Goal: Task Accomplishment & Management: Manage account settings

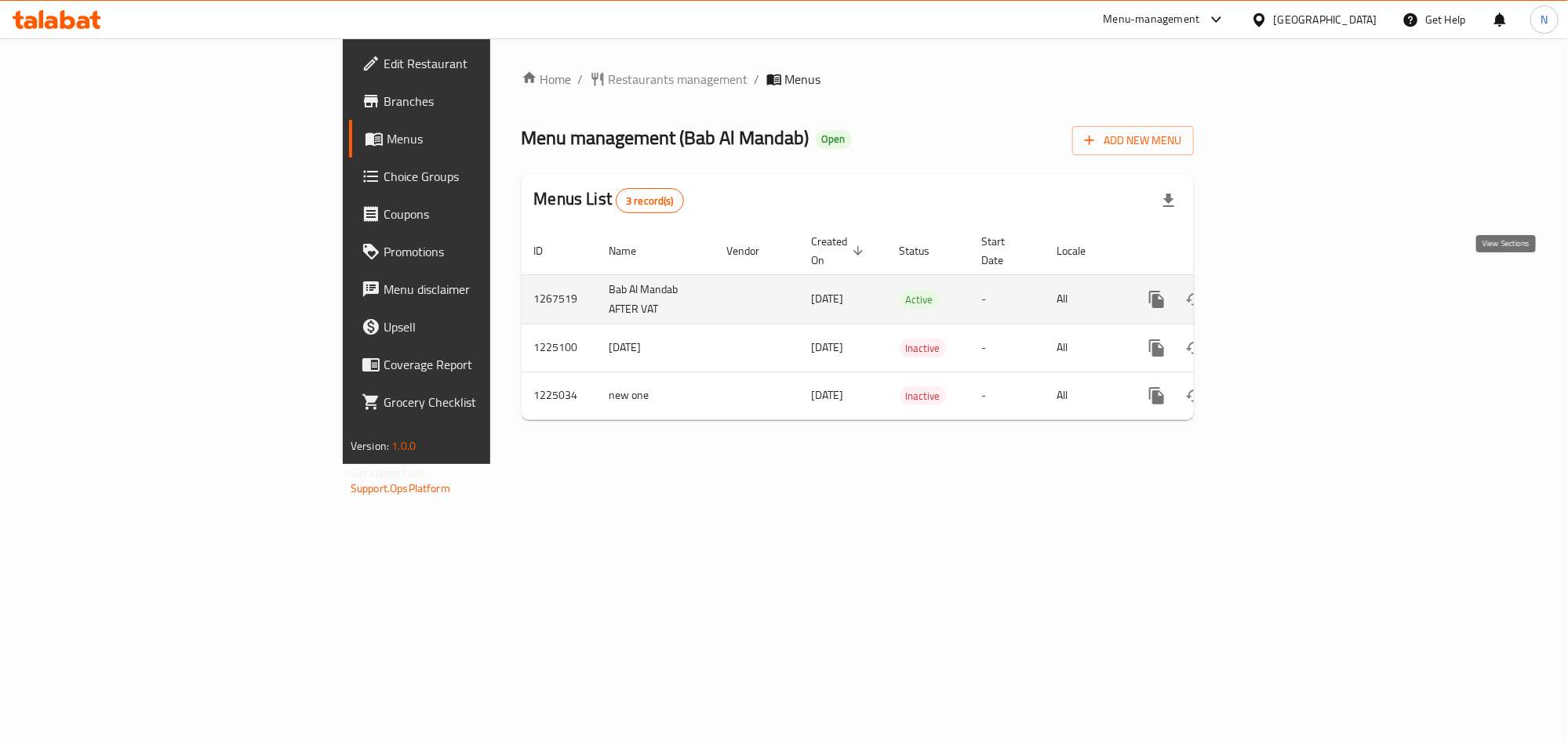
click at [1288, 286] on link "enhanced table" at bounding box center [1270, 299] width 38 height 38
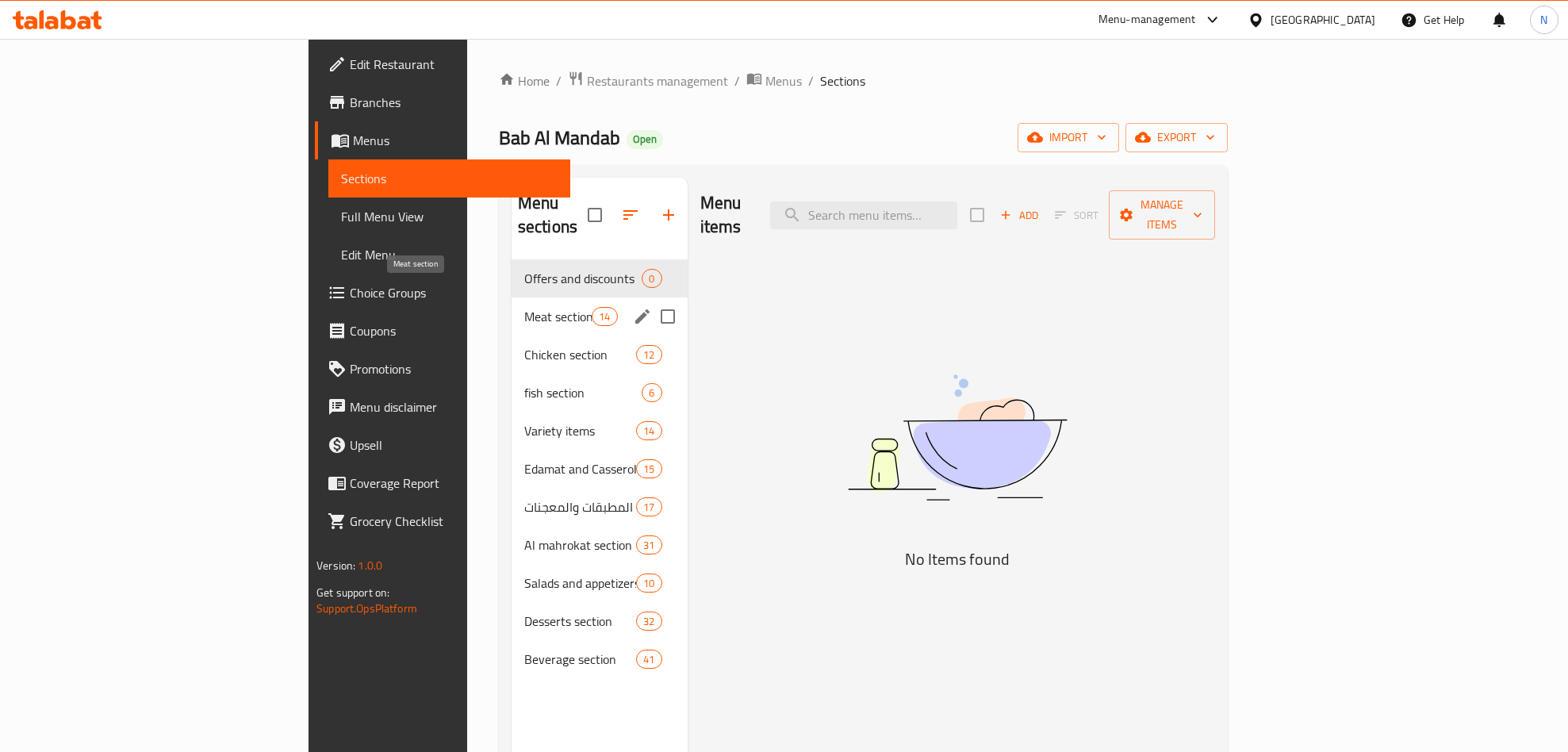
click at [525, 307] on span "Meat section" at bounding box center [559, 316] width 68 height 19
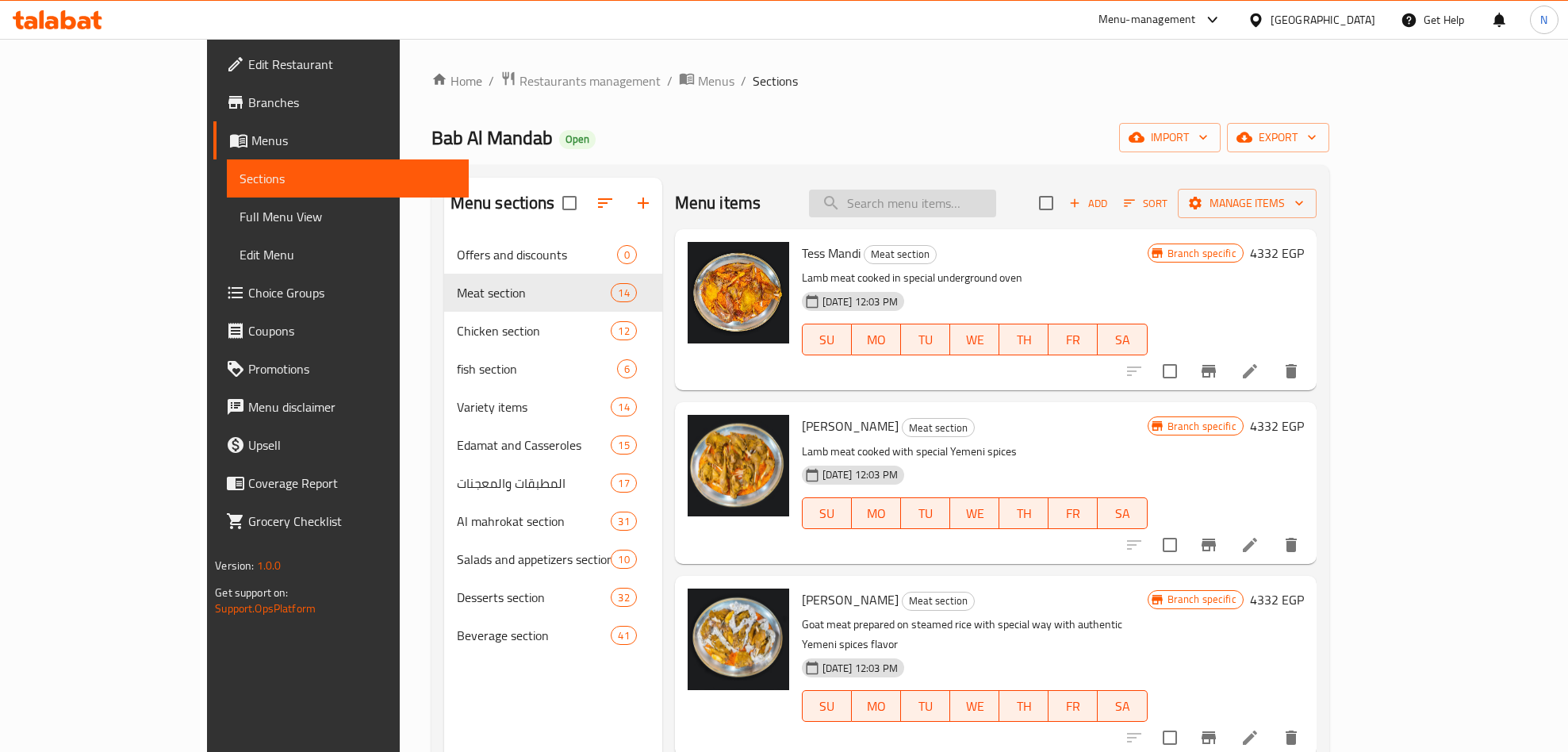
click at [957, 194] on input "search" at bounding box center [903, 203] width 187 height 28
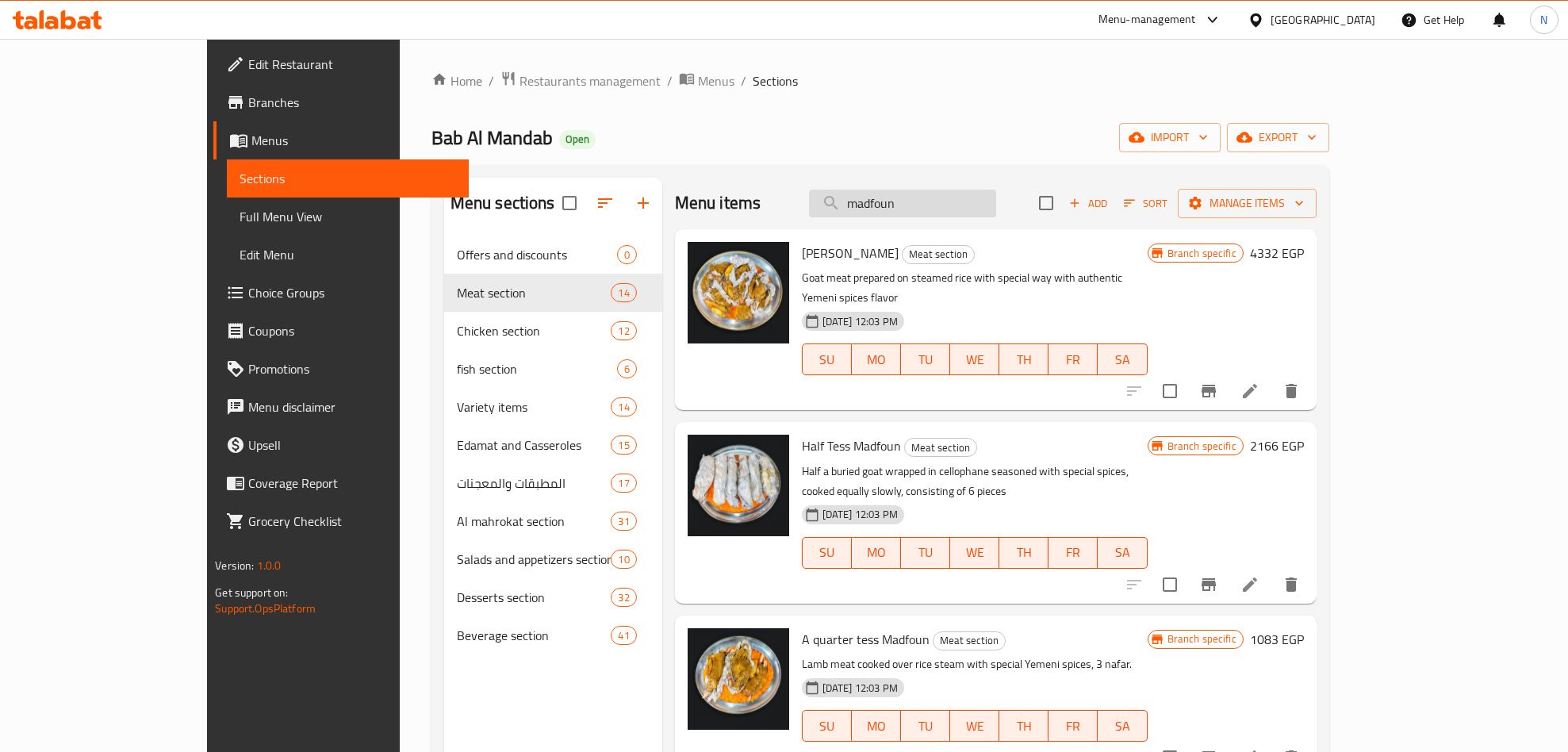
click at [983, 190] on input "madfoun" at bounding box center [903, 203] width 187 height 28
click at [983, 191] on input "madfoun" at bounding box center [903, 203] width 187 height 28
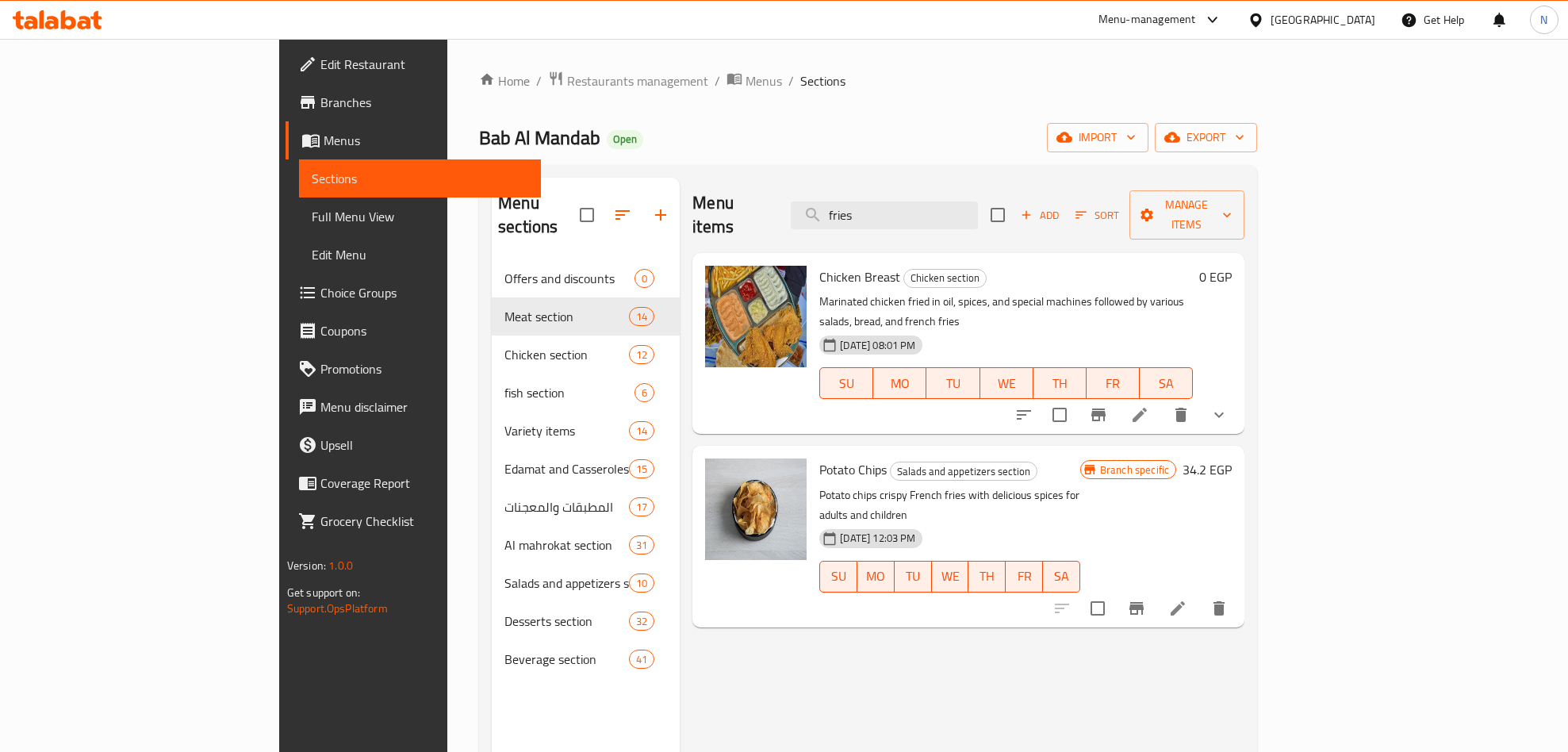
click at [819, 458] on span "Potato Chips" at bounding box center [853, 470] width 68 height 24
drag, startPoint x: 809, startPoint y: 422, endPoint x: 848, endPoint y: 398, distance: 45.8
click at [848, 398] on div "Menu items fries Add Sort Manage items Chicken Breast Chicken section Marinated…" at bounding box center [961, 554] width 565 height 752
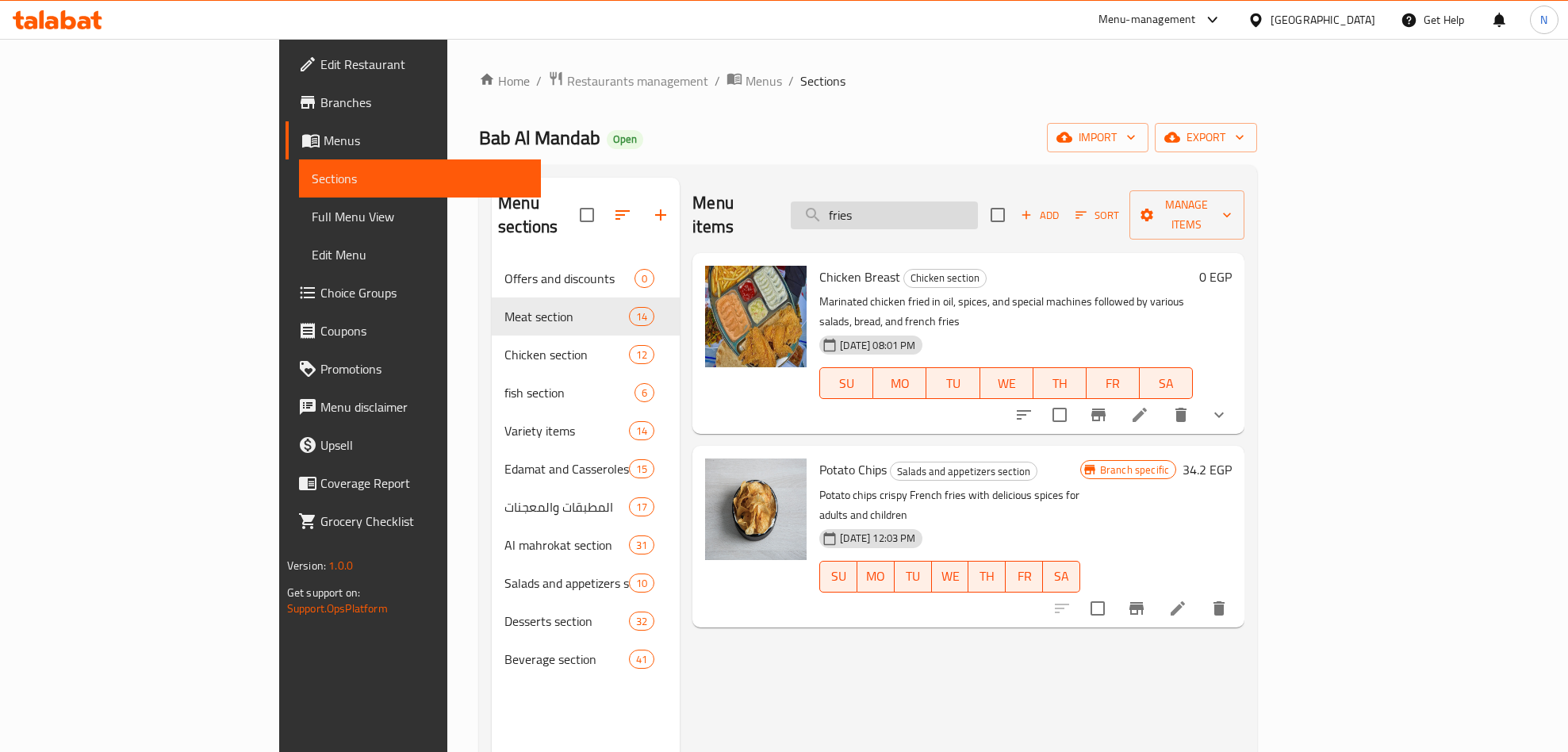
click at [978, 202] on input "fries" at bounding box center [884, 215] width 187 height 28
type input ";"
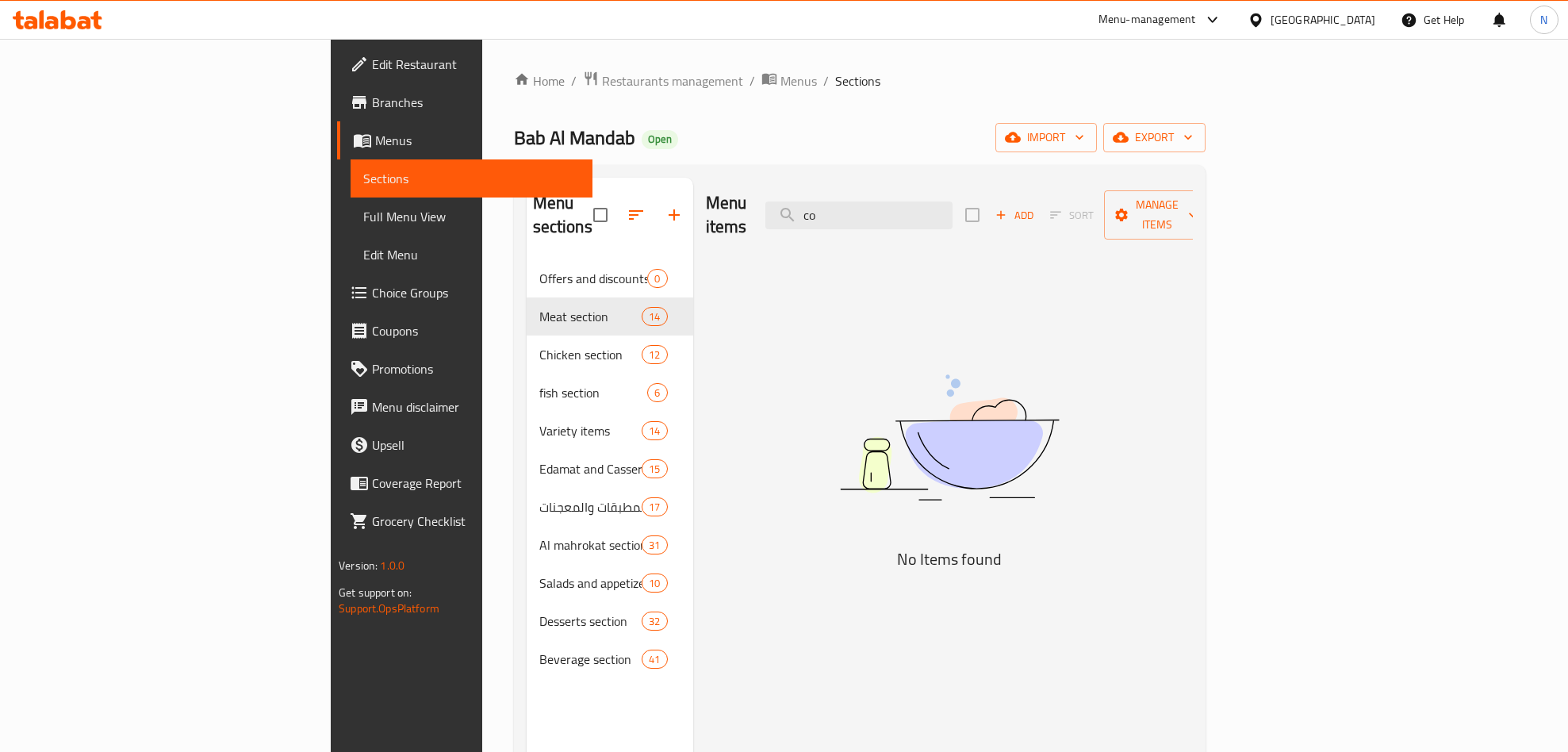
type input "c"
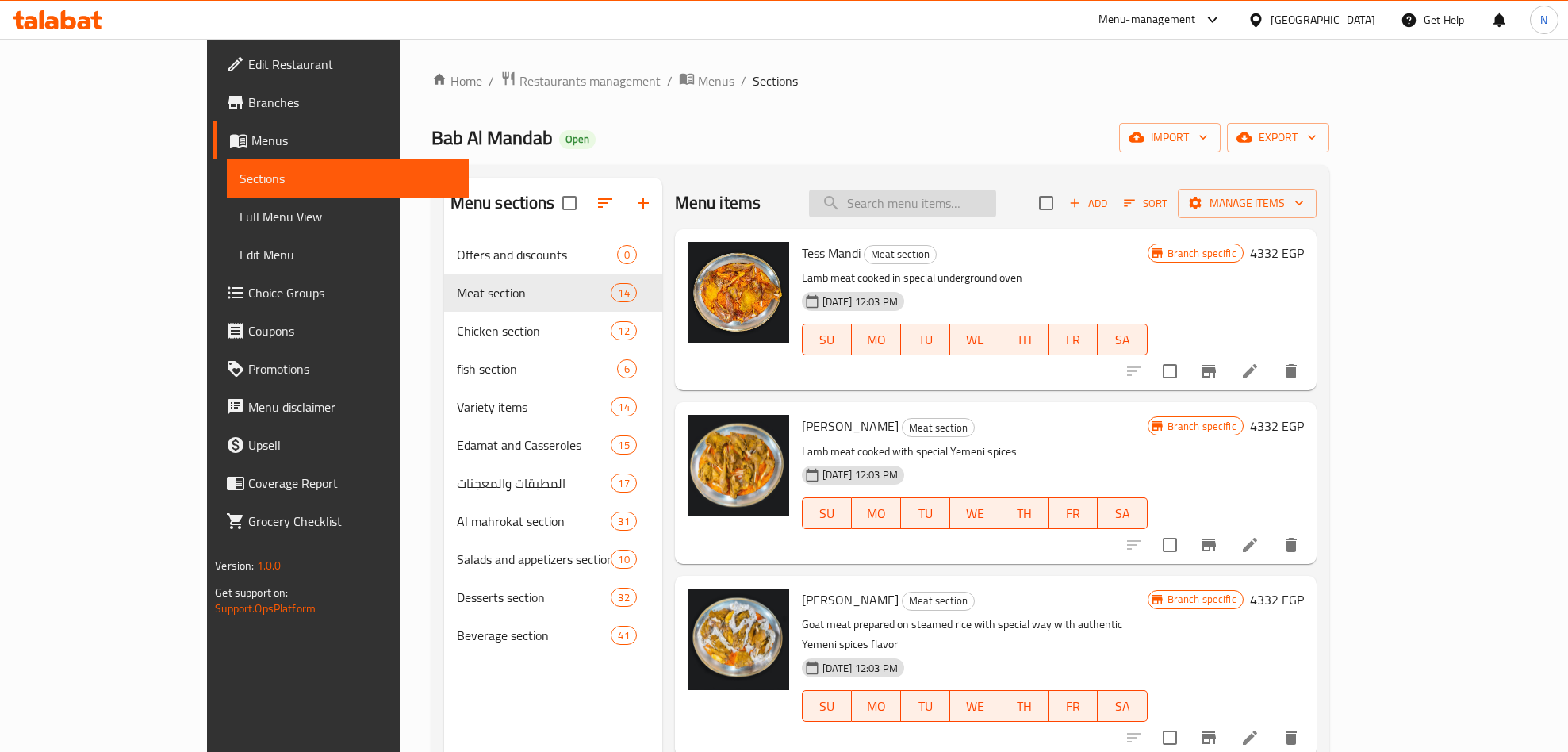
click at [993, 217] on input "search" at bounding box center [903, 203] width 187 height 28
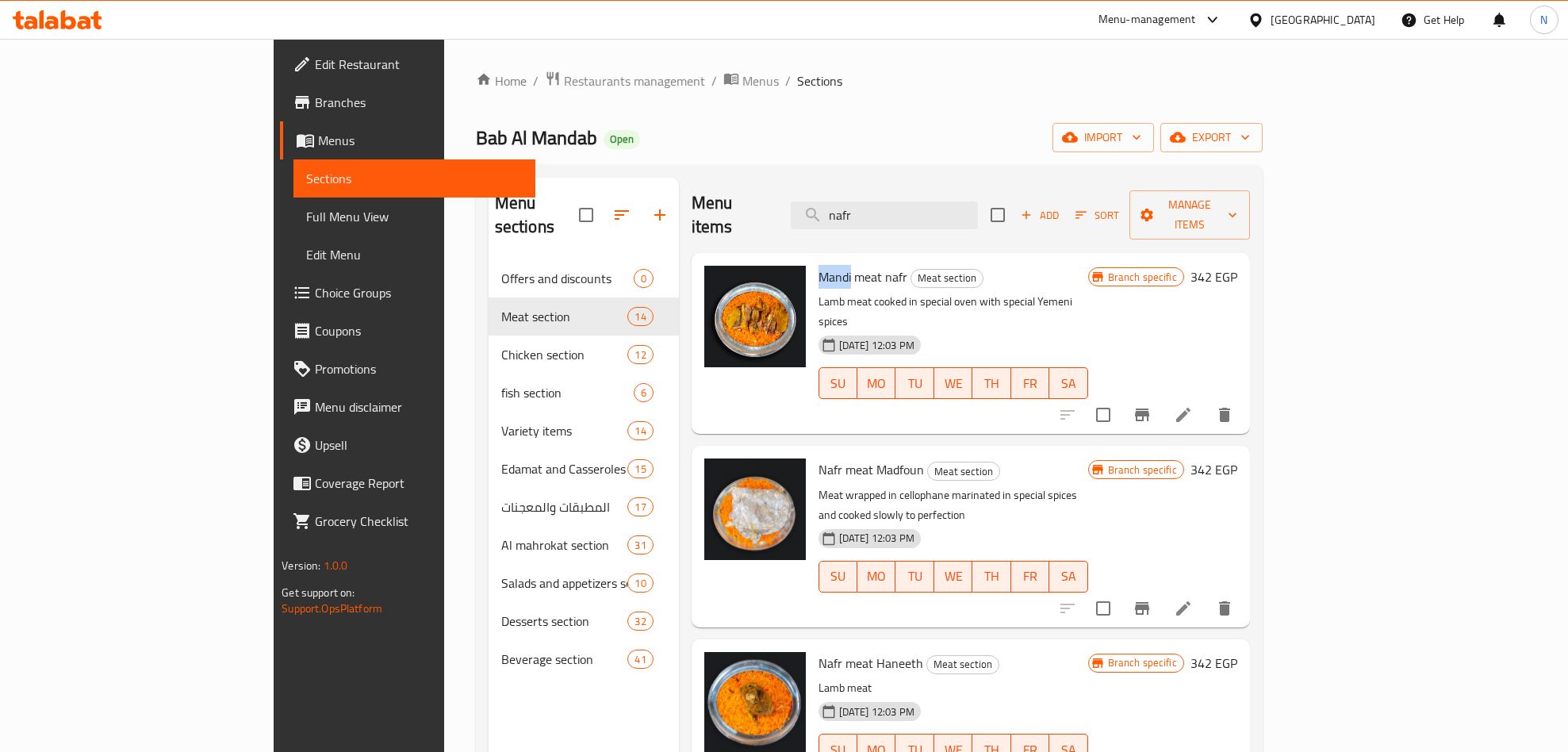
drag, startPoint x: 784, startPoint y: 258, endPoint x: 751, endPoint y: 257, distance: 33.0
click at [818, 265] on span "Mandi meat nafr" at bounding box center [863, 277] width 89 height 24
drag, startPoint x: 809, startPoint y: 429, endPoint x: 852, endPoint y: 425, distance: 43.2
click at [852, 458] on span "Nafr meat Madfoun" at bounding box center [871, 470] width 106 height 24
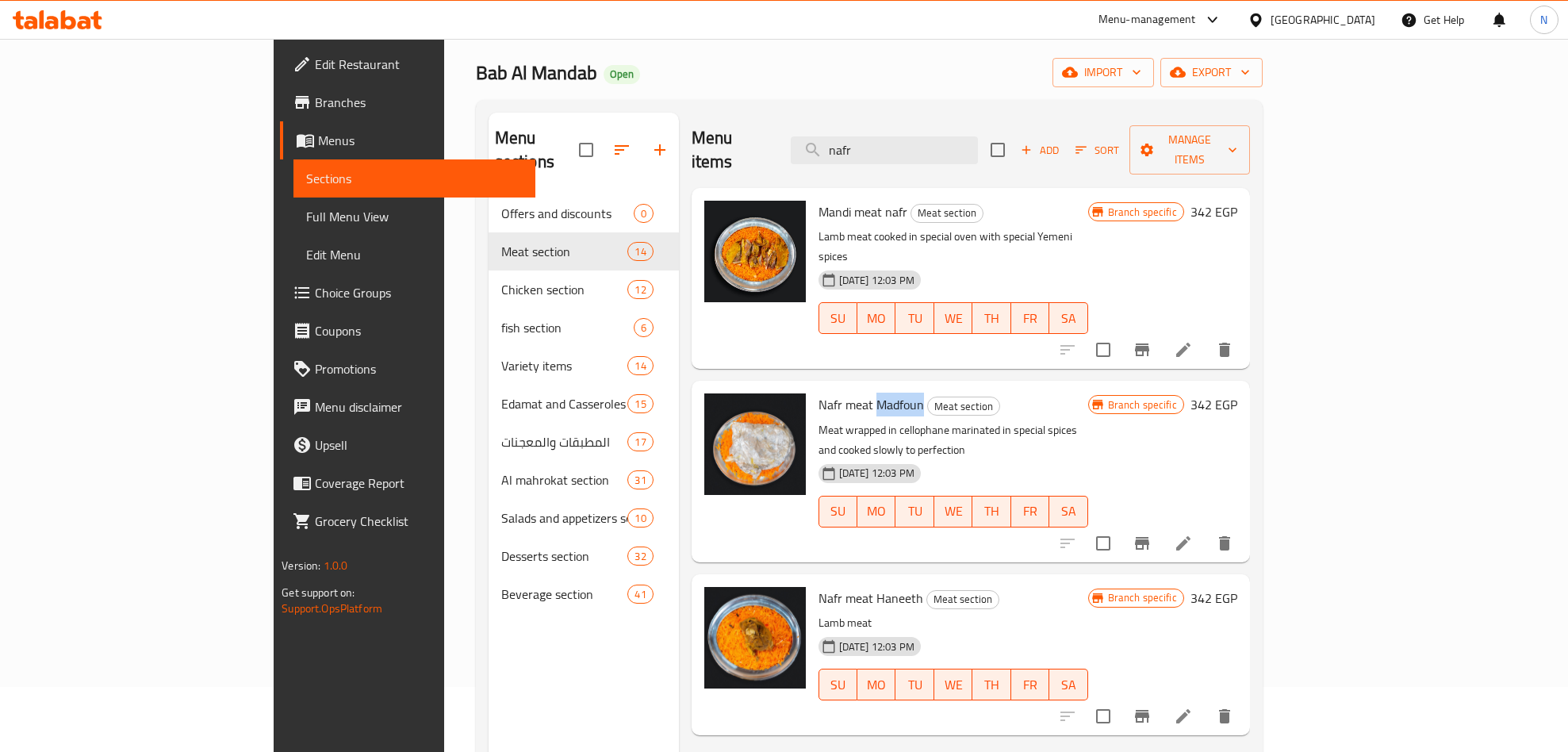
scroll to position [119, 0]
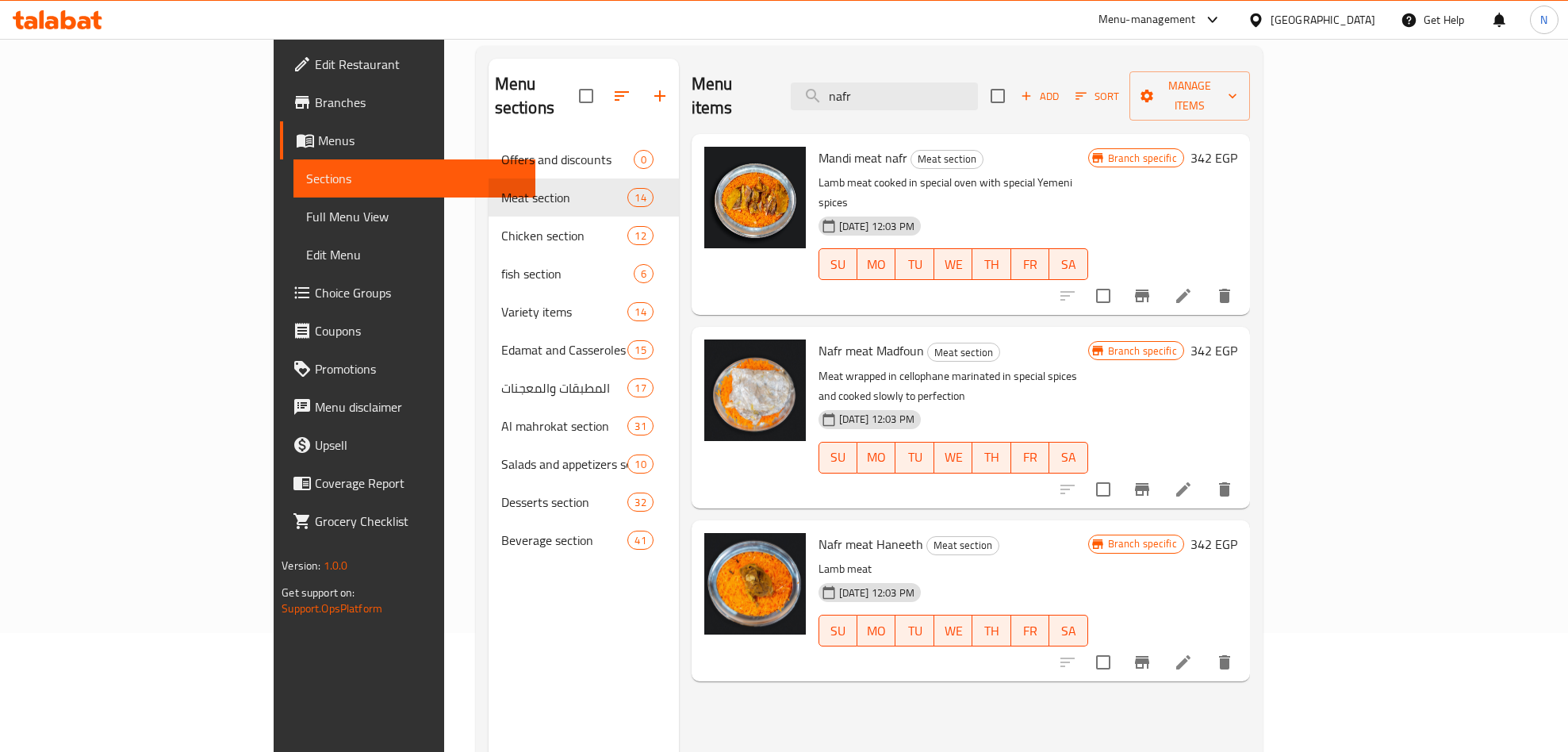
click at [818, 146] on span "Mandi meat nafr" at bounding box center [863, 158] width 89 height 24
copy h6 "Mandi meat nafr"
click at [818, 339] on span "Nafr meat Madfoun" at bounding box center [871, 351] width 106 height 24
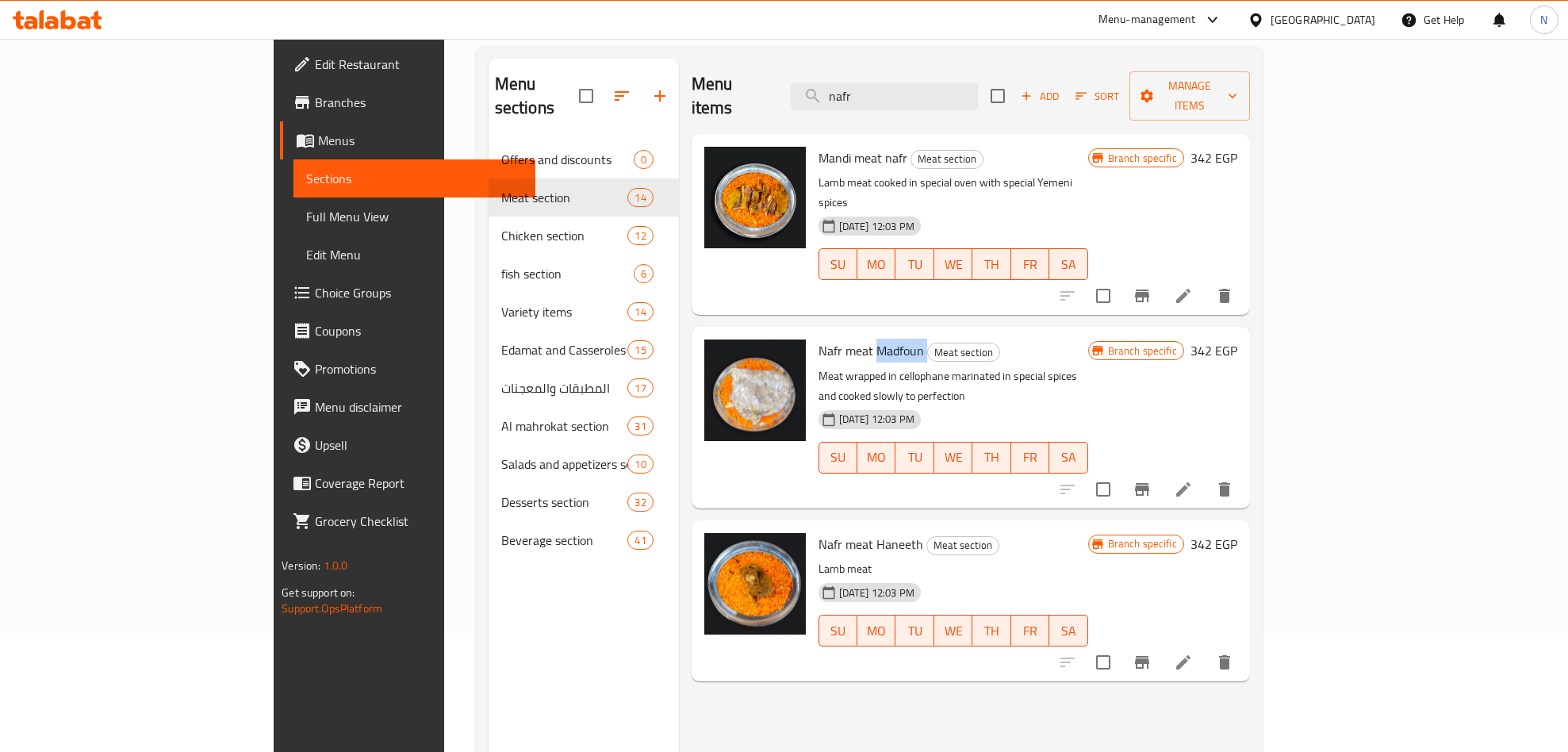
click at [818, 339] on span "Nafr meat Madfoun" at bounding box center [871, 351] width 106 height 24
copy h6 "Nafr meat Madfoun"
click at [818, 532] on span "Nafr meat Haneeth" at bounding box center [871, 544] width 105 height 24
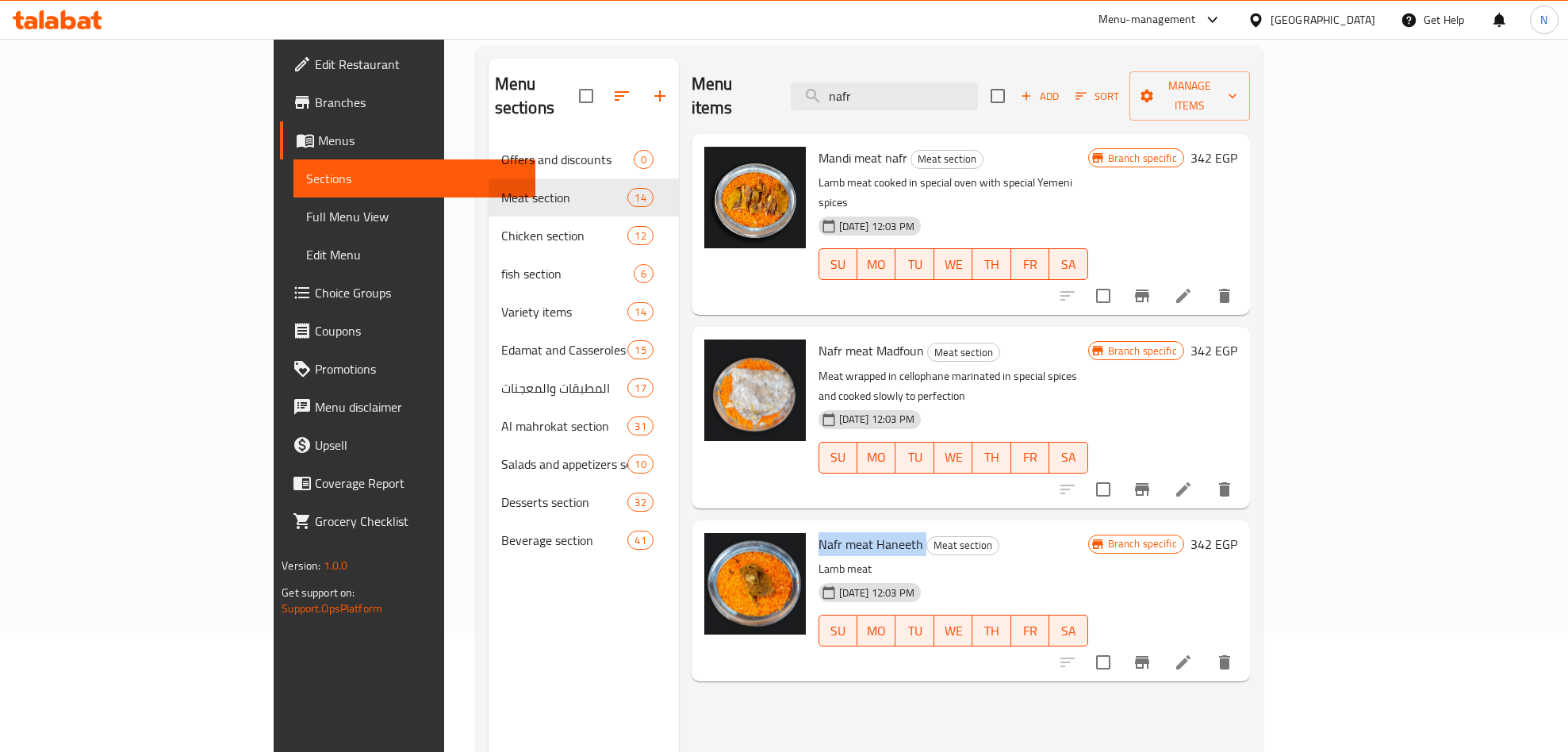
drag, startPoint x: 767, startPoint y: 480, endPoint x: 595, endPoint y: 501, distance: 173.3
click at [818, 532] on span "Nafr meat Haneeth" at bounding box center [871, 544] width 105 height 24
copy h6 "Nafr meat Haneeth"
drag, startPoint x: 878, startPoint y: 315, endPoint x: 814, endPoint y: 318, distance: 64.1
click at [818, 340] on h6 "Nafr meat Madfoun Meat section" at bounding box center [953, 351] width 269 height 22
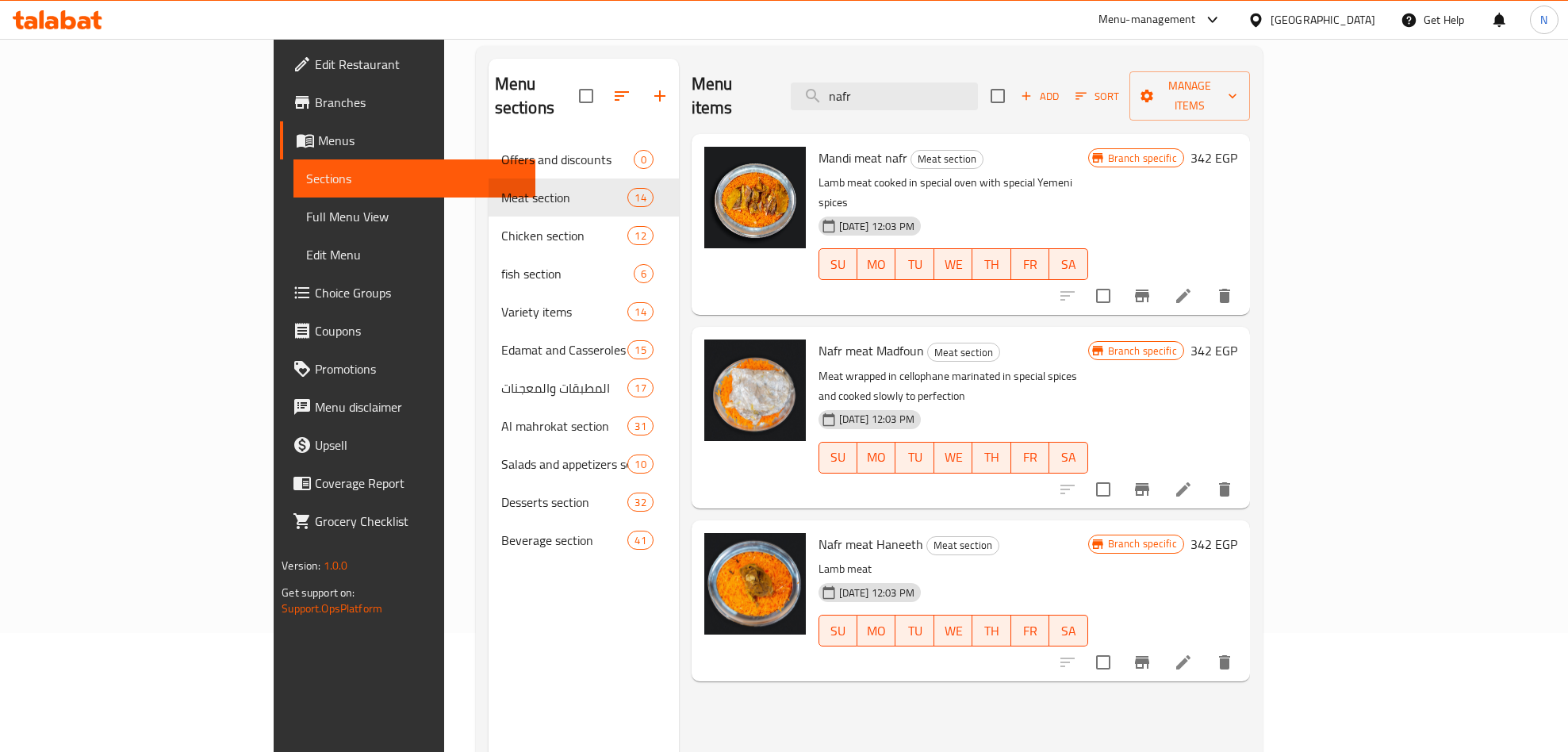
click at [818, 339] on span "Nafr meat Madfoun" at bounding box center [871, 351] width 106 height 24
click at [985, 55] on div "Menu sections Offers and discounts 0 Meat section 14 Chicken section 12 fish se…" at bounding box center [869, 435] width 787 height 778
click at [978, 84] on input "nafr" at bounding box center [884, 96] width 187 height 28
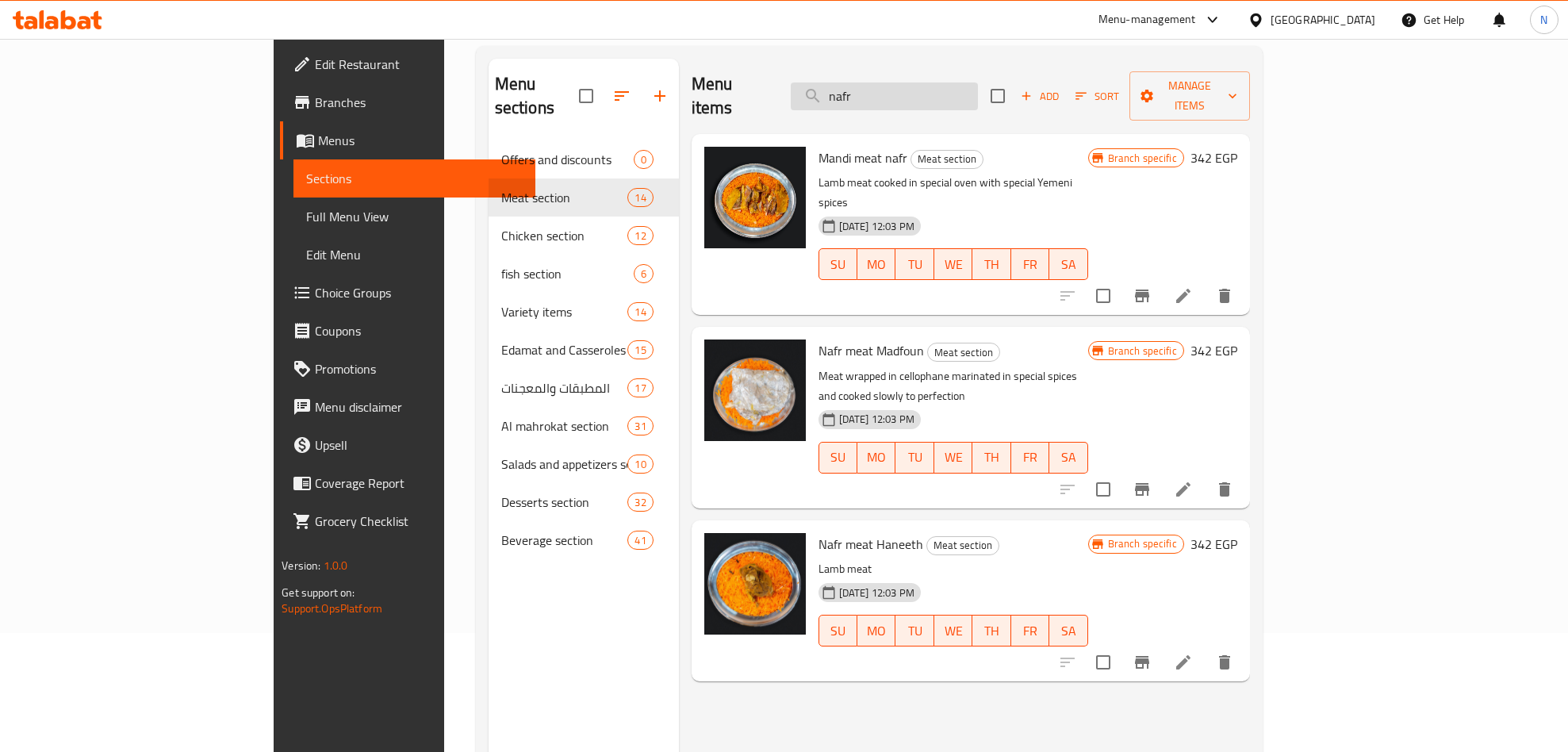
click at [978, 84] on input "nafr" at bounding box center [884, 96] width 187 height 28
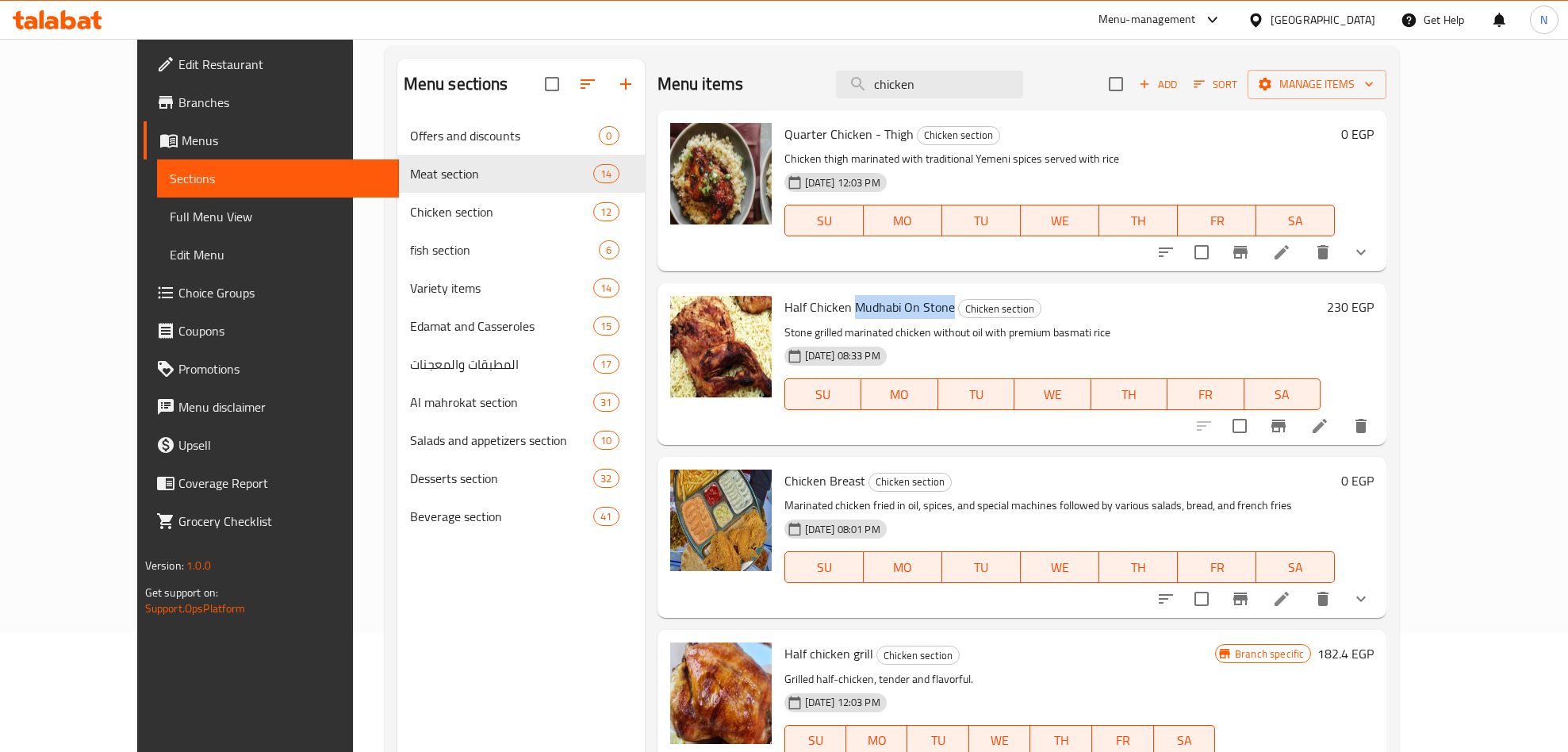
drag, startPoint x: 822, startPoint y: 308, endPoint x: 916, endPoint y: 311, distance: 94.0
click at [916, 311] on span "Half Chicken Mudhabi On Stone" at bounding box center [870, 307] width 171 height 24
click at [900, 305] on span "Half Chicken Mudhabi On Stone" at bounding box center [870, 307] width 171 height 24
click at [899, 305] on span "Half Chicken Mudhabi On Stone" at bounding box center [870, 307] width 171 height 24
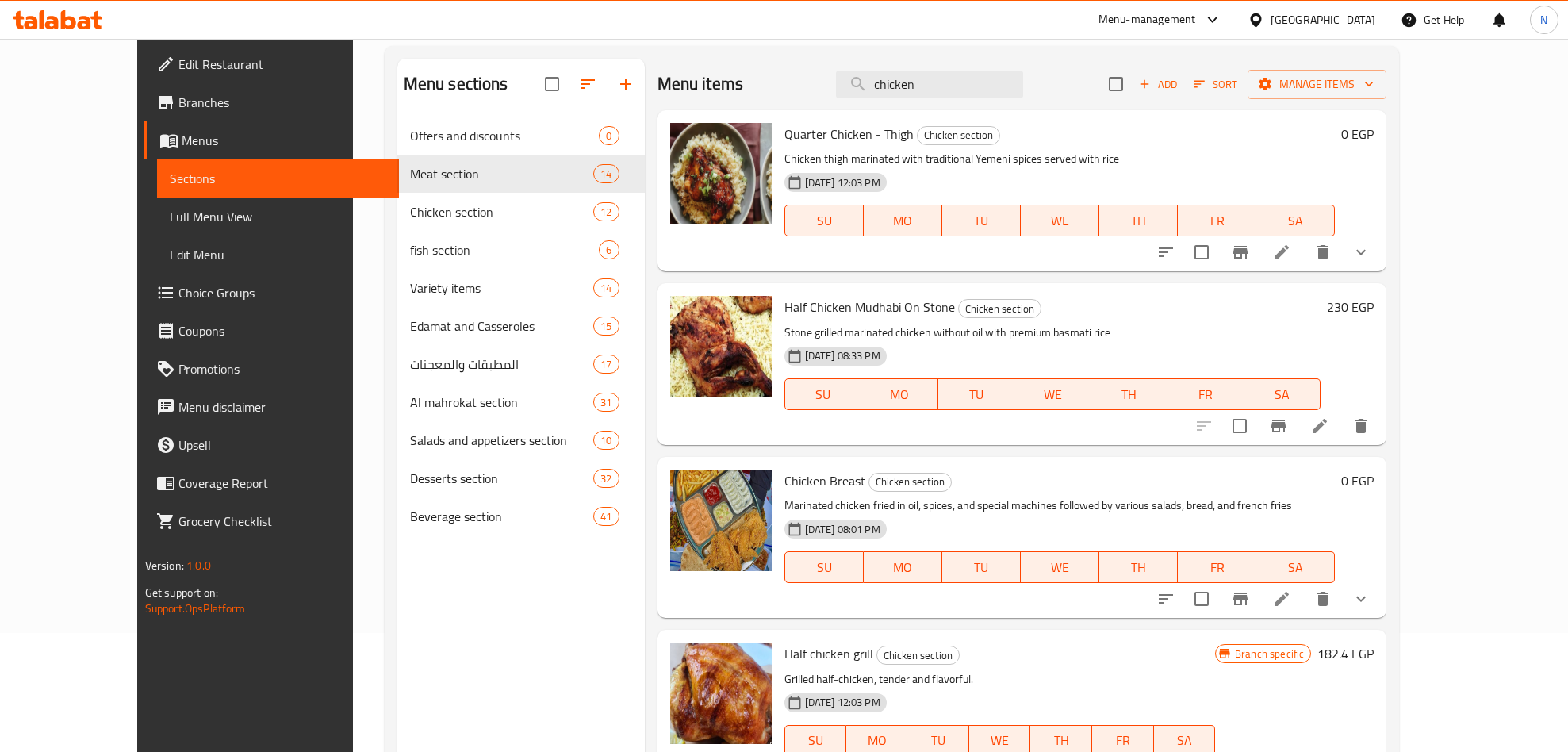
click at [804, 659] on span "Half chicken grill" at bounding box center [829, 654] width 89 height 24
click at [803, 659] on span "Half chicken grill" at bounding box center [829, 654] width 89 height 24
copy h6 "Half chicken grill"
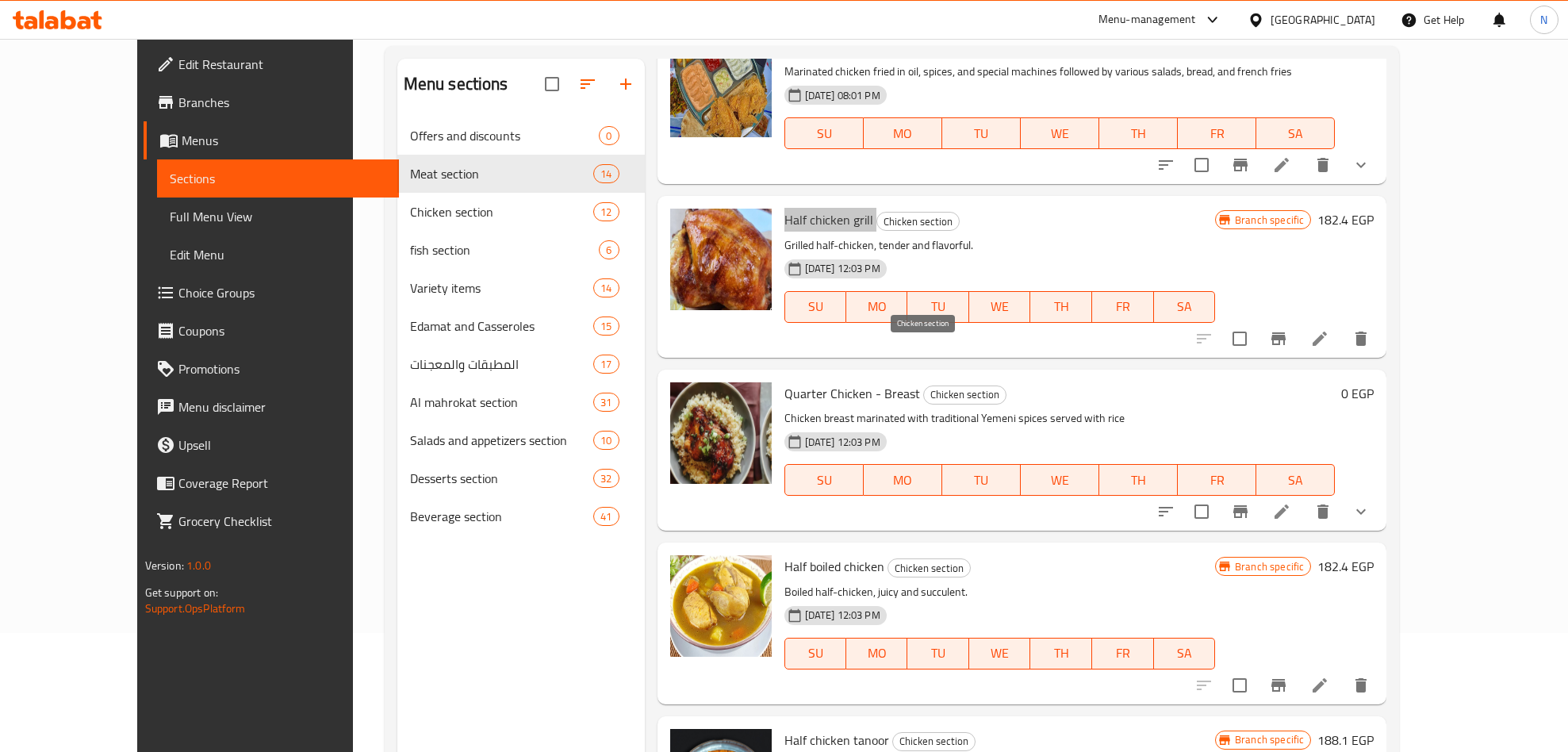
scroll to position [476, 0]
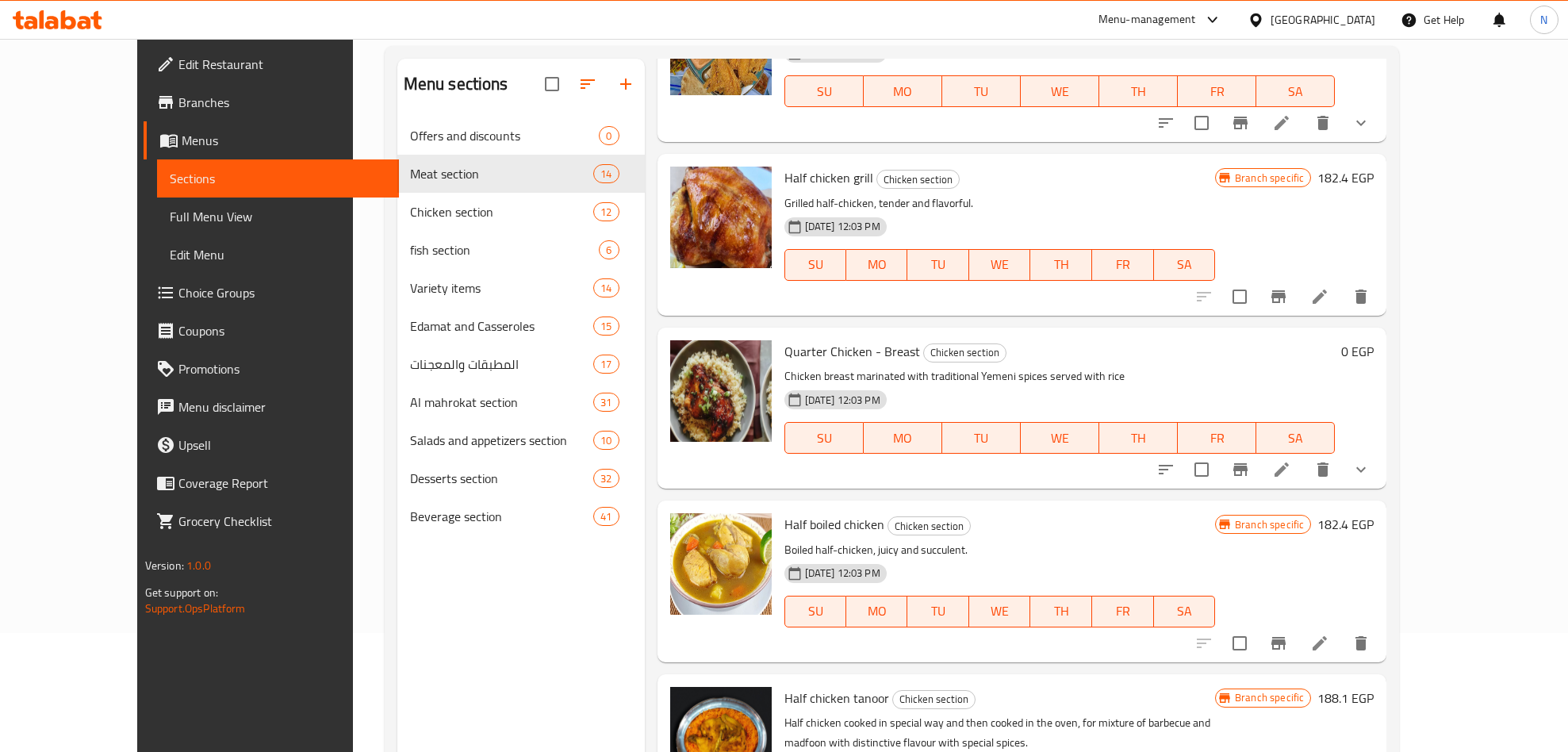
click at [810, 536] on span "Half boiled chicken" at bounding box center [834, 524] width 100 height 24
copy h6 "Half boiled chicken"
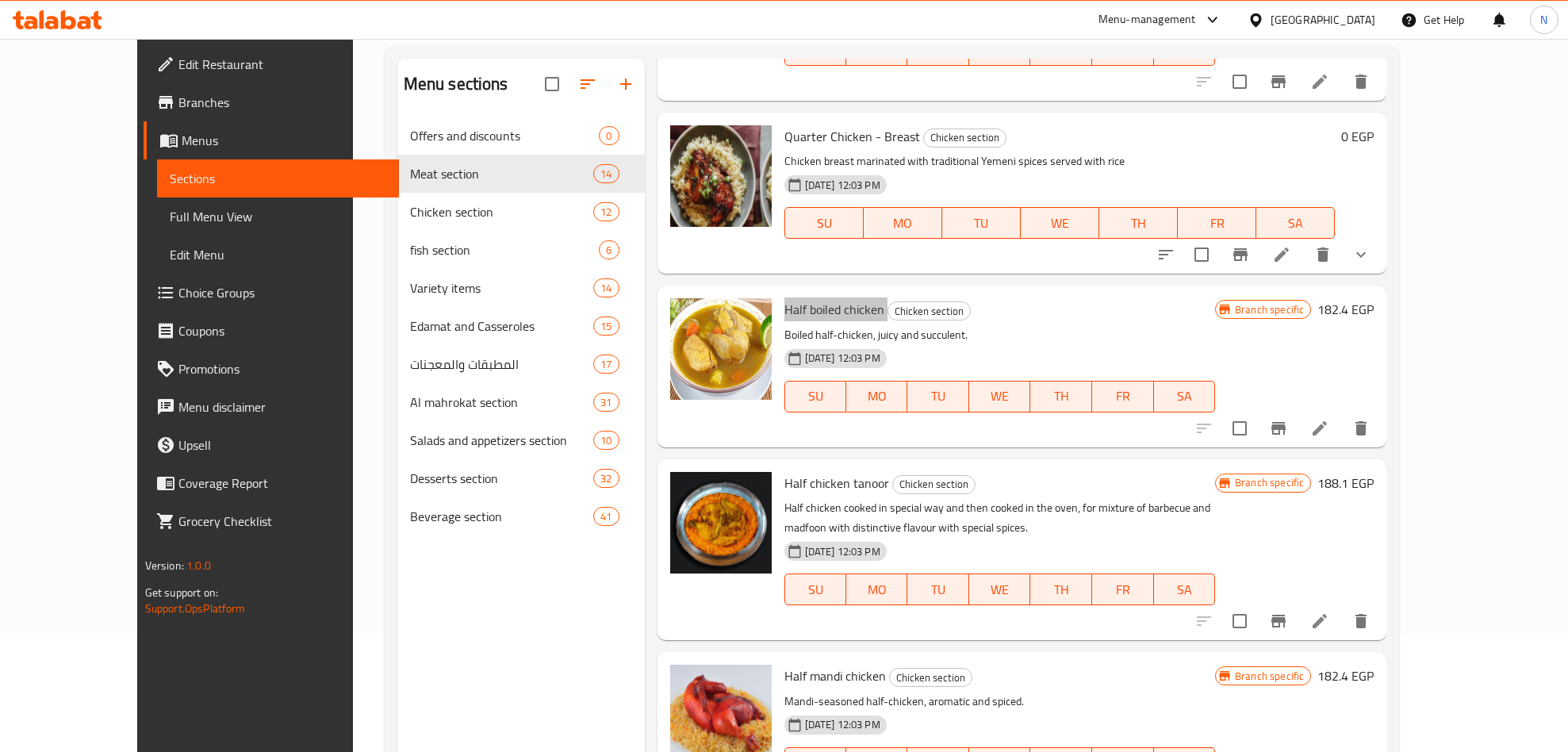
scroll to position [715, 0]
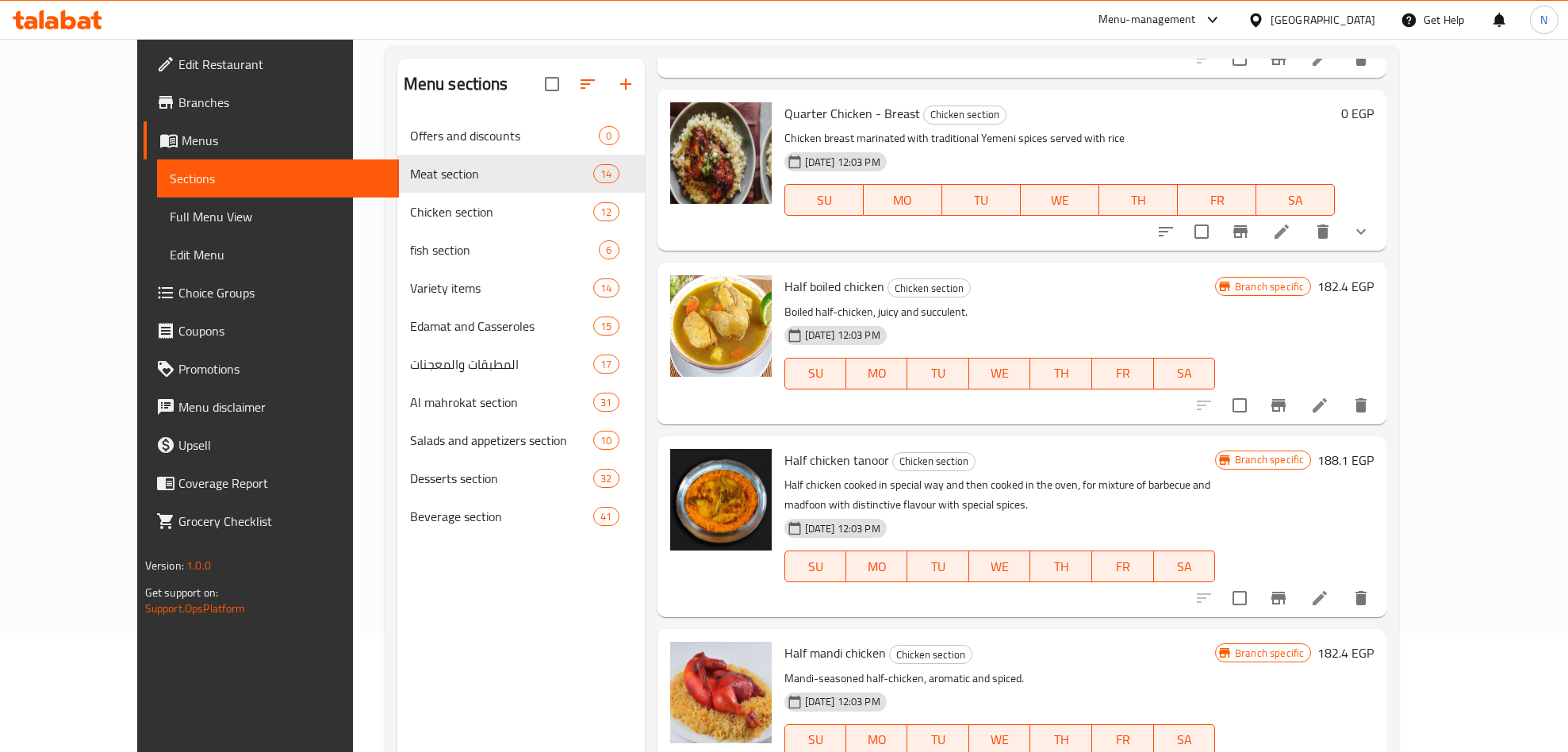
click at [818, 467] on span "Half chicken tanoor" at bounding box center [837, 460] width 105 height 24
click at [817, 467] on span "Half chicken tanoor" at bounding box center [837, 460] width 105 height 24
copy h6 "Half chicken tanoor"
click at [812, 655] on span "Half mandi chicken" at bounding box center [835, 653] width 101 height 24
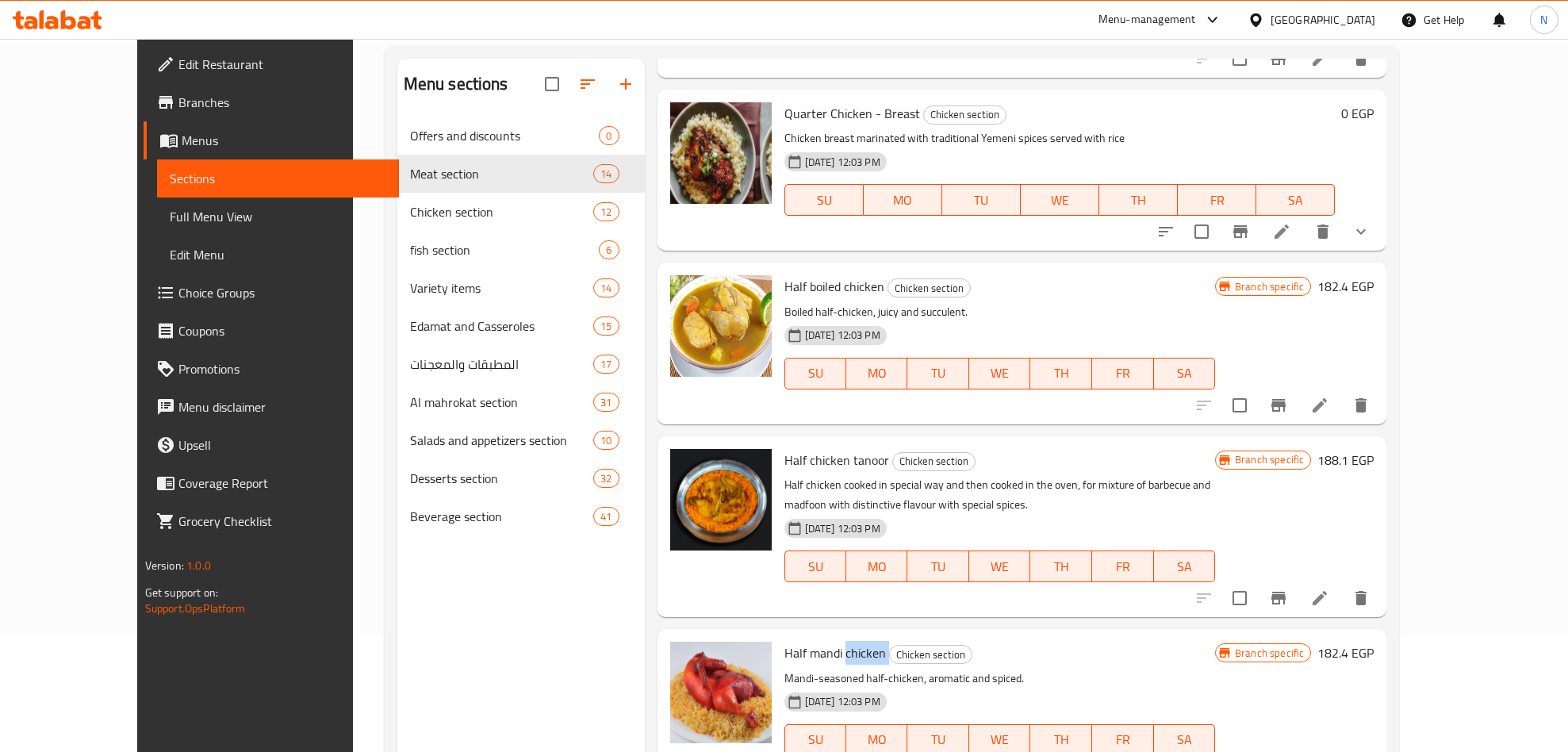
click at [812, 655] on span "Half mandi chicken" at bounding box center [835, 653] width 101 height 24
copy h6 "Half mandi chicken"
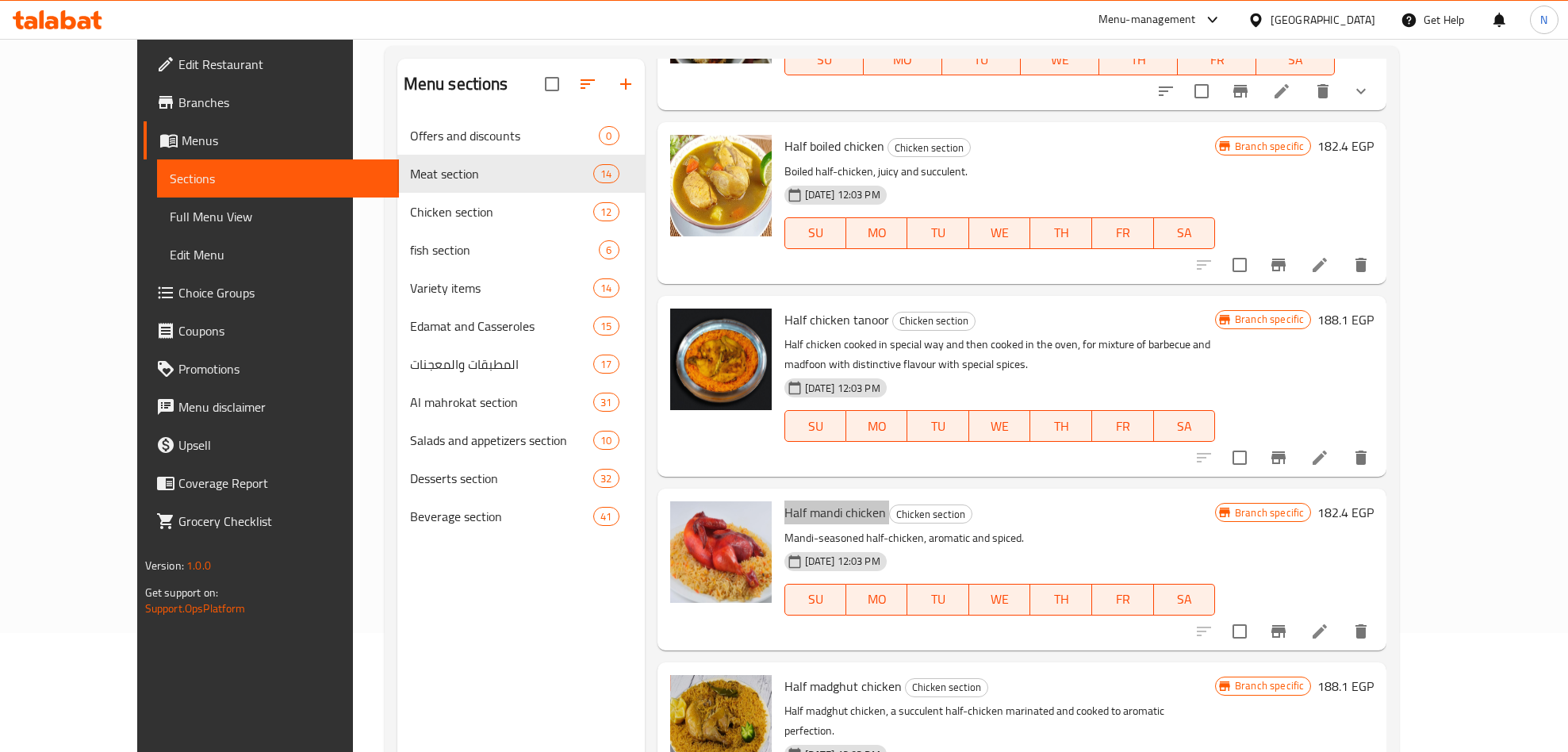
scroll to position [952, 0]
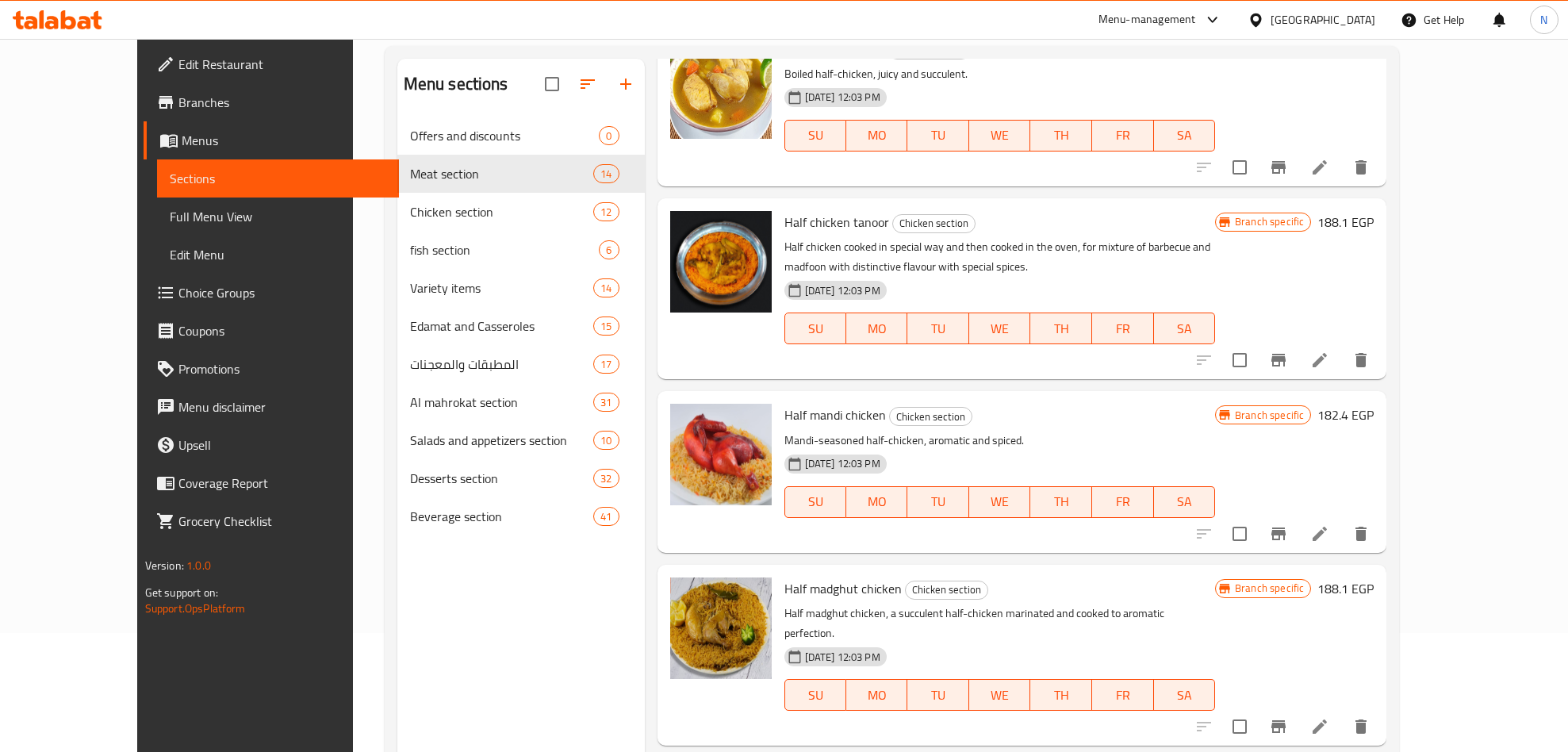
click at [833, 595] on span "Half madghut chicken" at bounding box center [843, 588] width 117 height 24
copy h6 "Half madghut chicken"
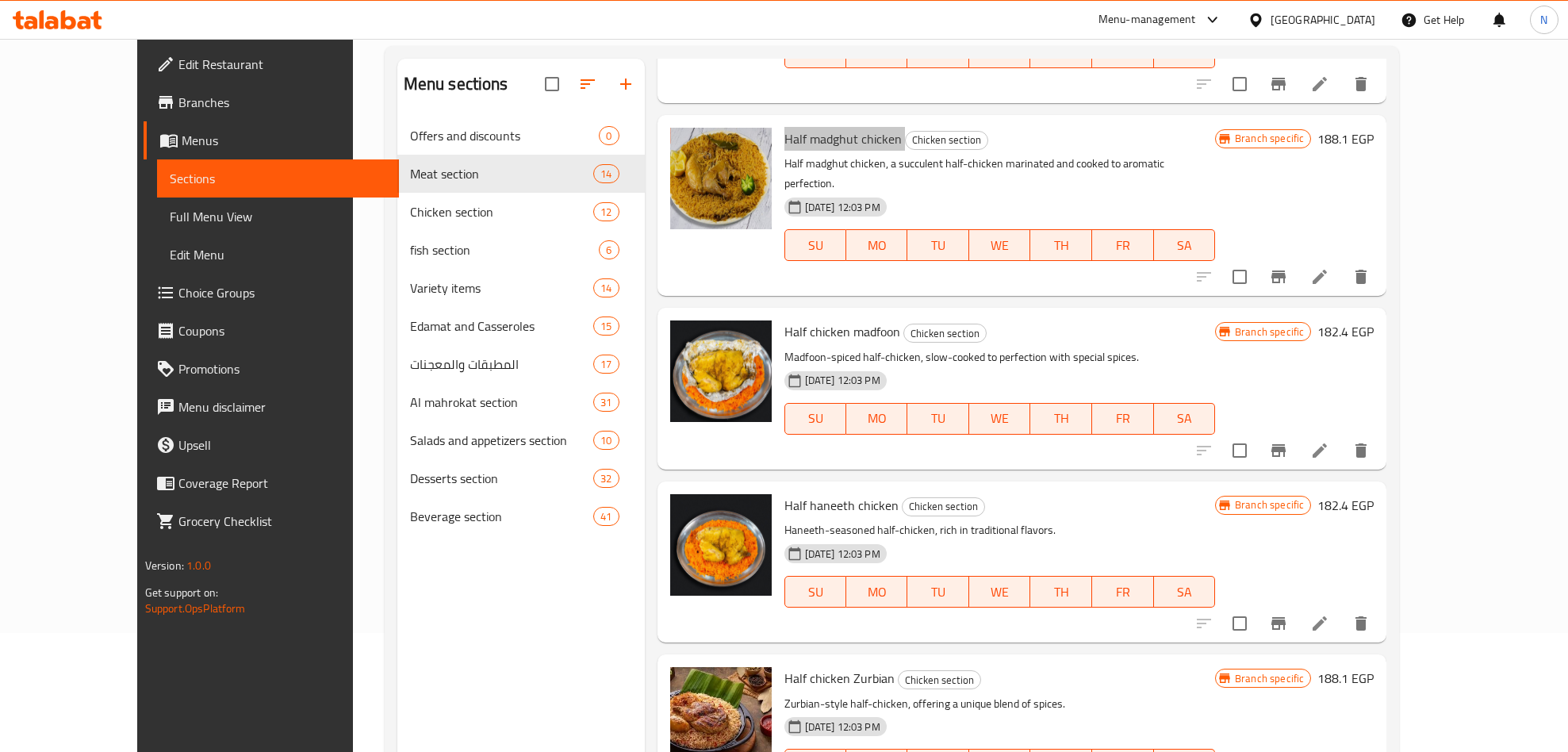
scroll to position [1428, 0]
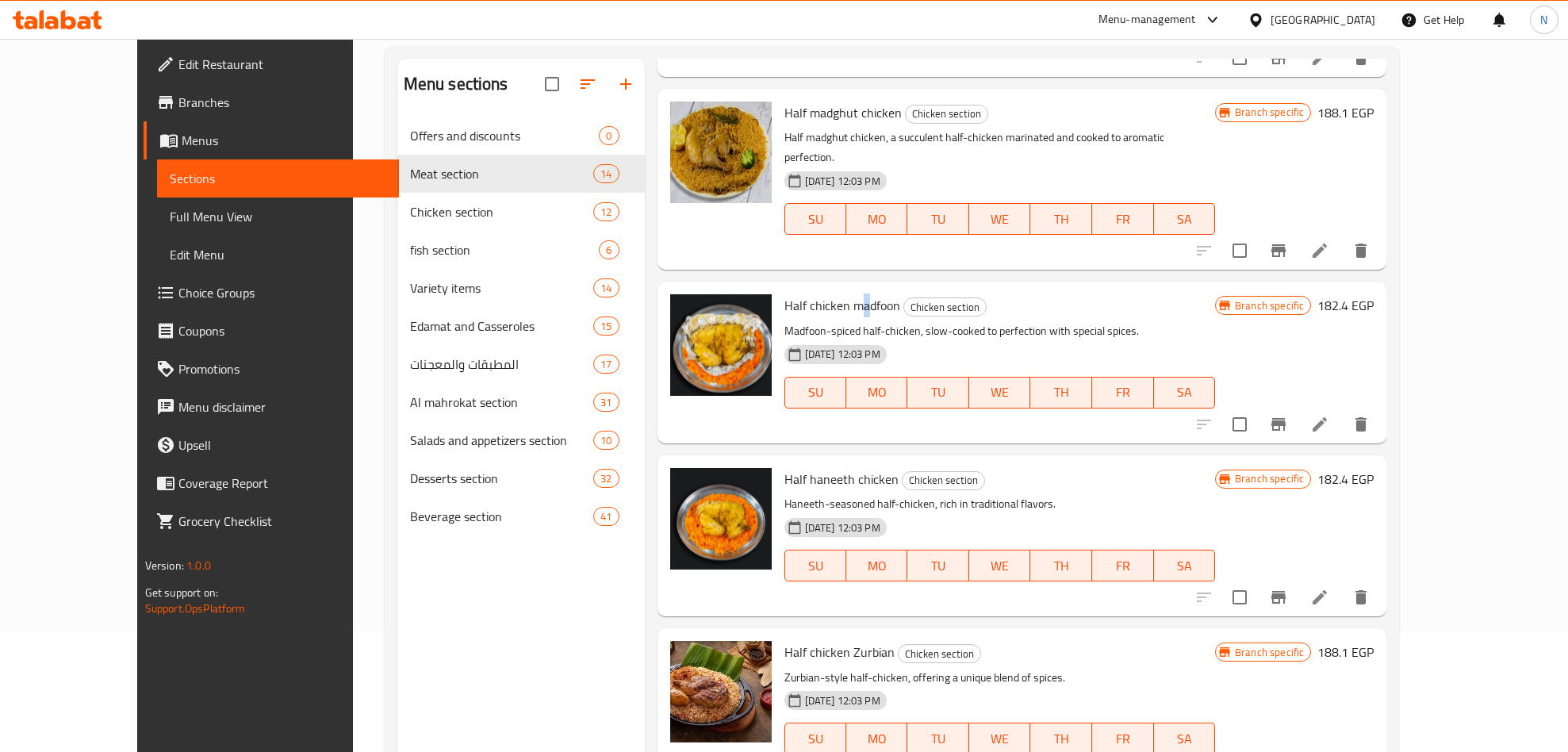
click at [829, 294] on span "Half chicken madfoon" at bounding box center [842, 305] width 116 height 24
copy h6 "Half chicken madfoon"
click at [825, 467] on span "Half haneeth chicken" at bounding box center [841, 479] width 114 height 24
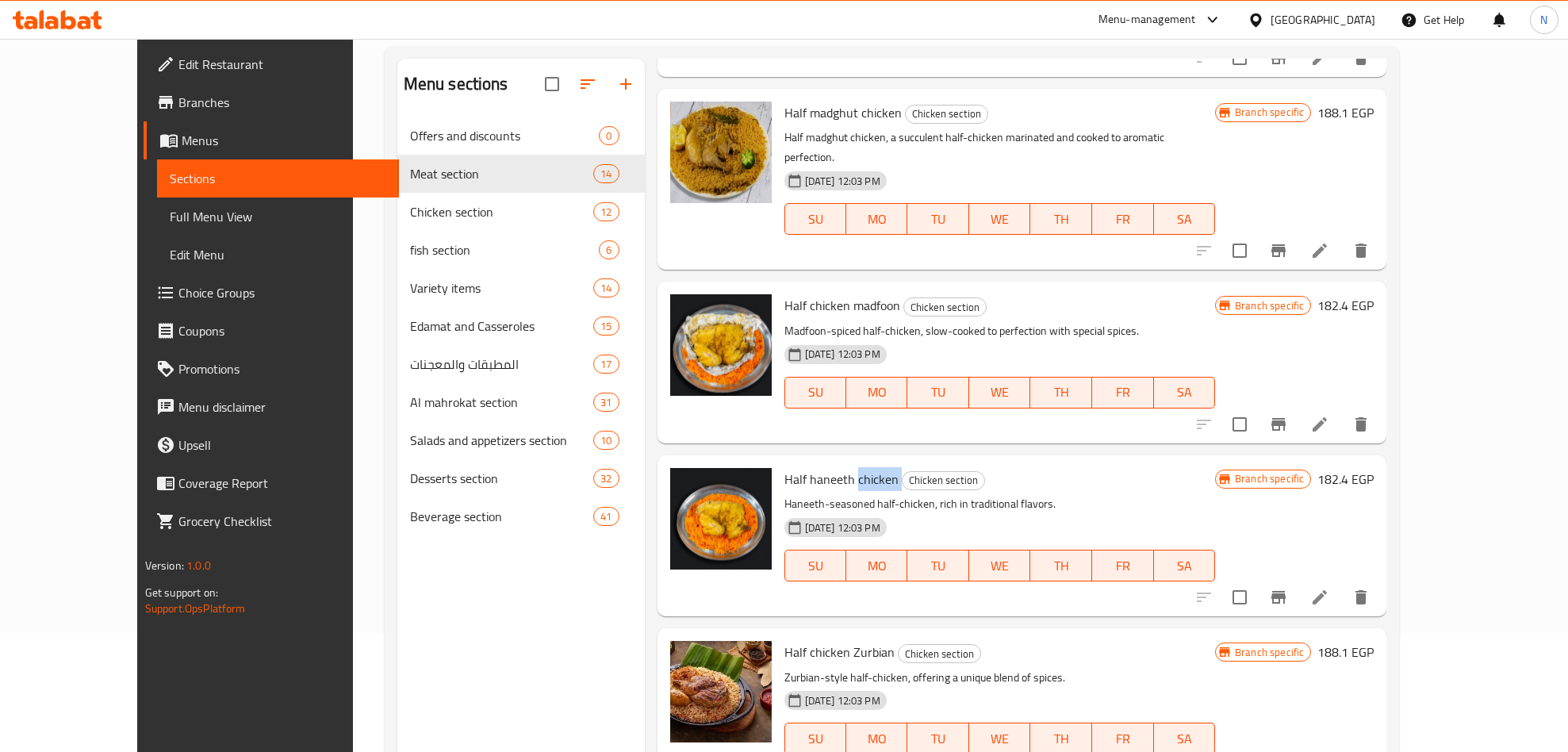
click at [825, 467] on span "Half haneeth chicken" at bounding box center [841, 479] width 114 height 24
copy h6 "Half haneeth chicken"
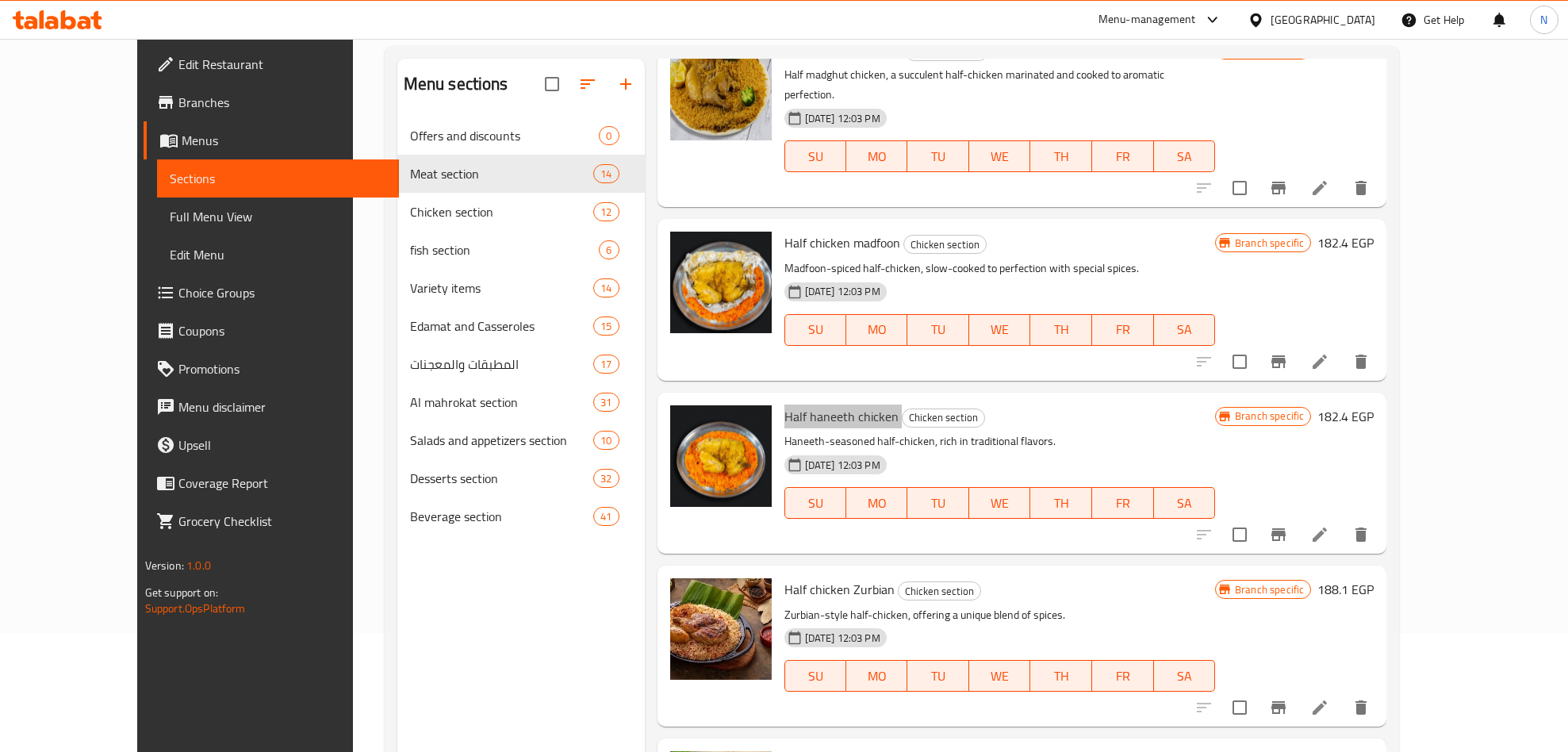
scroll to position [1548, 0]
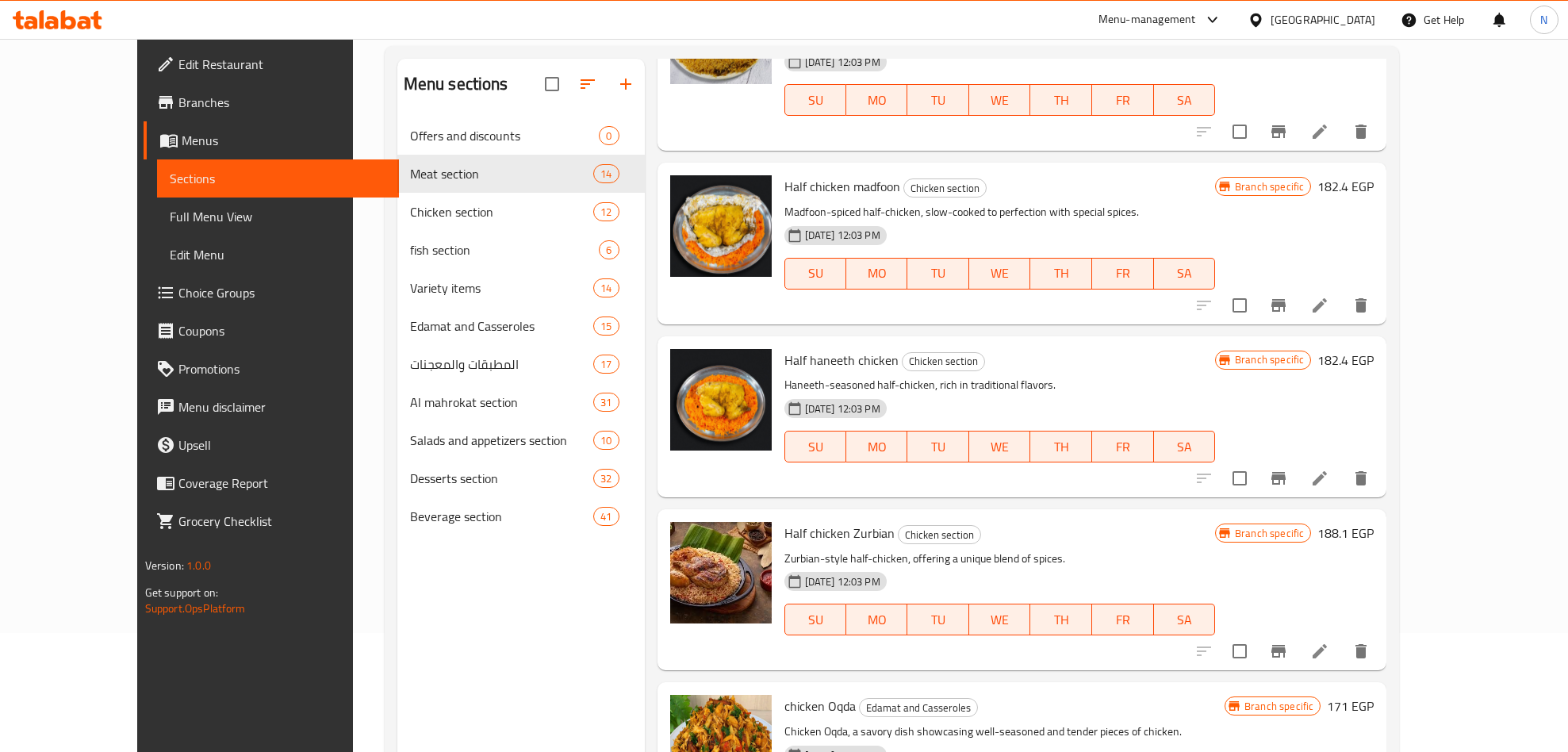
click at [852, 522] on span "Half chicken Zurbian" at bounding box center [840, 533] width 110 height 24
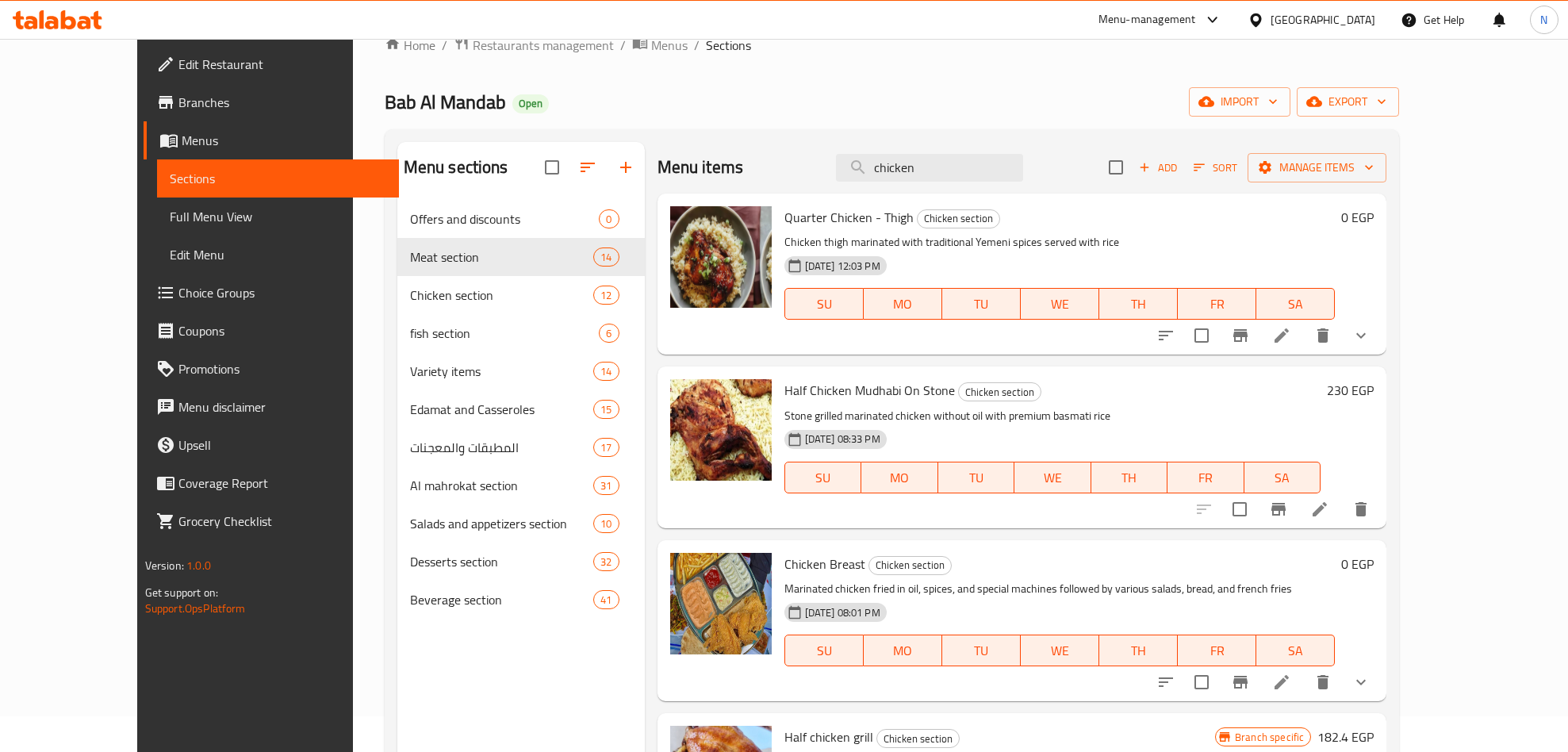
scroll to position [0, 0]
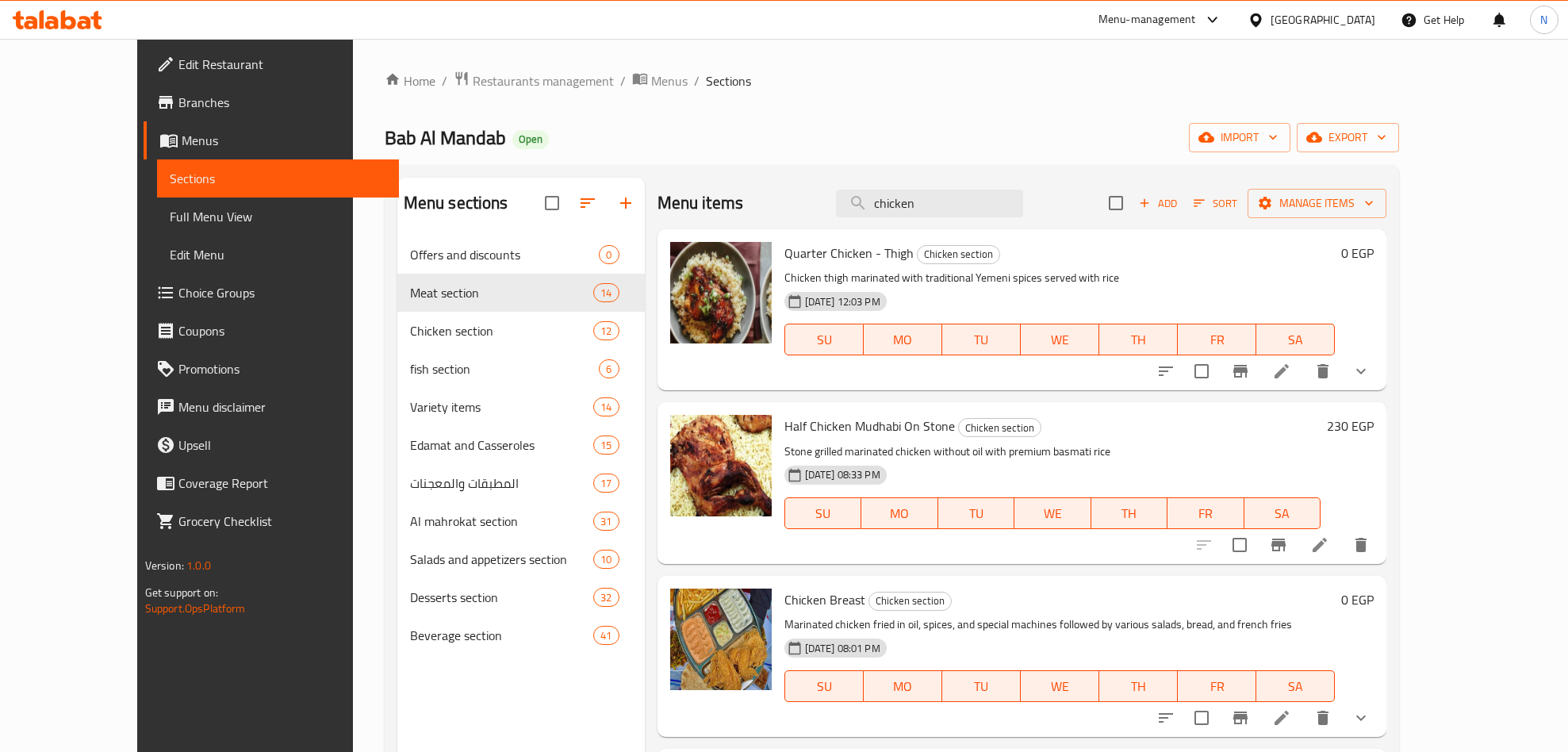
click at [980, 169] on div "Menu sections Offers and discounts 0 Meat section 14 Chicken section 12 fish se…" at bounding box center [893, 554] width 1016 height 778
click at [981, 198] on input "chicken" at bounding box center [929, 203] width 187 height 28
paste input "ملوخية"
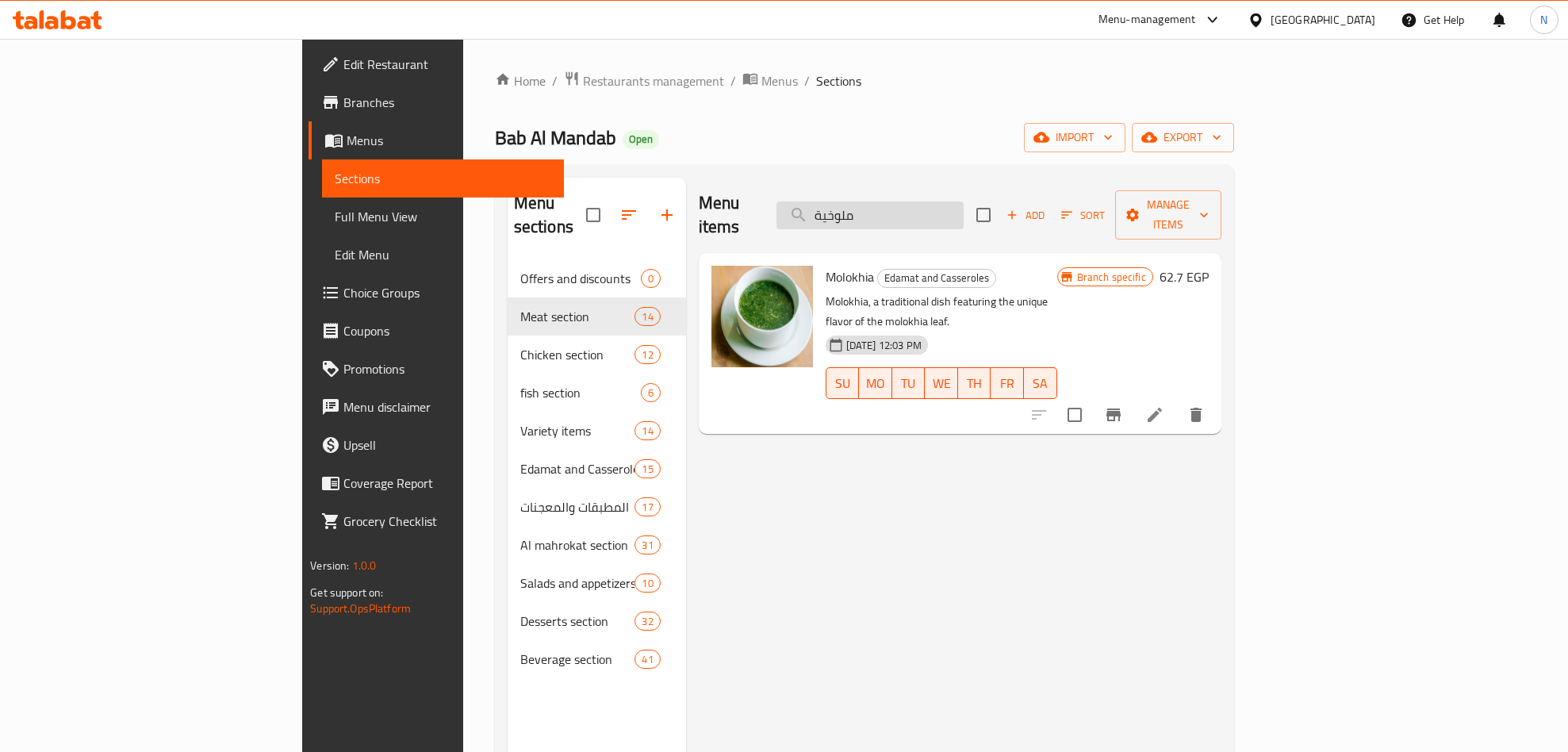
click at [936, 202] on input "ملوخية" at bounding box center [870, 215] width 187 height 28
paste input "سلط"
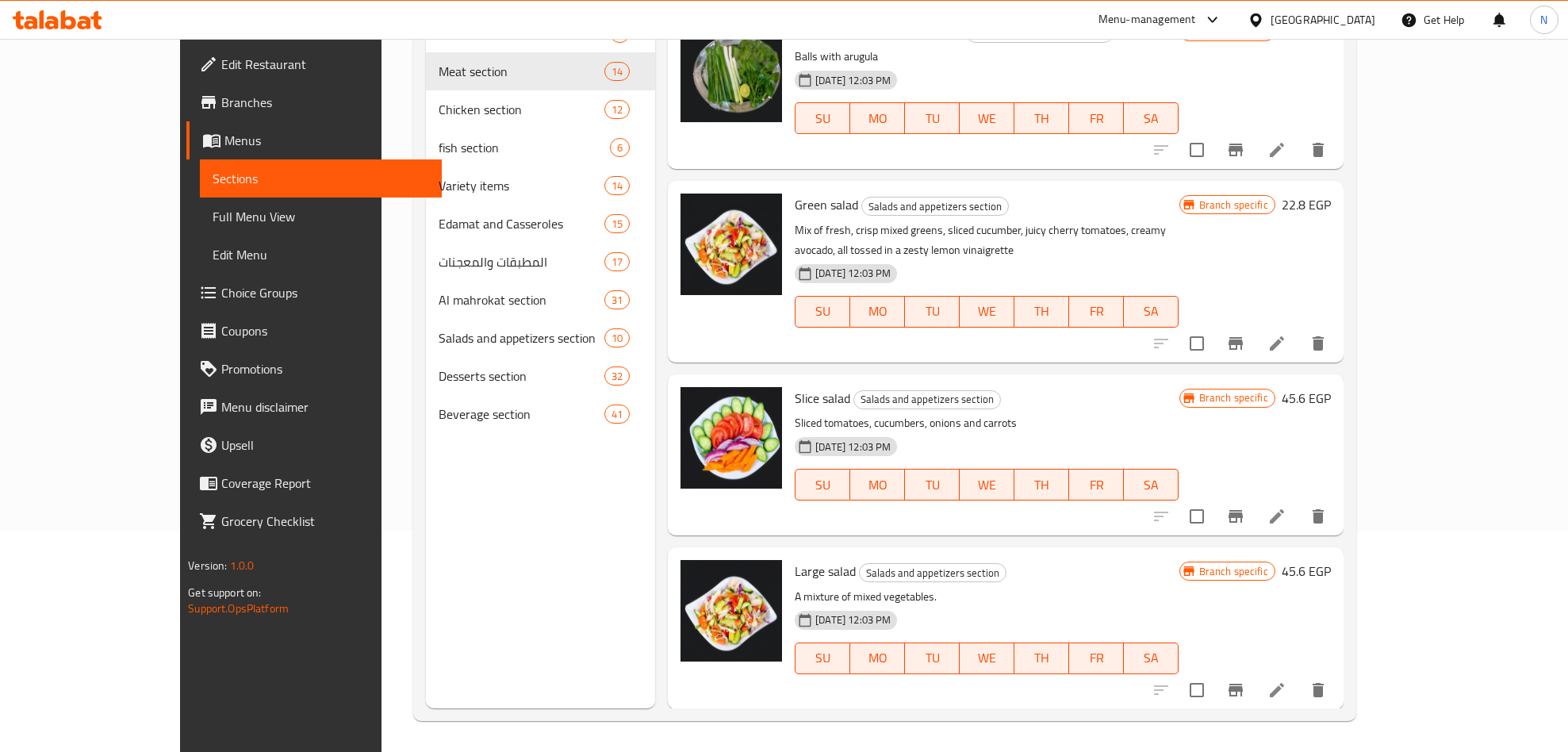
scroll to position [222, 0]
type input "سلطة"
click at [1287, 680] on icon at bounding box center [1276, 689] width 19 height 19
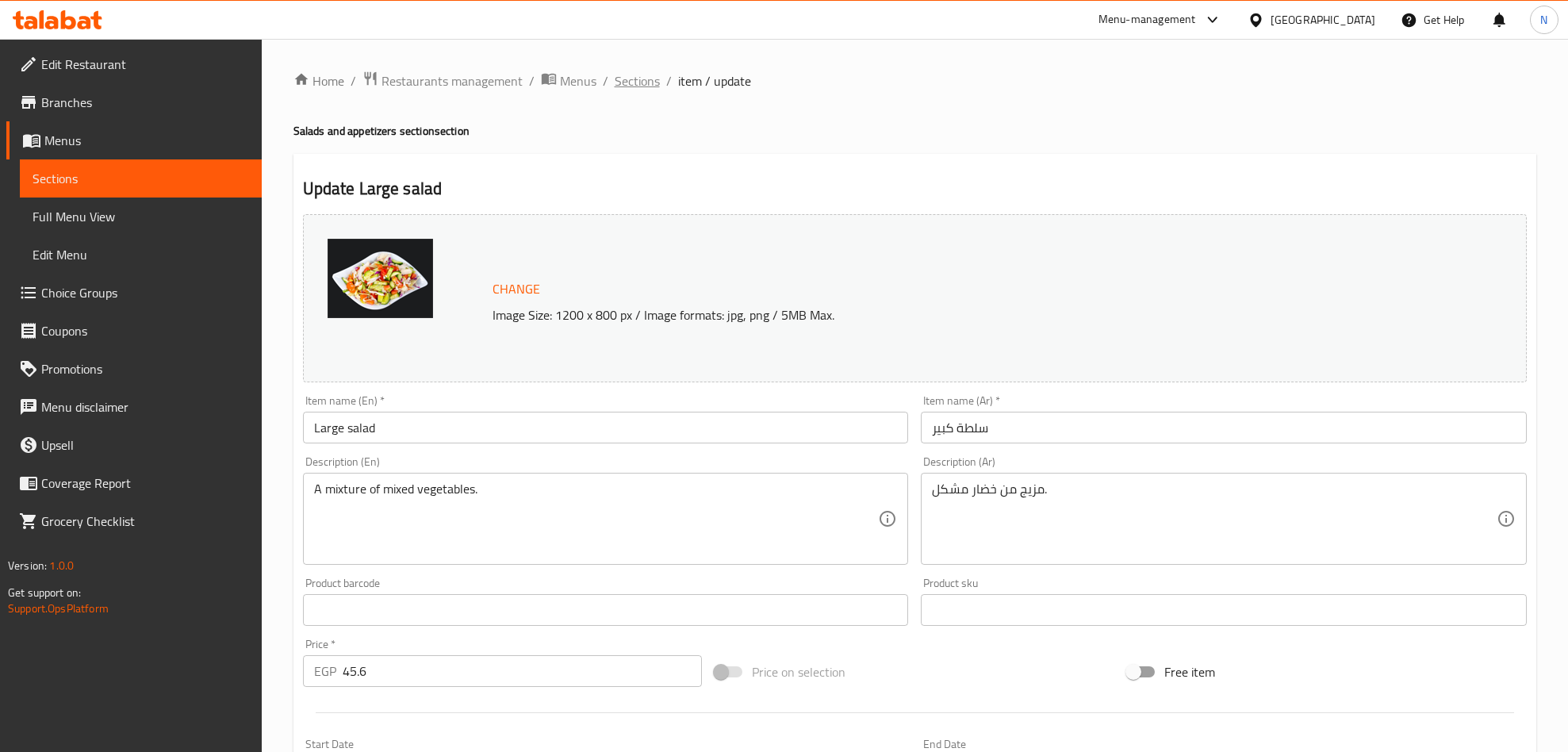
click at [639, 85] on span "Sections" at bounding box center [637, 80] width 45 height 19
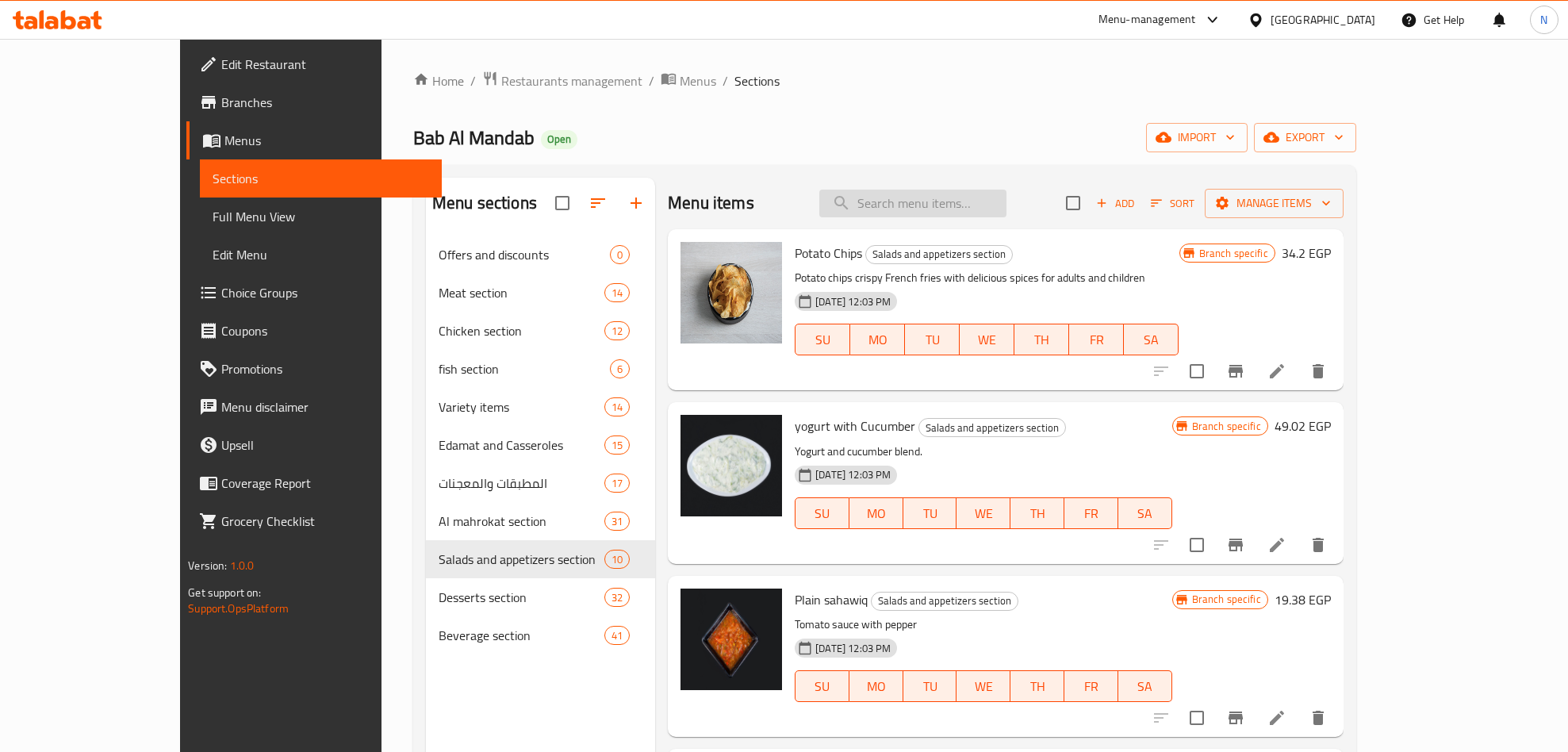
click at [984, 209] on input "search" at bounding box center [913, 203] width 187 height 28
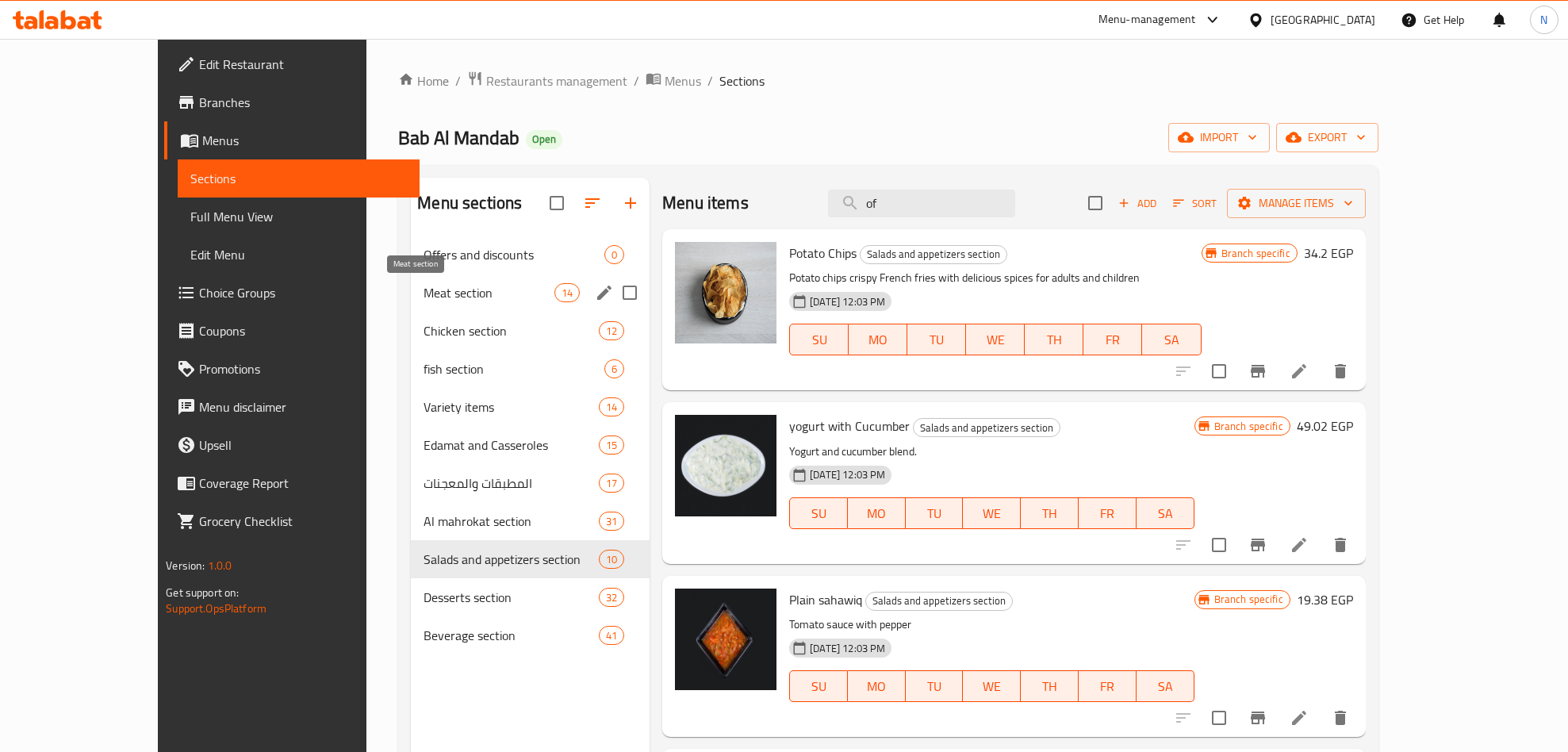
type input "o"
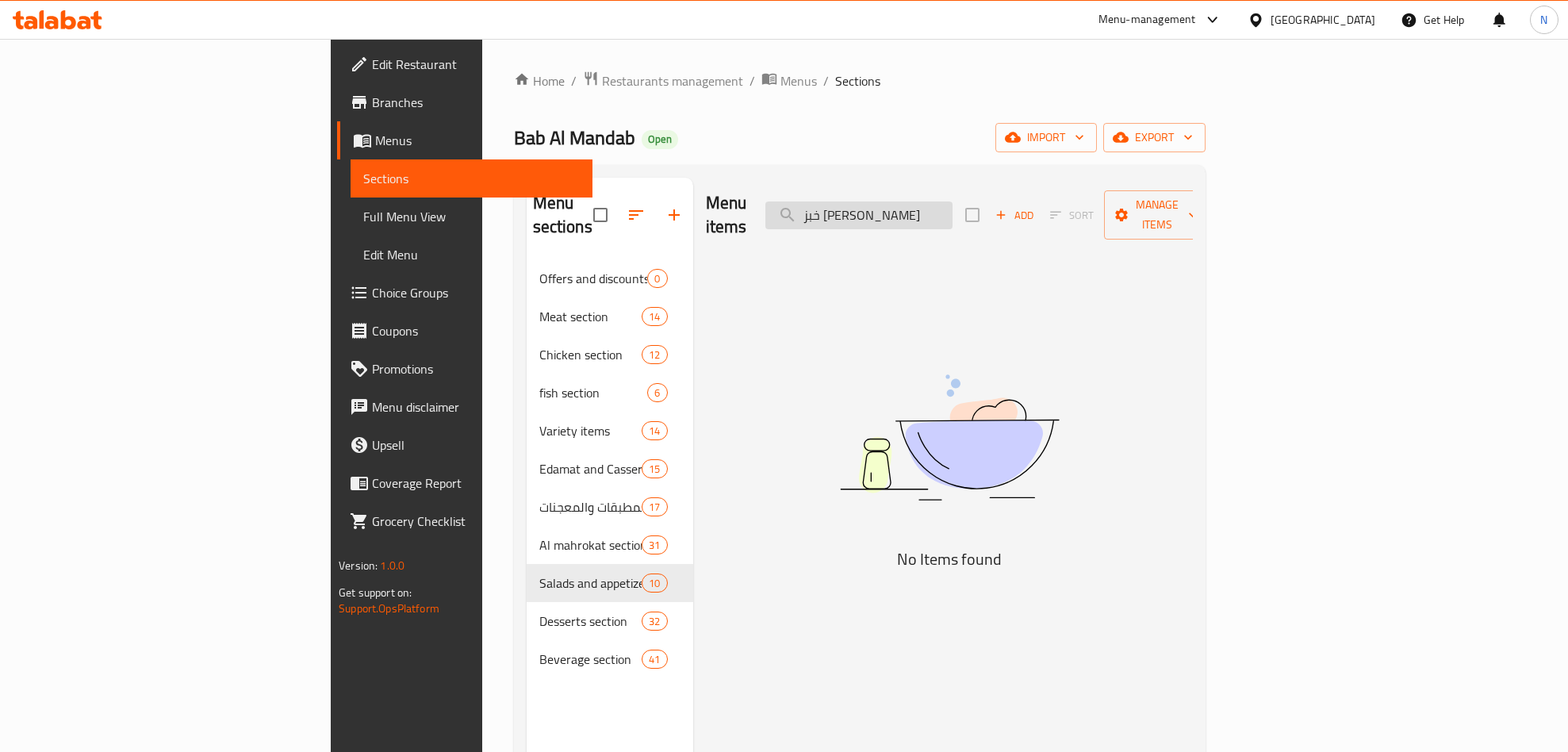
click at [953, 202] on input "خبز يمني سنجل" at bounding box center [859, 215] width 187 height 28
type input "س"
click at [1081, 183] on div "Menu items single Add Sort Manage items" at bounding box center [950, 215] width 487 height 76
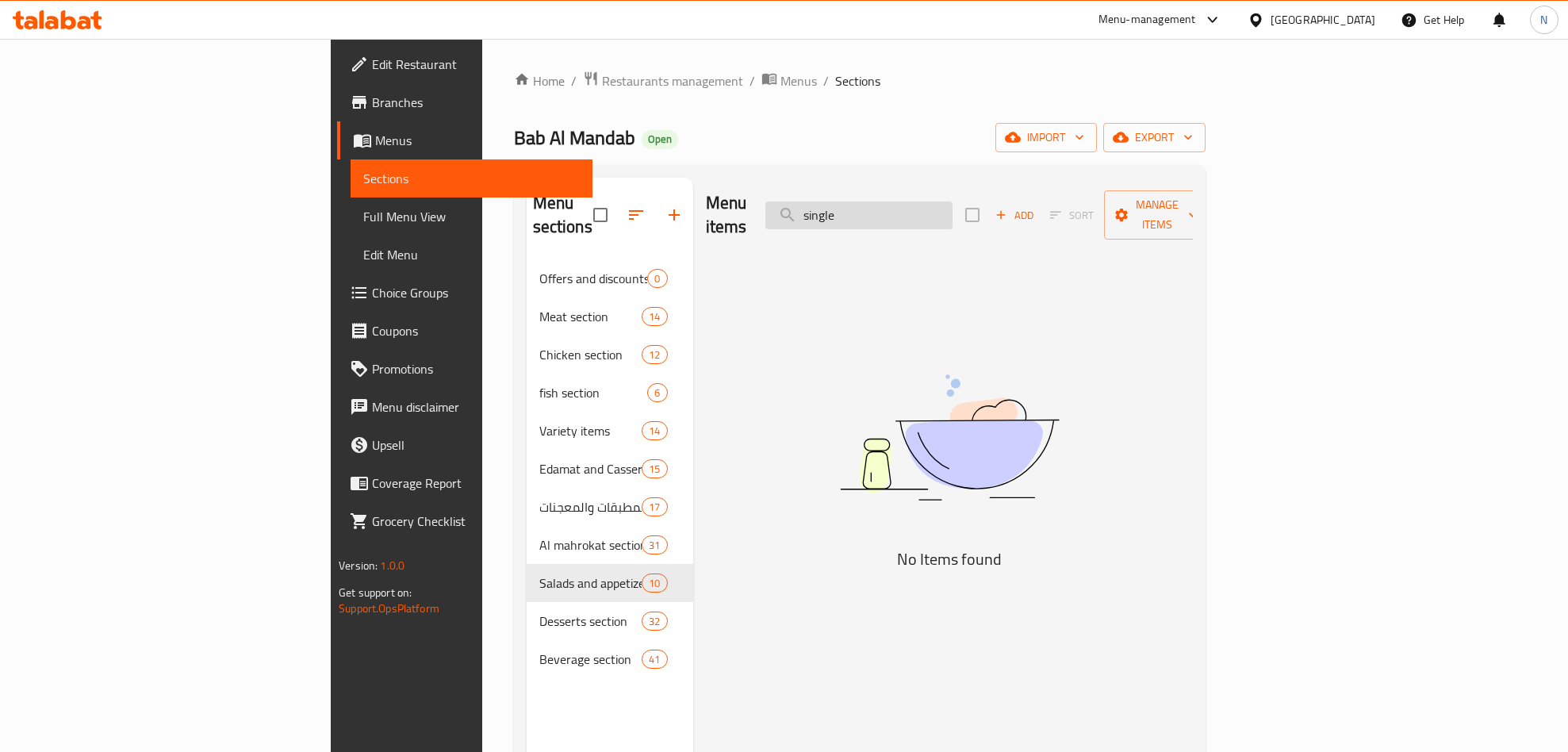
click at [953, 207] on input "single" at bounding box center [859, 215] width 187 height 28
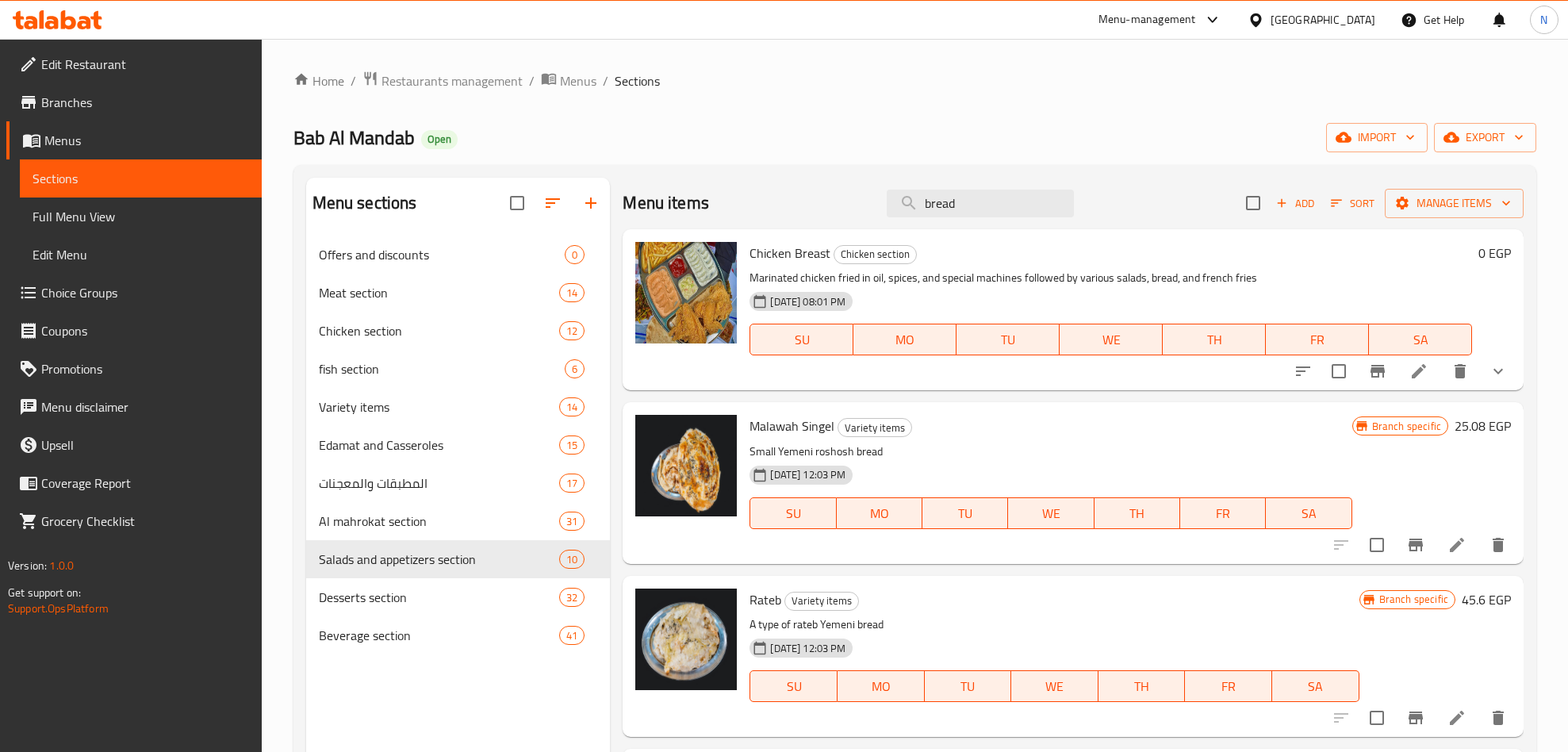
click at [824, 429] on span "Malawah Singel" at bounding box center [792, 426] width 84 height 24
click at [987, 203] on input "bread" at bounding box center [980, 203] width 187 height 28
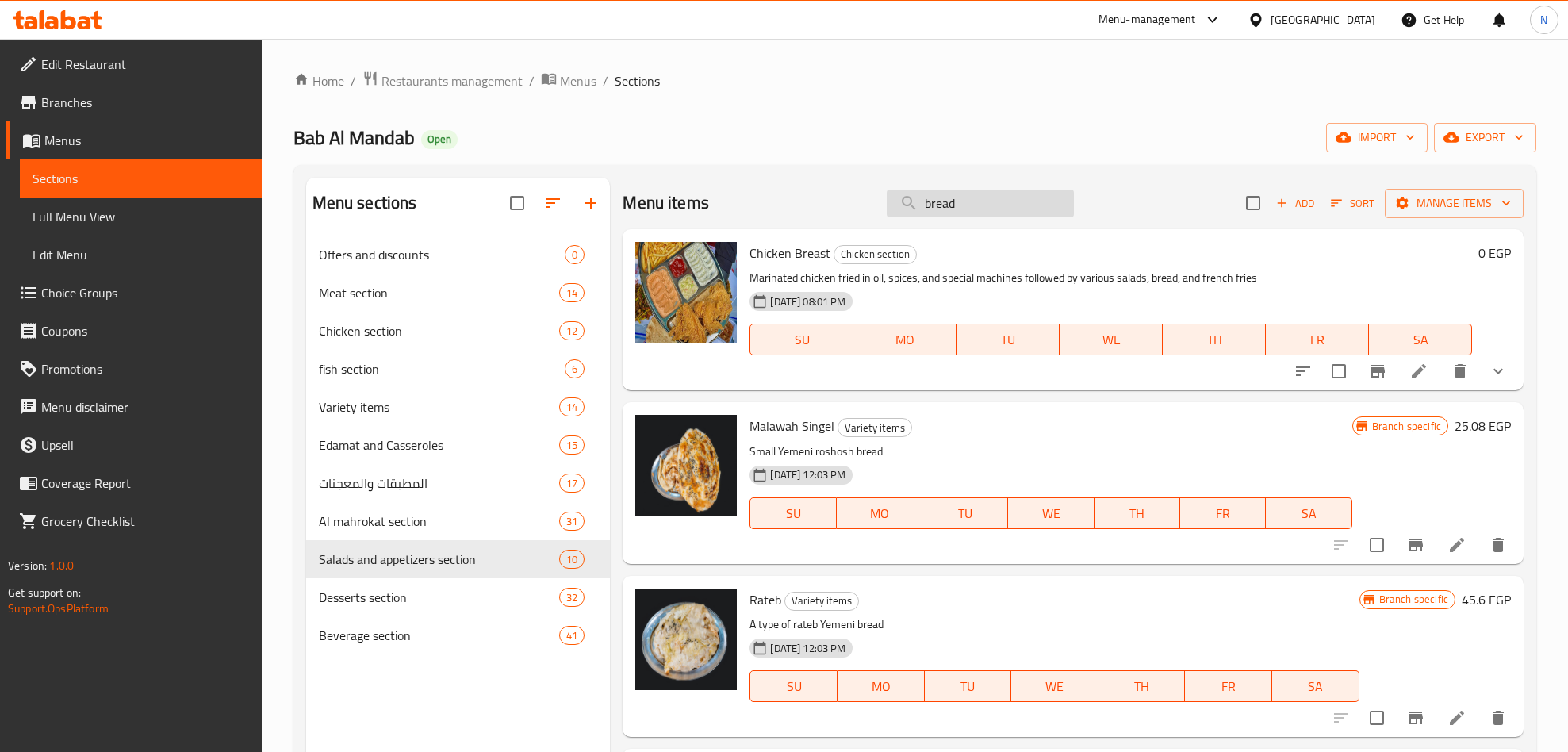
click at [987, 203] on input "bread" at bounding box center [980, 203] width 187 height 28
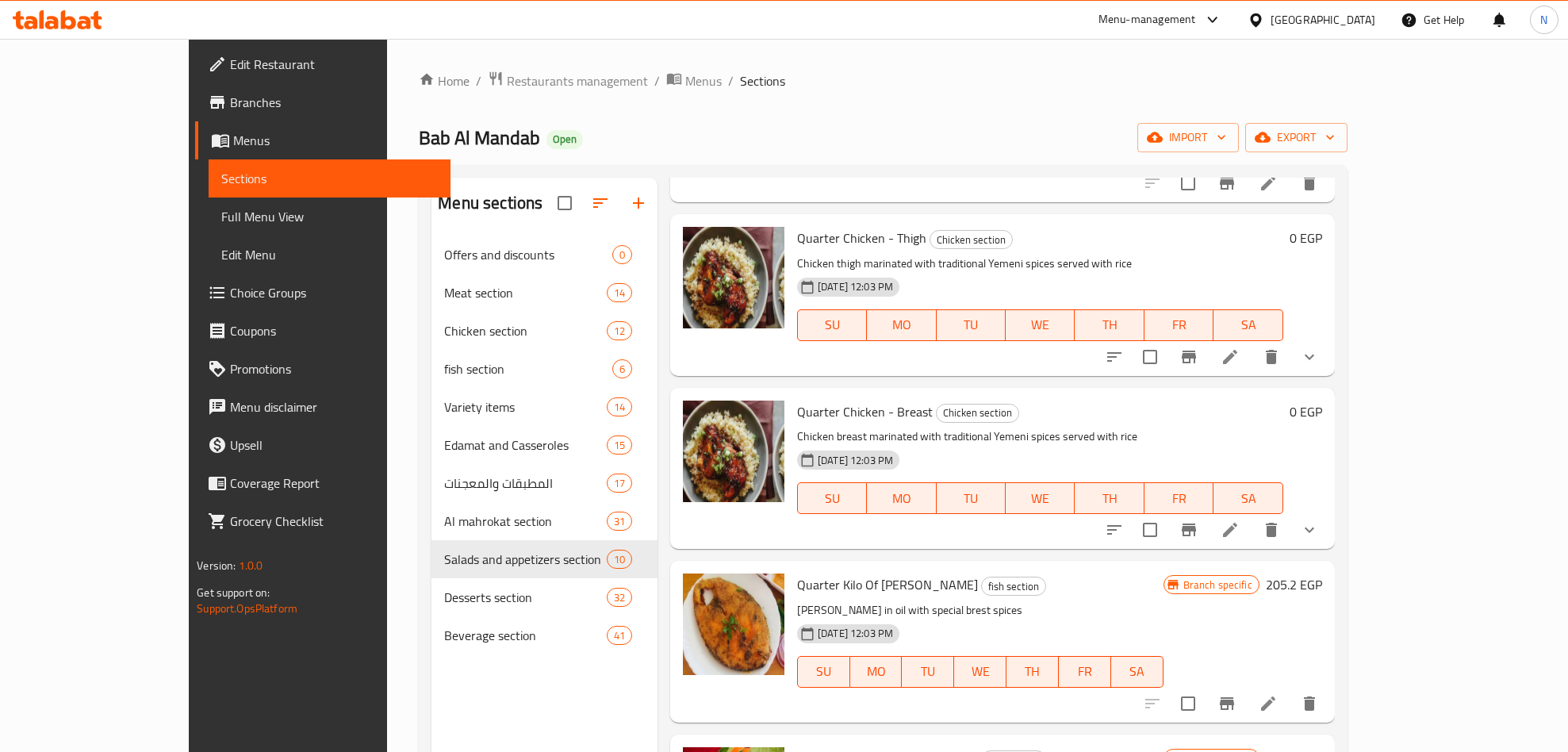
scroll to position [595, 0]
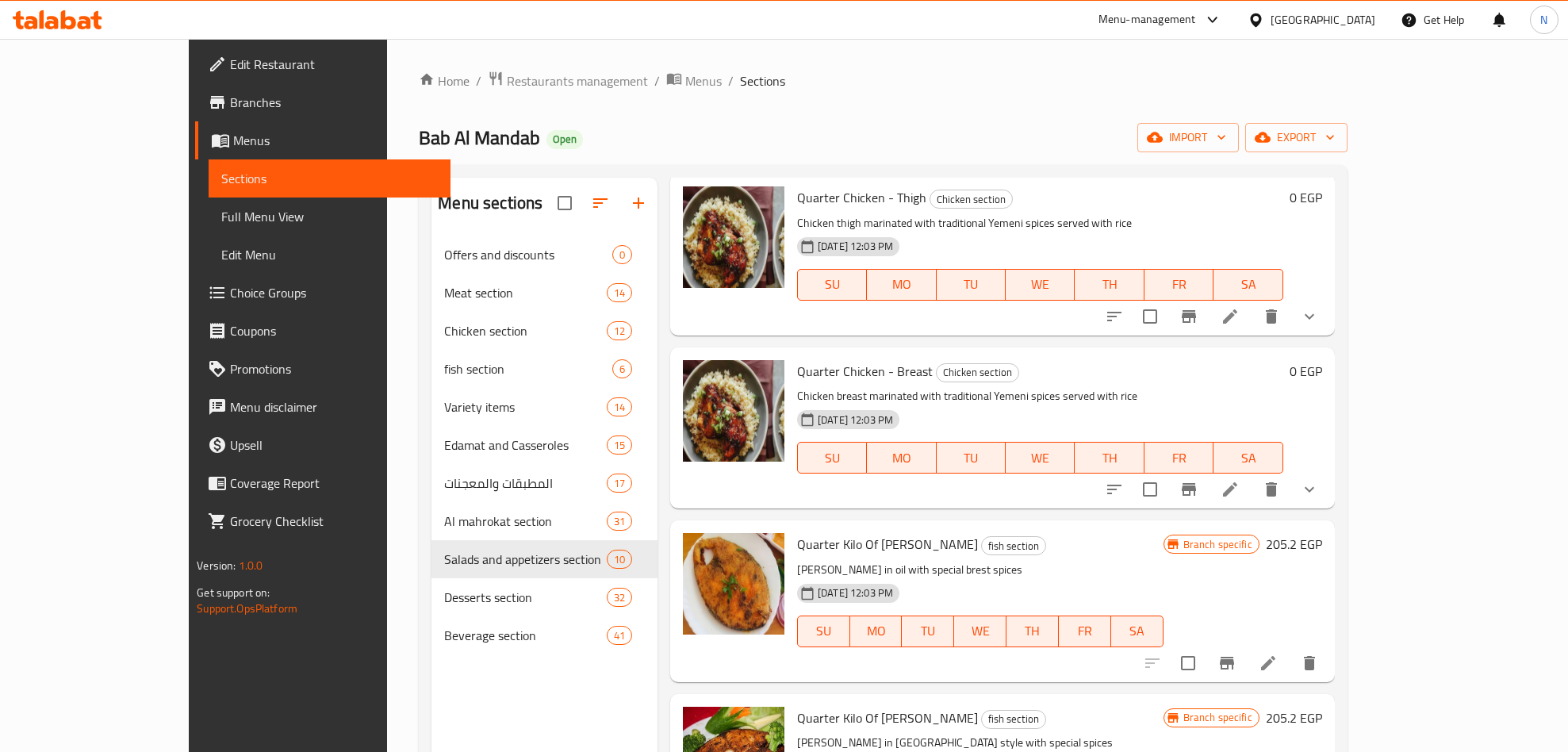
click at [876, 532] on span "Quarter Kilo Of Dirk Brest" at bounding box center [887, 544] width 181 height 24
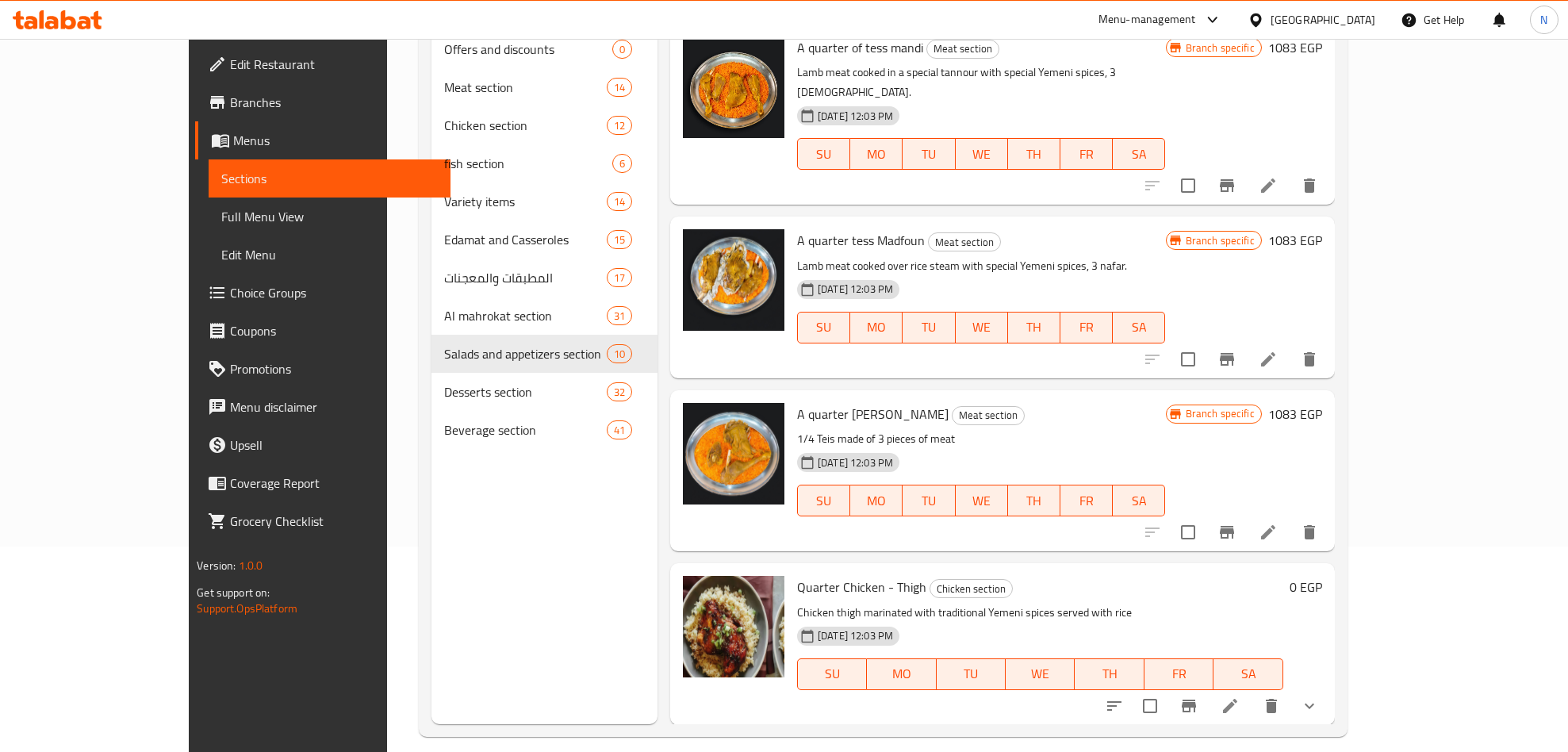
scroll to position [0, 0]
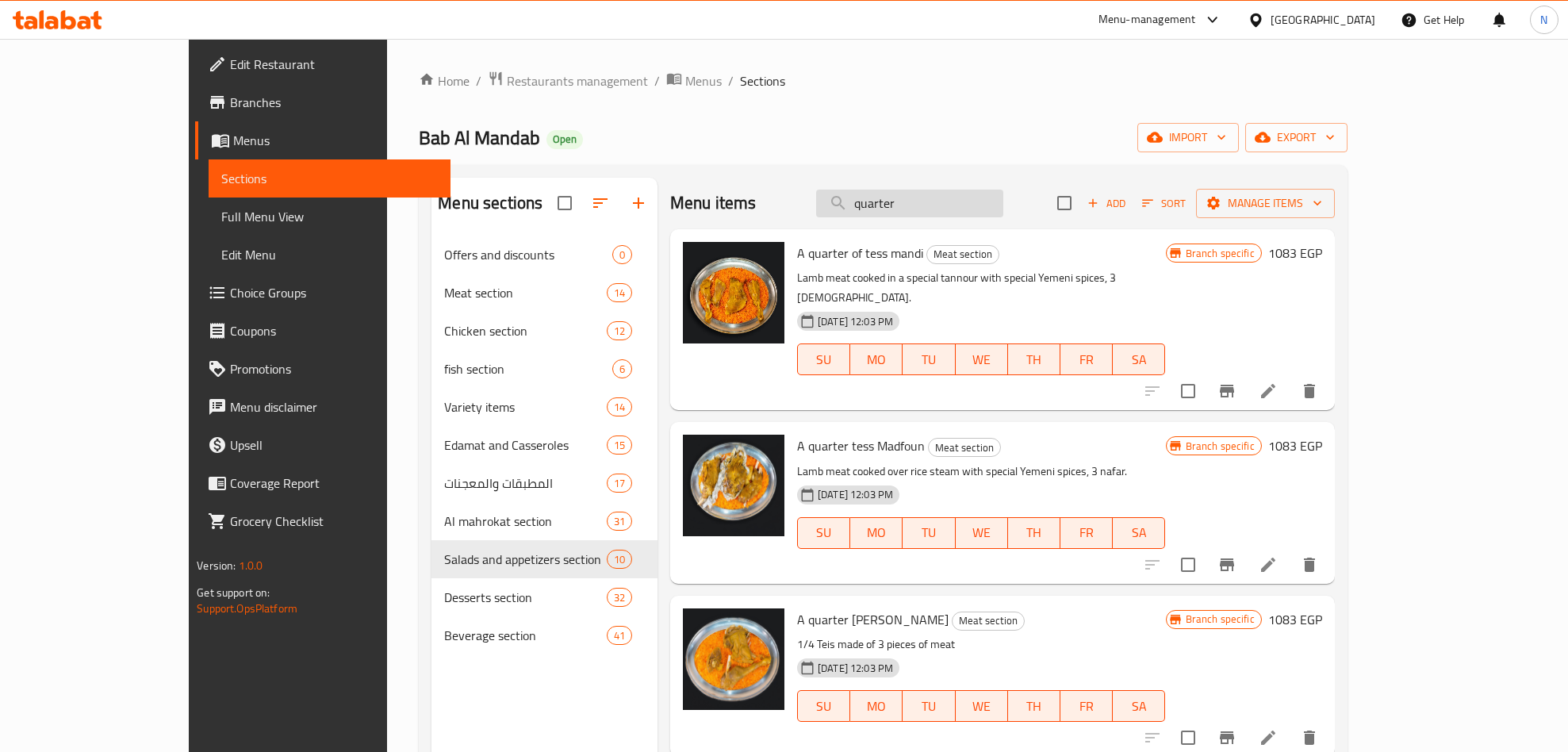
click at [1003, 210] on input "quarter" at bounding box center [910, 203] width 187 height 28
click at [1003, 212] on input "quarter" at bounding box center [910, 203] width 187 height 28
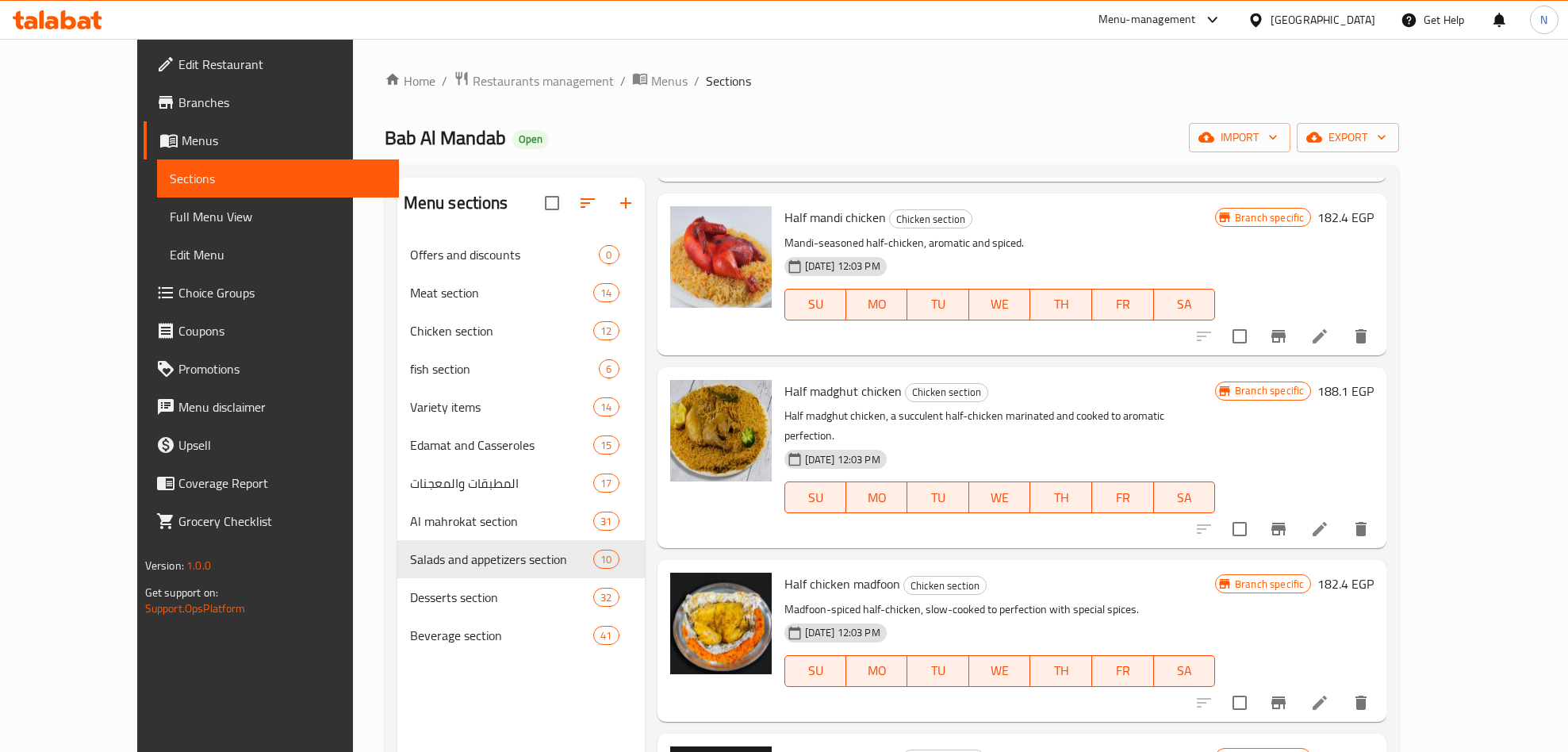
scroll to position [1310, 0]
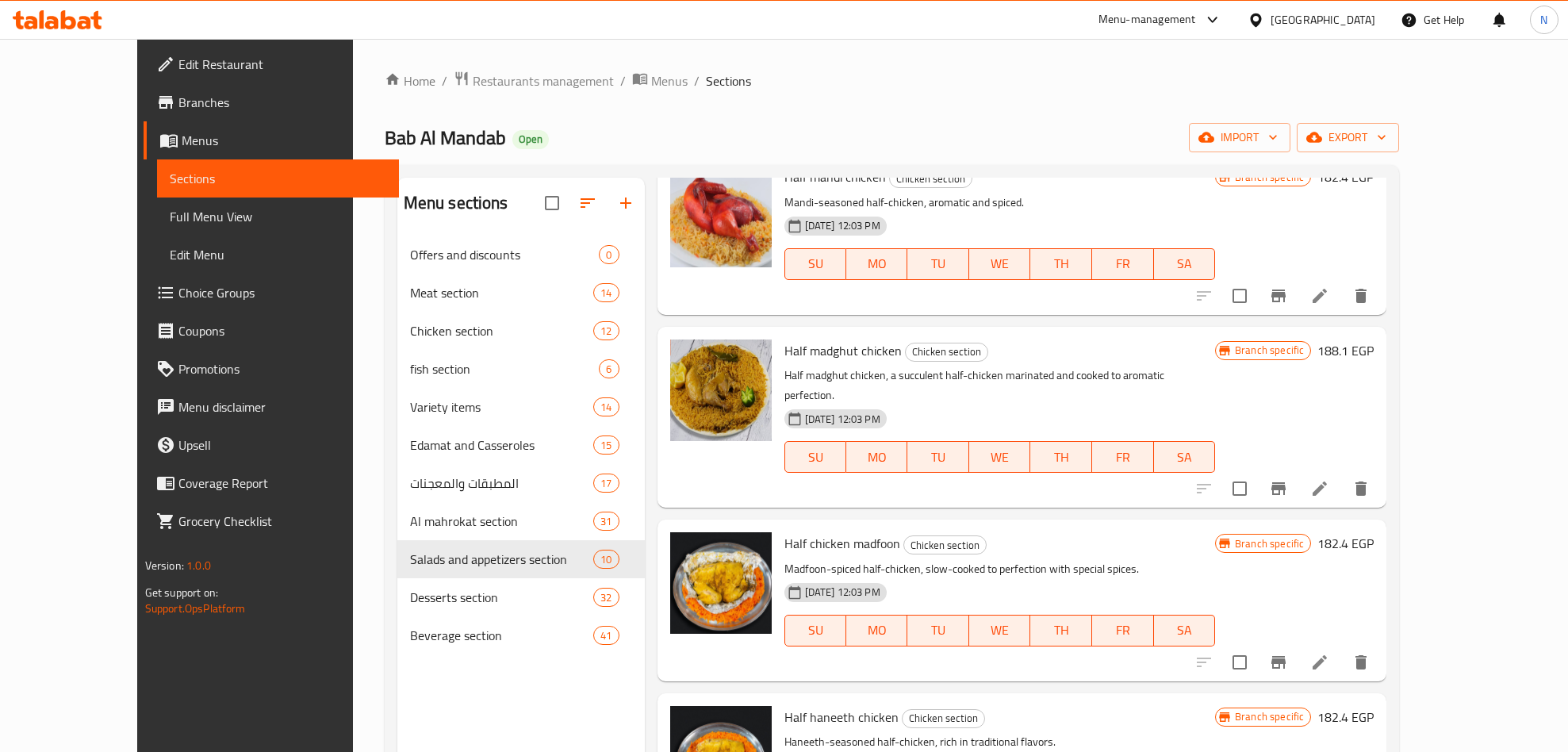
type input "chicken"
drag, startPoint x: 776, startPoint y: 522, endPoint x: 869, endPoint y: 517, distance: 93.1
click at [869, 532] on h6 "Half chicken madfoon Chicken section" at bounding box center [1000, 543] width 430 height 22
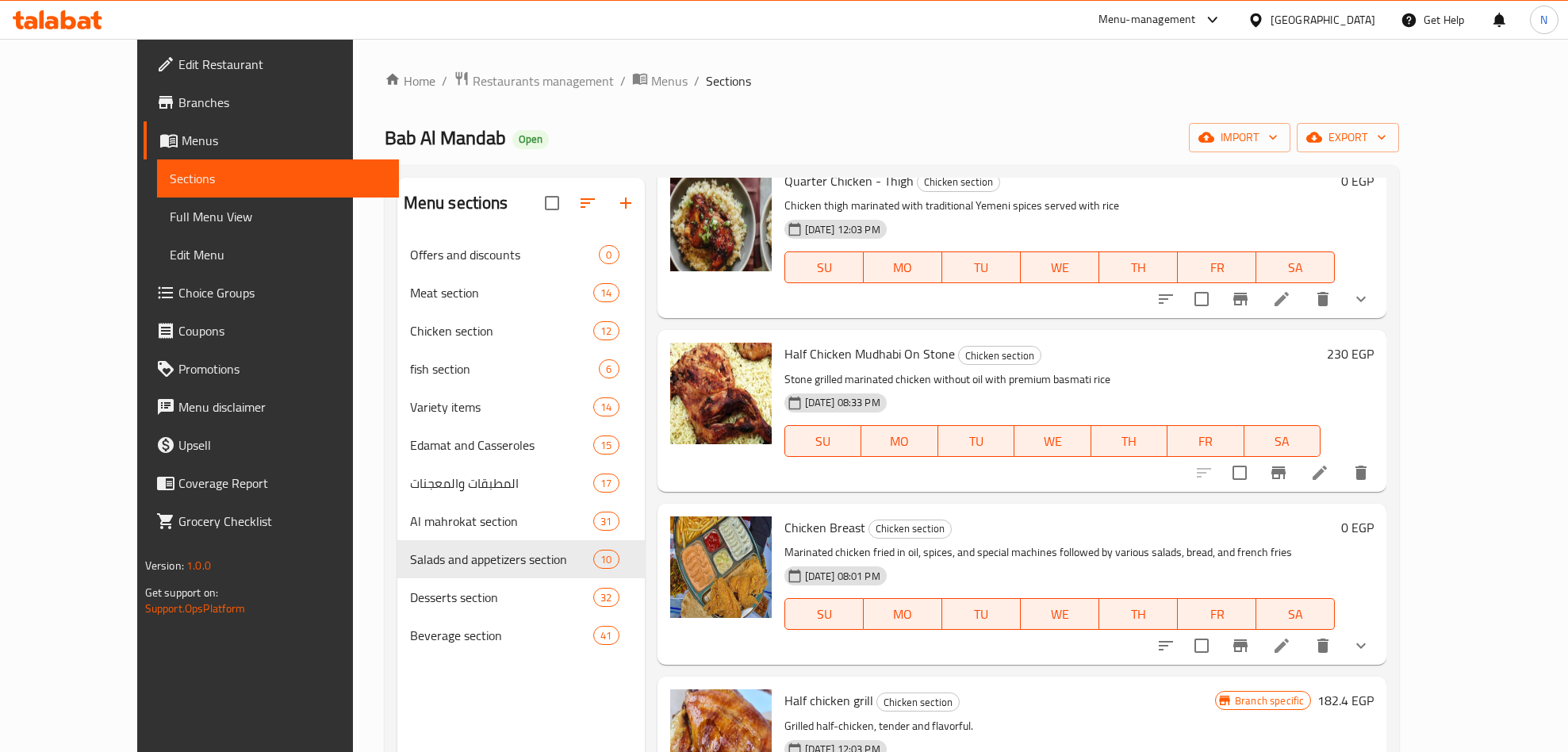
scroll to position [0, 0]
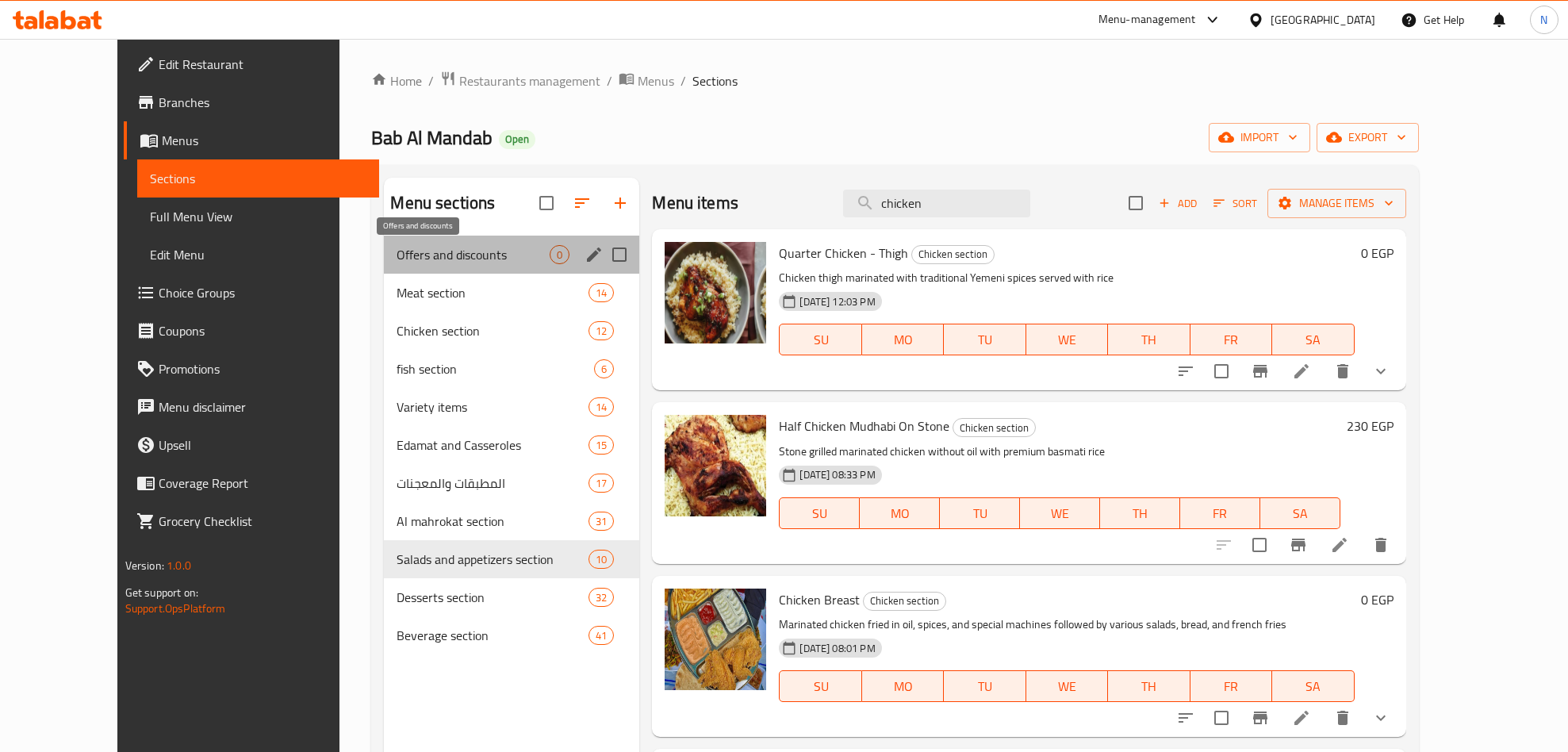
click at [460, 251] on span "Offers and discounts" at bounding box center [473, 255] width 153 height 19
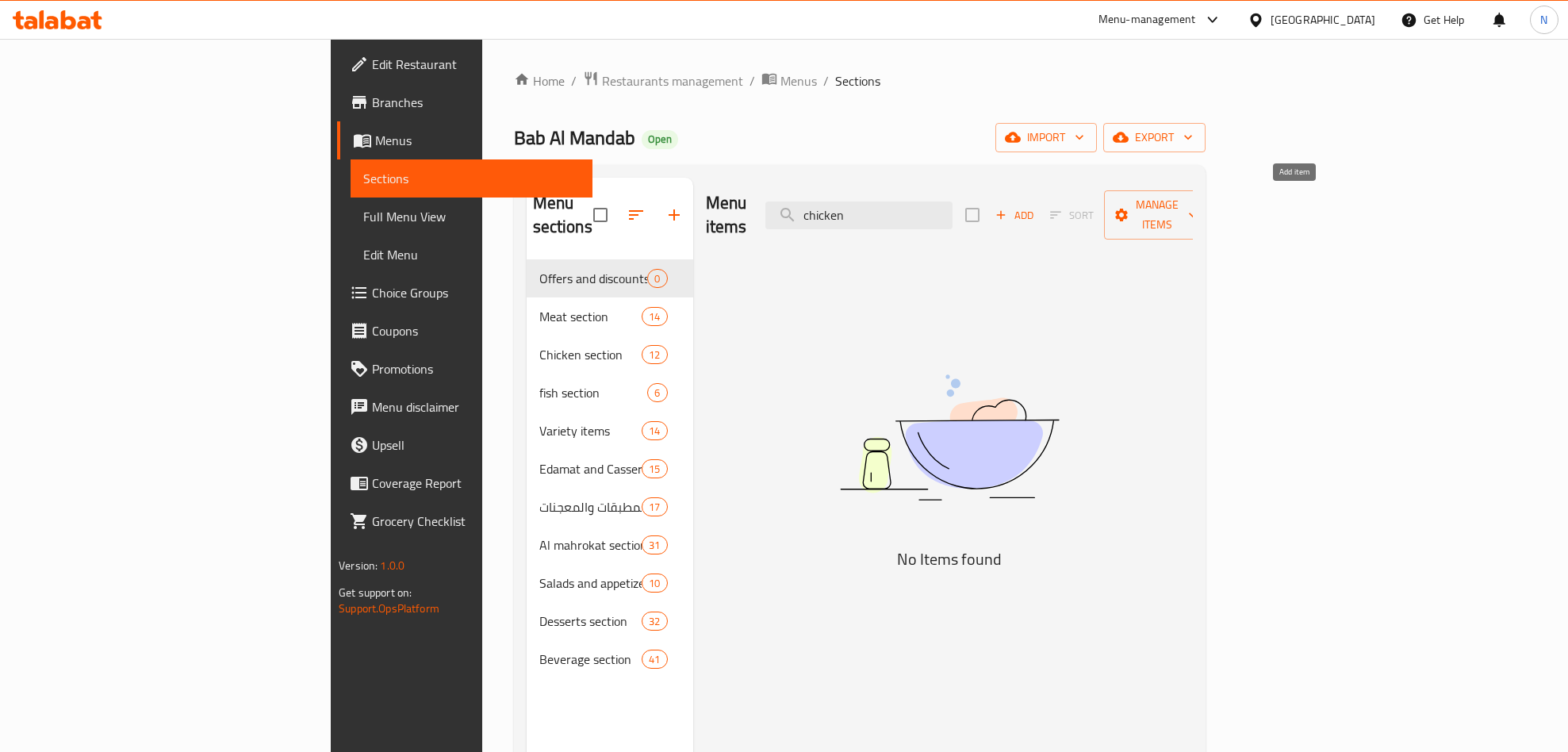
click at [1036, 210] on span "Add" at bounding box center [1015, 215] width 43 height 19
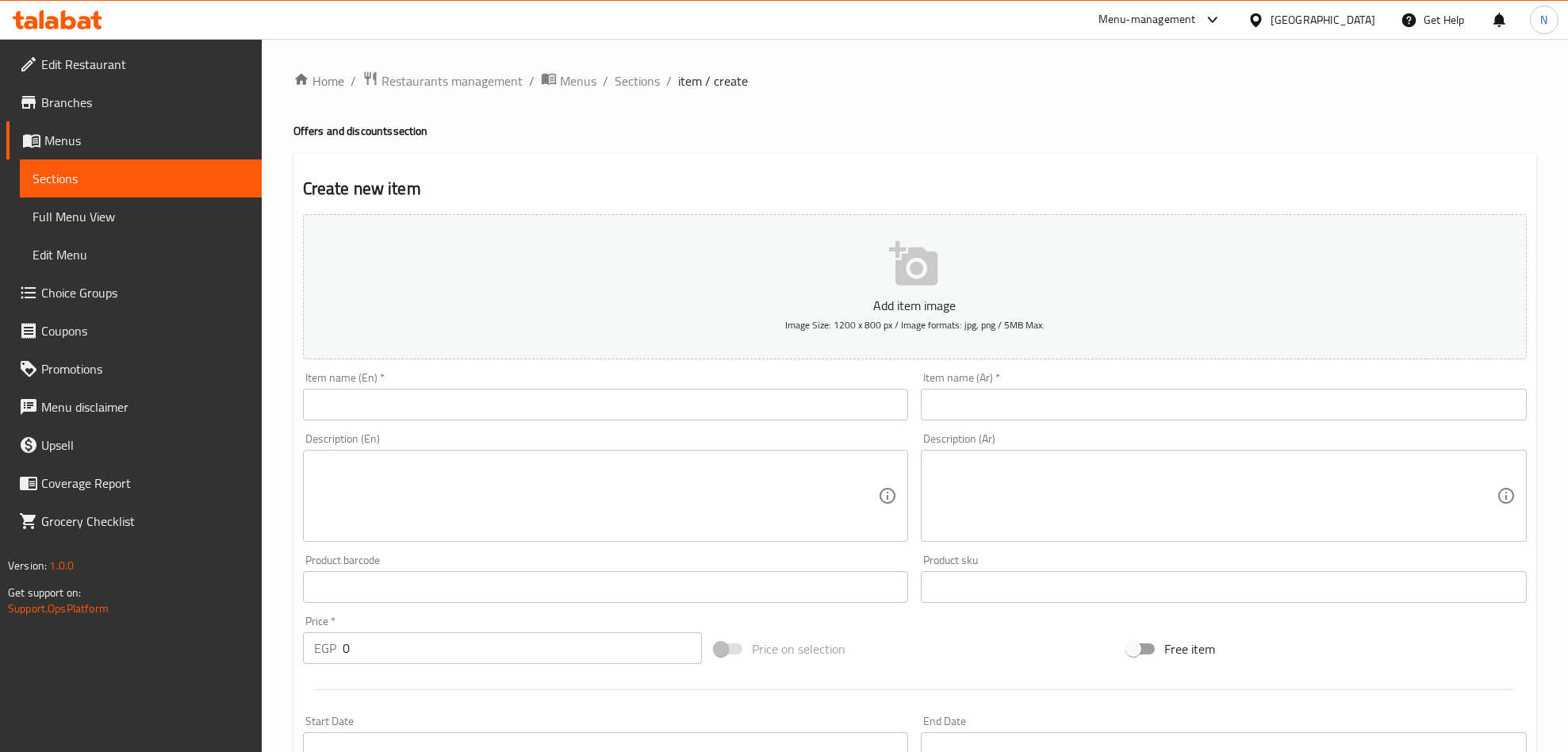
click at [1042, 395] on input "text" at bounding box center [1223, 405] width 606 height 32
click at [1304, 500] on textarea at bounding box center [1214, 513] width 565 height 76
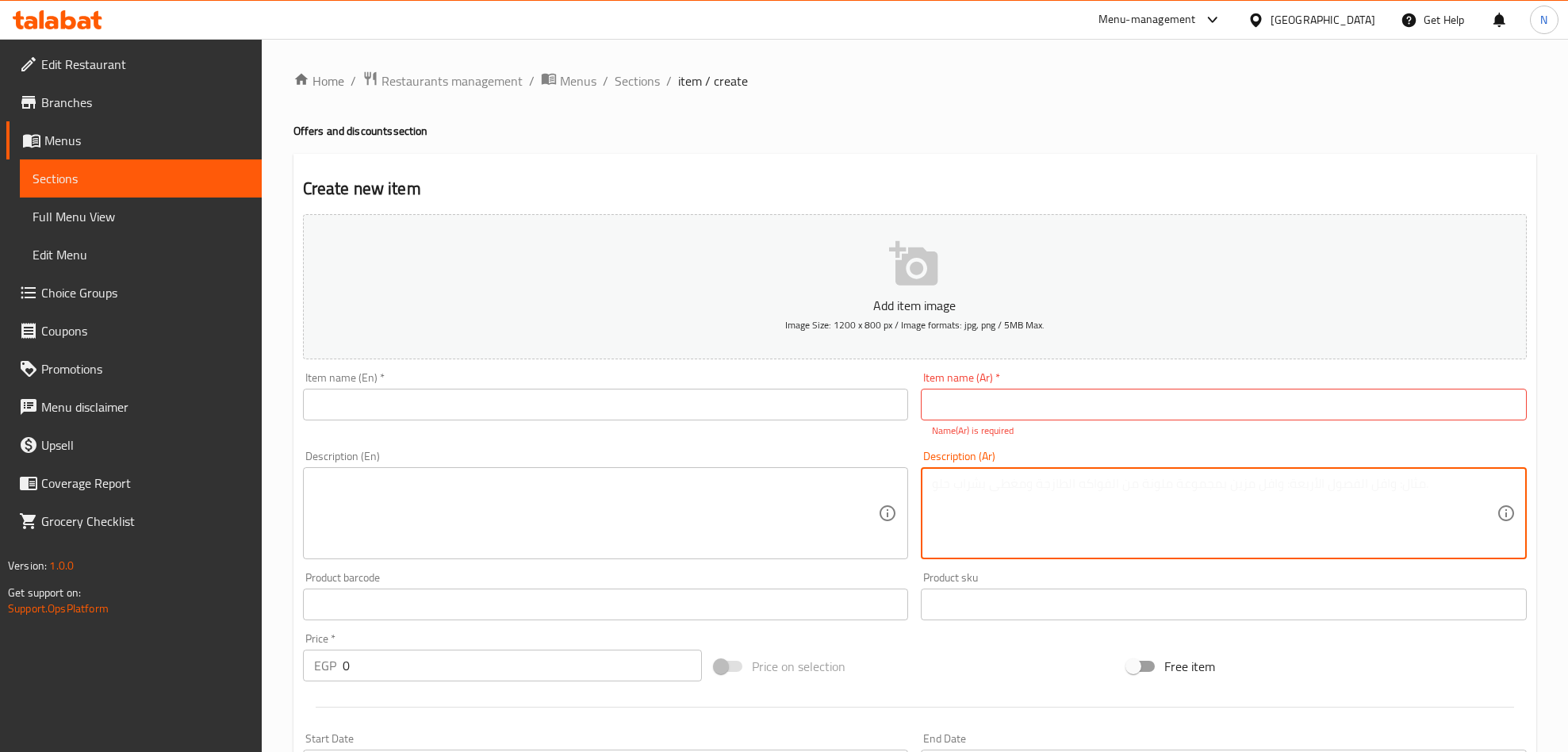
paste textarea "ربع دجاج مدفون + بطاطس شيبس + كولا مصري"
type textarea "ربع دجاج مدفون + بطاطس شيبس + كولا مصري"
click at [641, 531] on textarea at bounding box center [596, 513] width 565 height 76
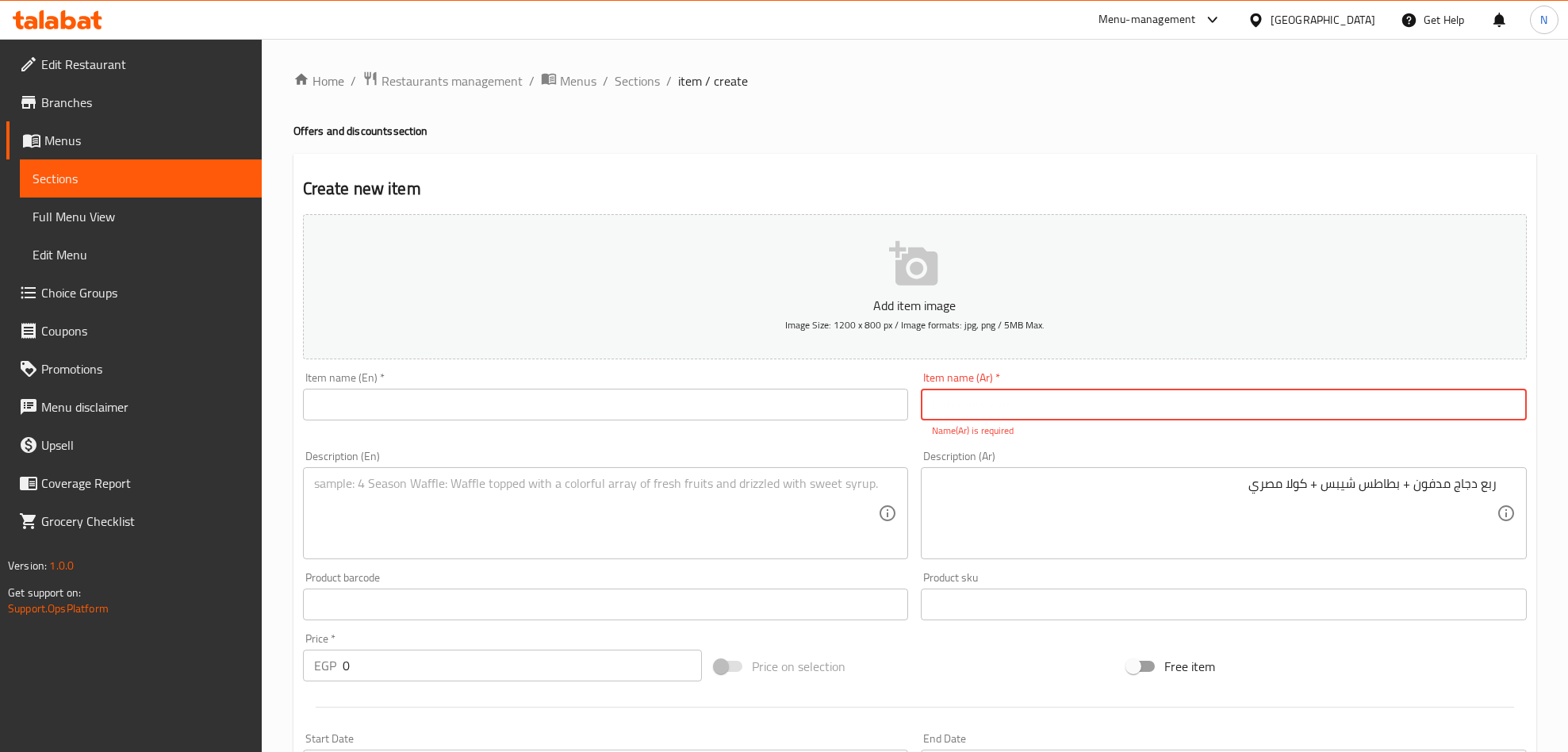
click at [1163, 402] on input "text" at bounding box center [1223, 405] width 606 height 32
type input "h"
type input "العرض الاول"
click at [583, 402] on input "text" at bounding box center [606, 405] width 606 height 32
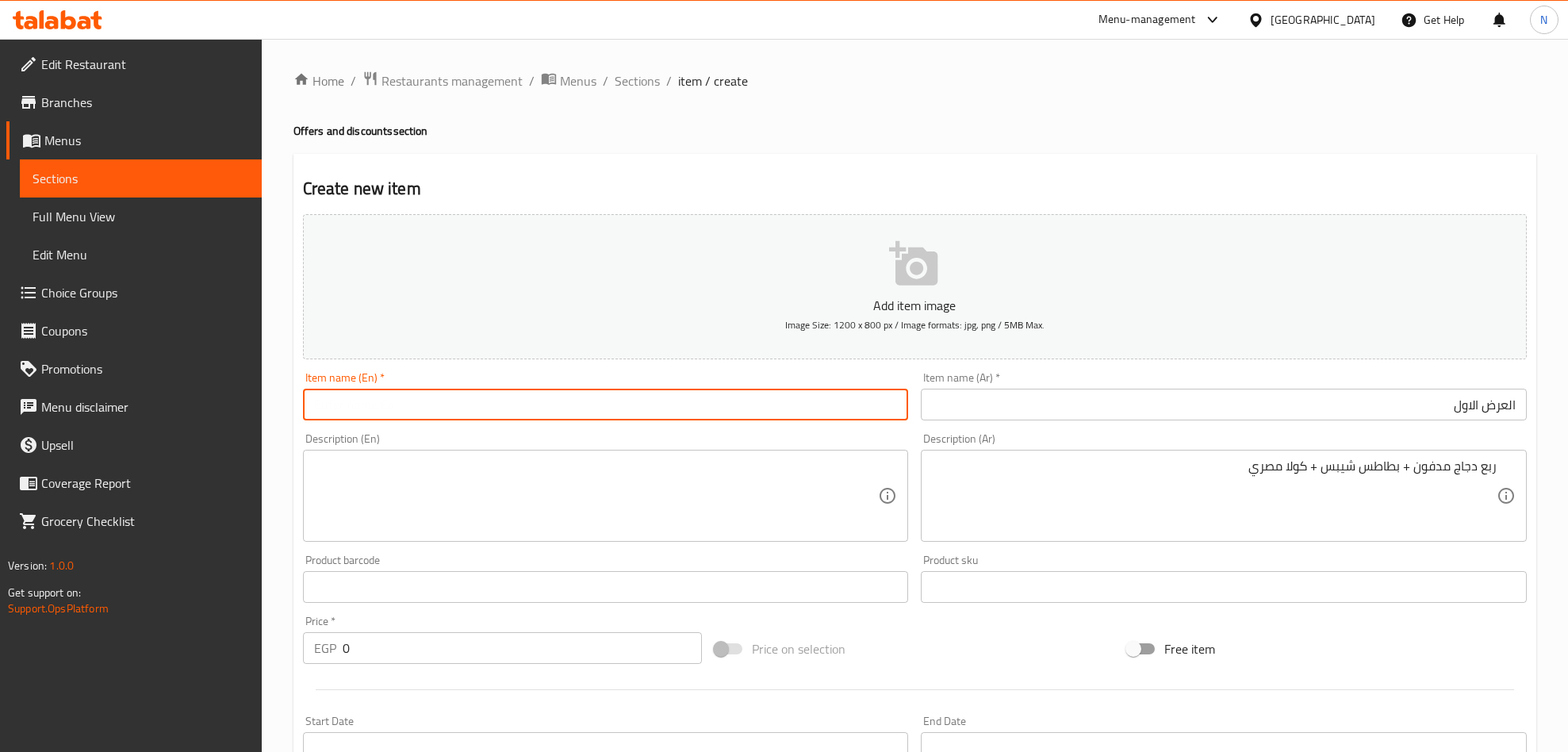
type input "ب"
type input "First offer"
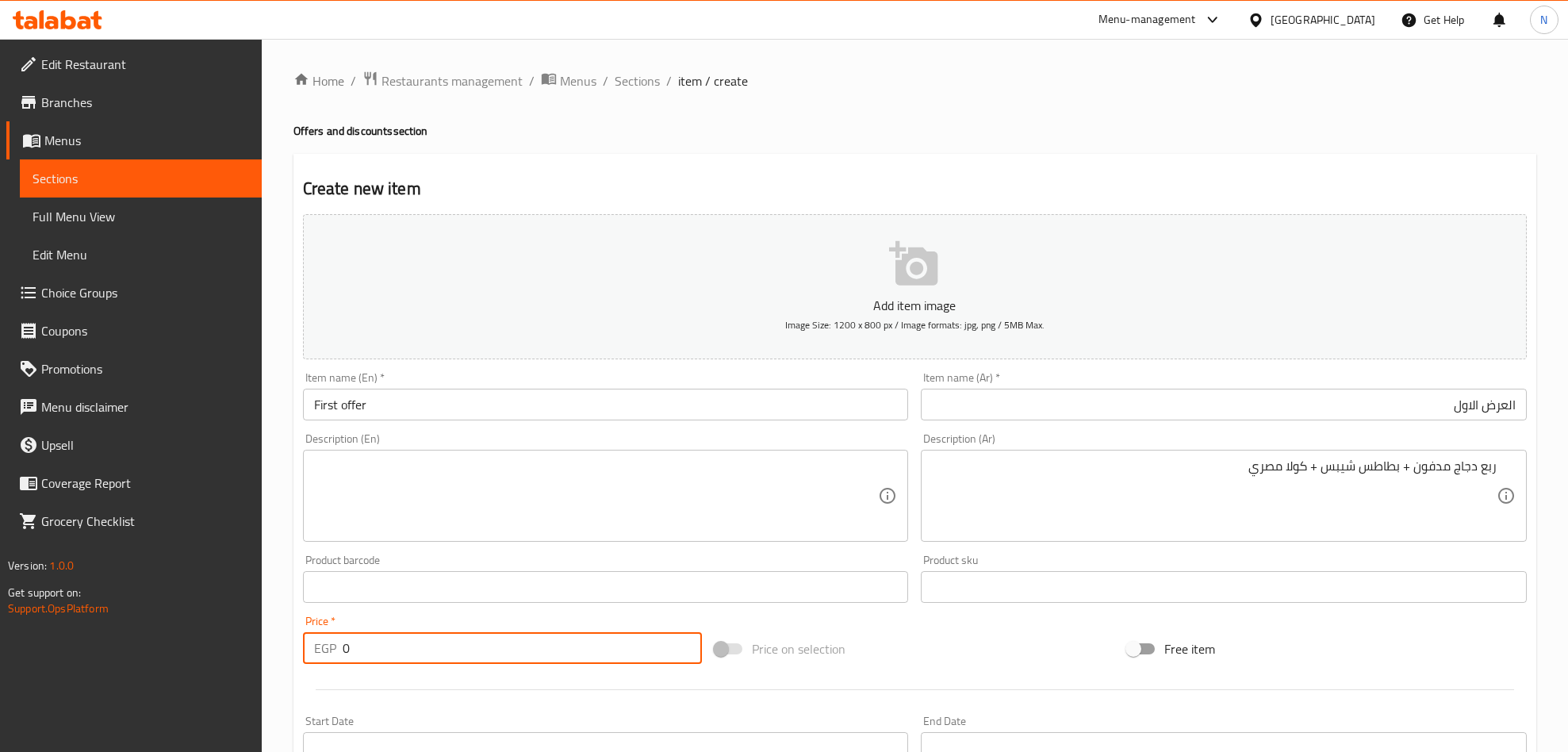
drag, startPoint x: 437, startPoint y: 652, endPoint x: 469, endPoint y: 582, distance: 77.0
click at [329, 660] on div "EGP 0 Price *" at bounding box center [503, 649] width 399 height 32
paste input "305"
type input "305"
click at [512, 551] on div "Product barcode Product barcode" at bounding box center [607, 578] width 619 height 61
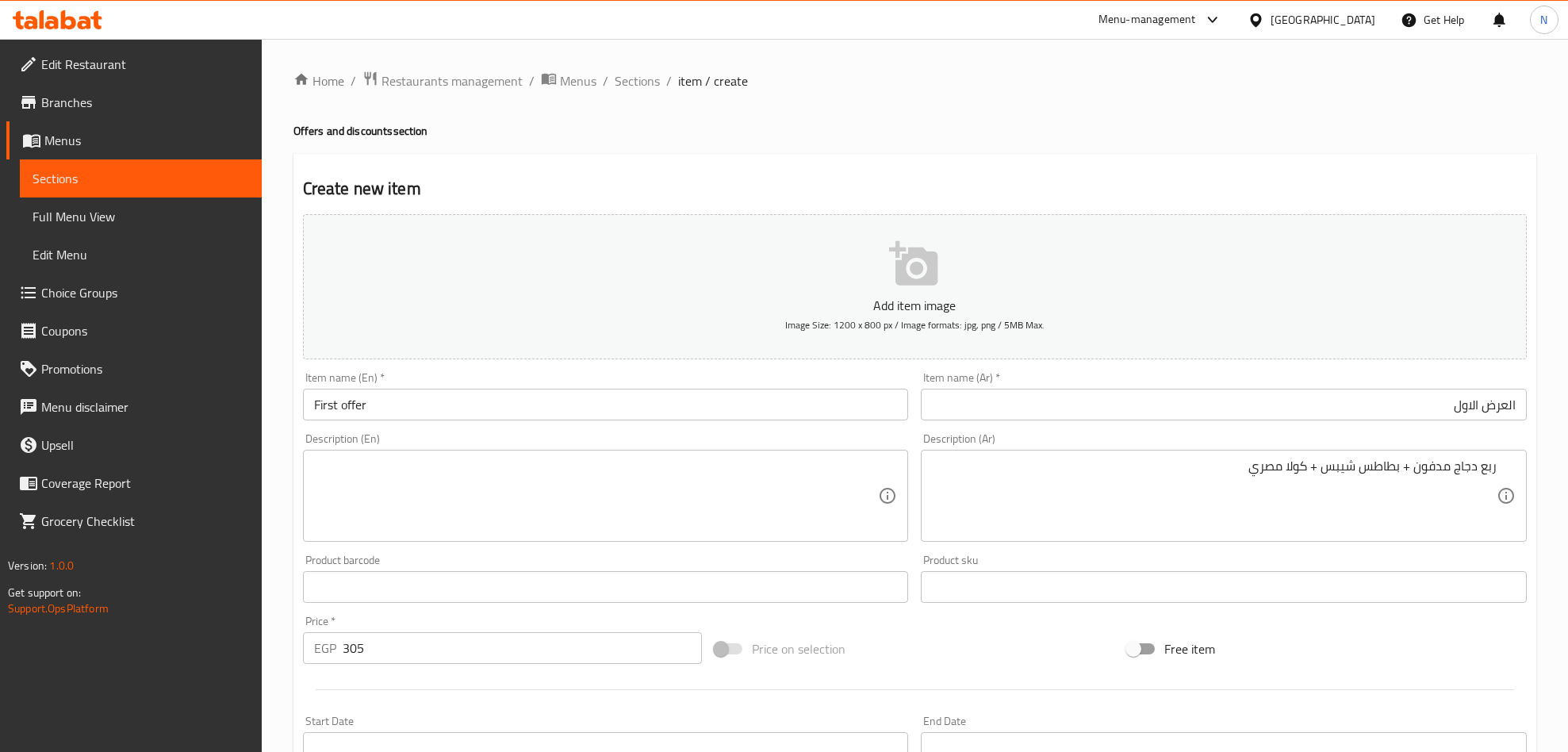
click at [536, 532] on textarea at bounding box center [596, 496] width 565 height 76
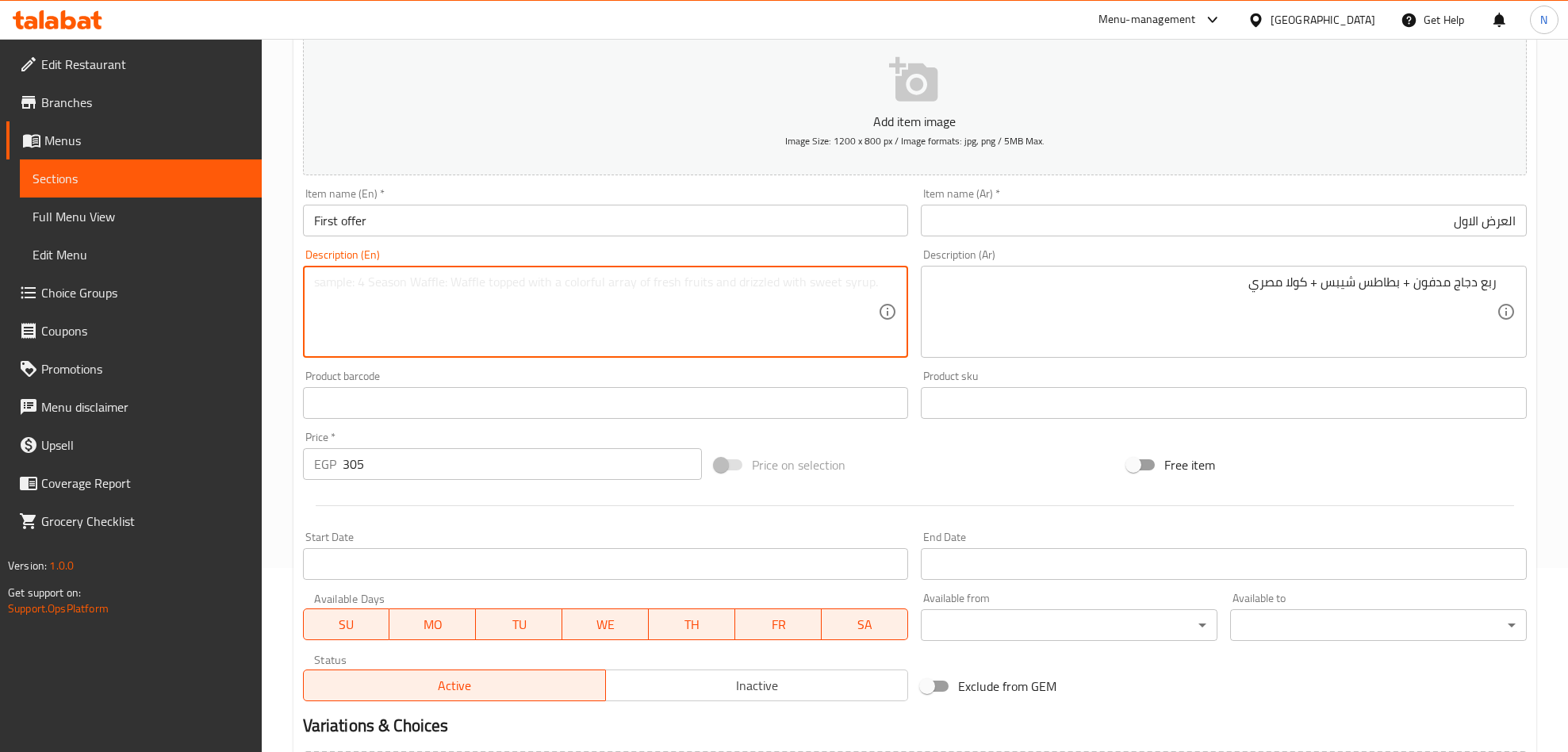
scroll to position [357, 0]
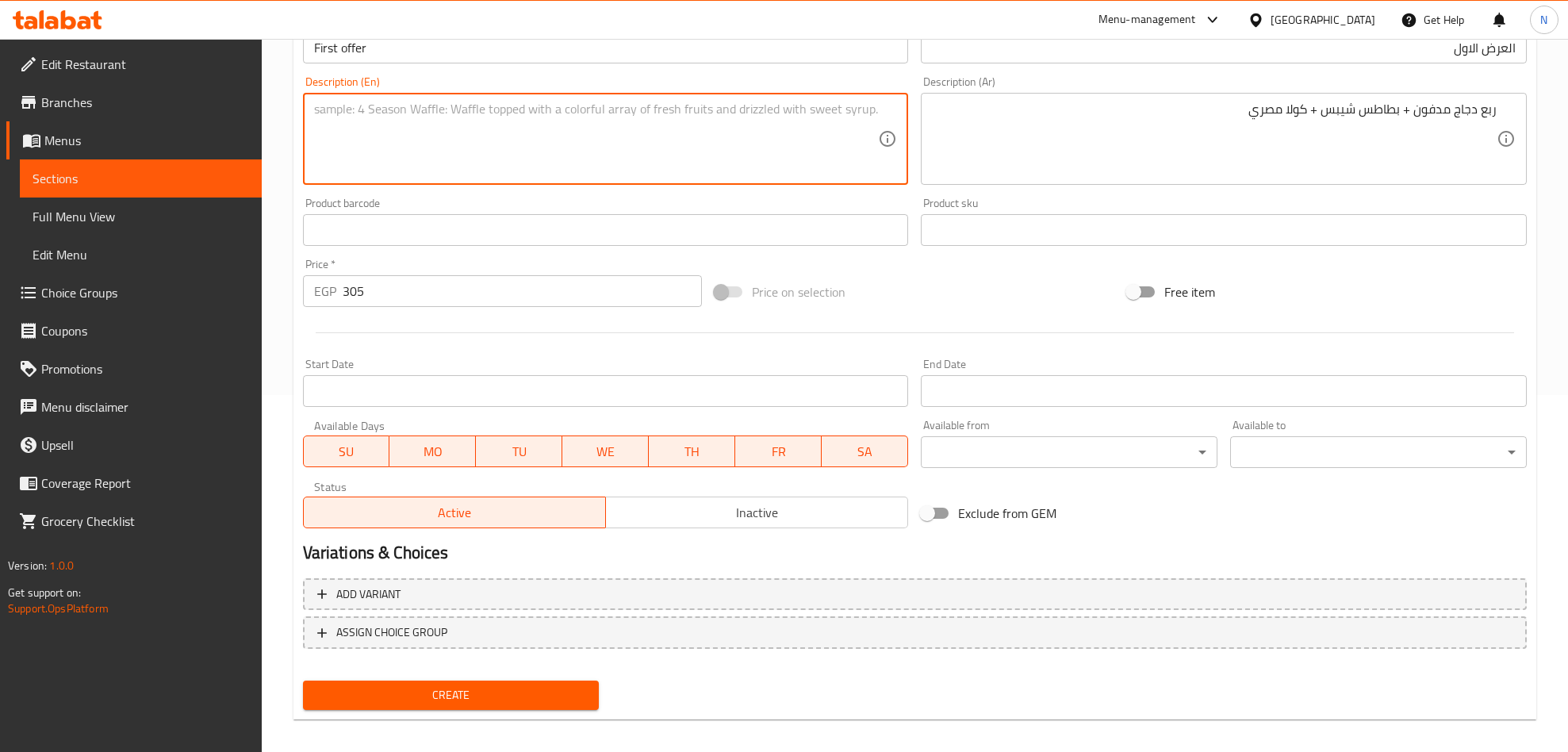
click at [825, 515] on span "Inactive" at bounding box center [758, 513] width 290 height 23
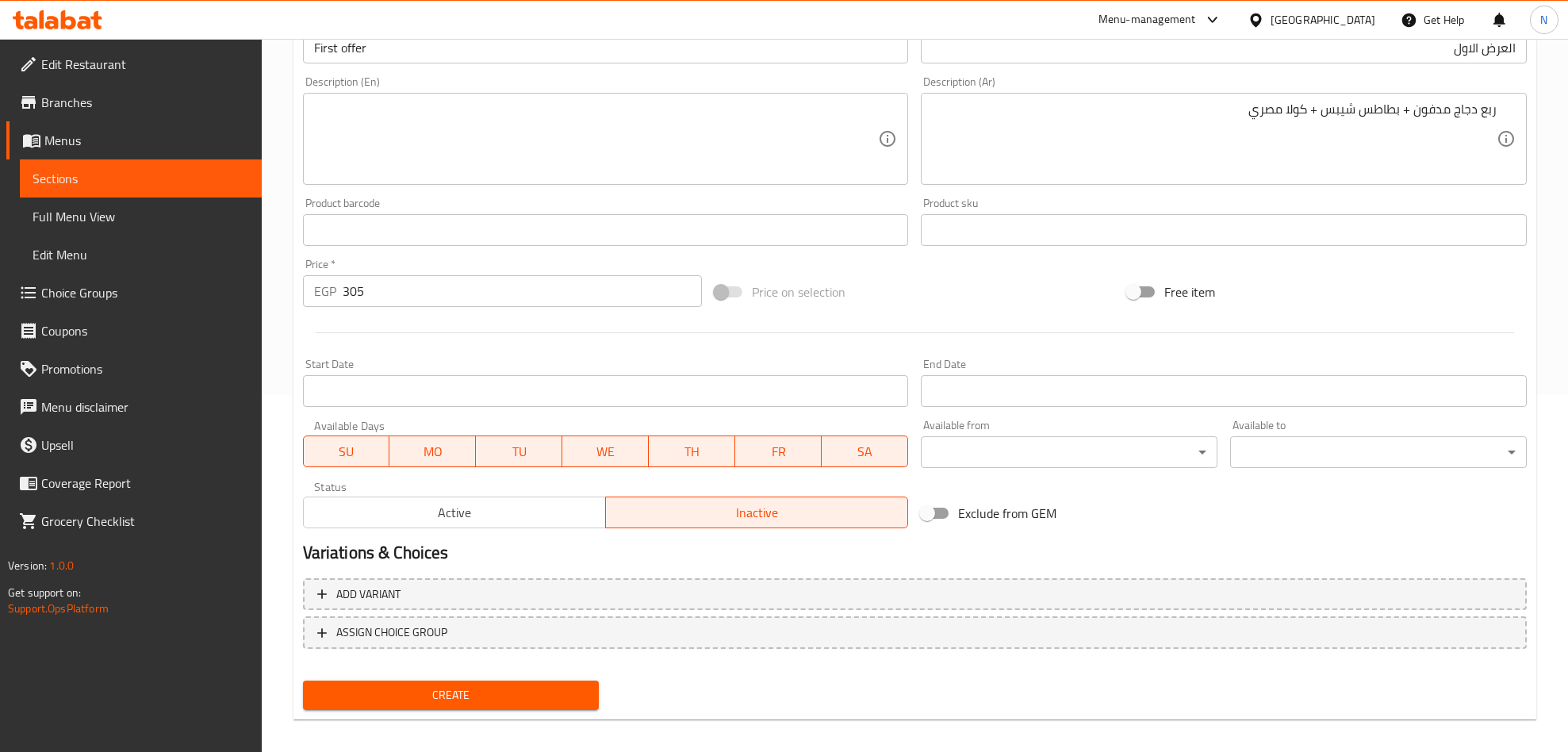
click at [553, 392] on input "Start Date" at bounding box center [606, 392] width 606 height 32
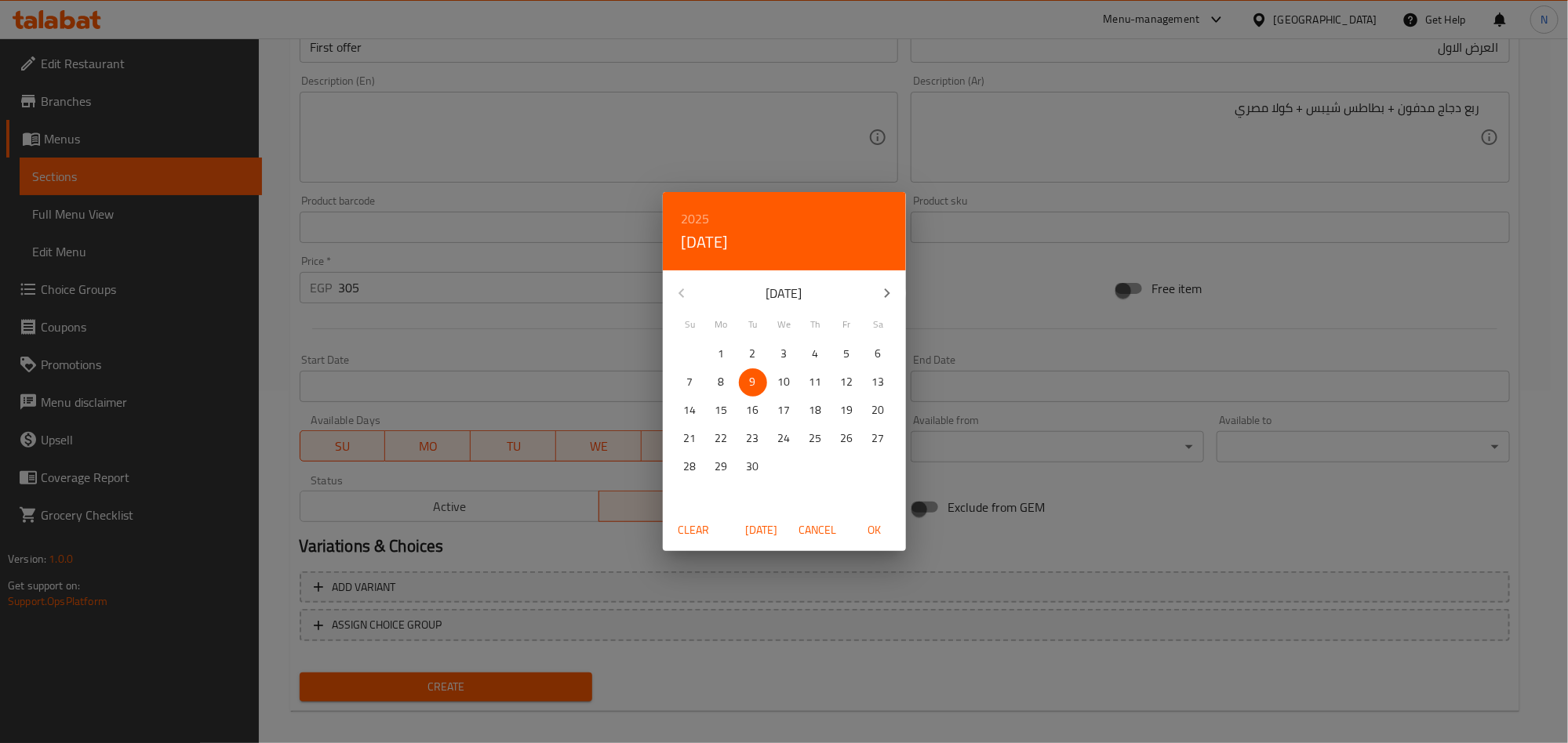
click at [875, 529] on span "OK" at bounding box center [874, 530] width 38 height 19
type input "09-09-2025"
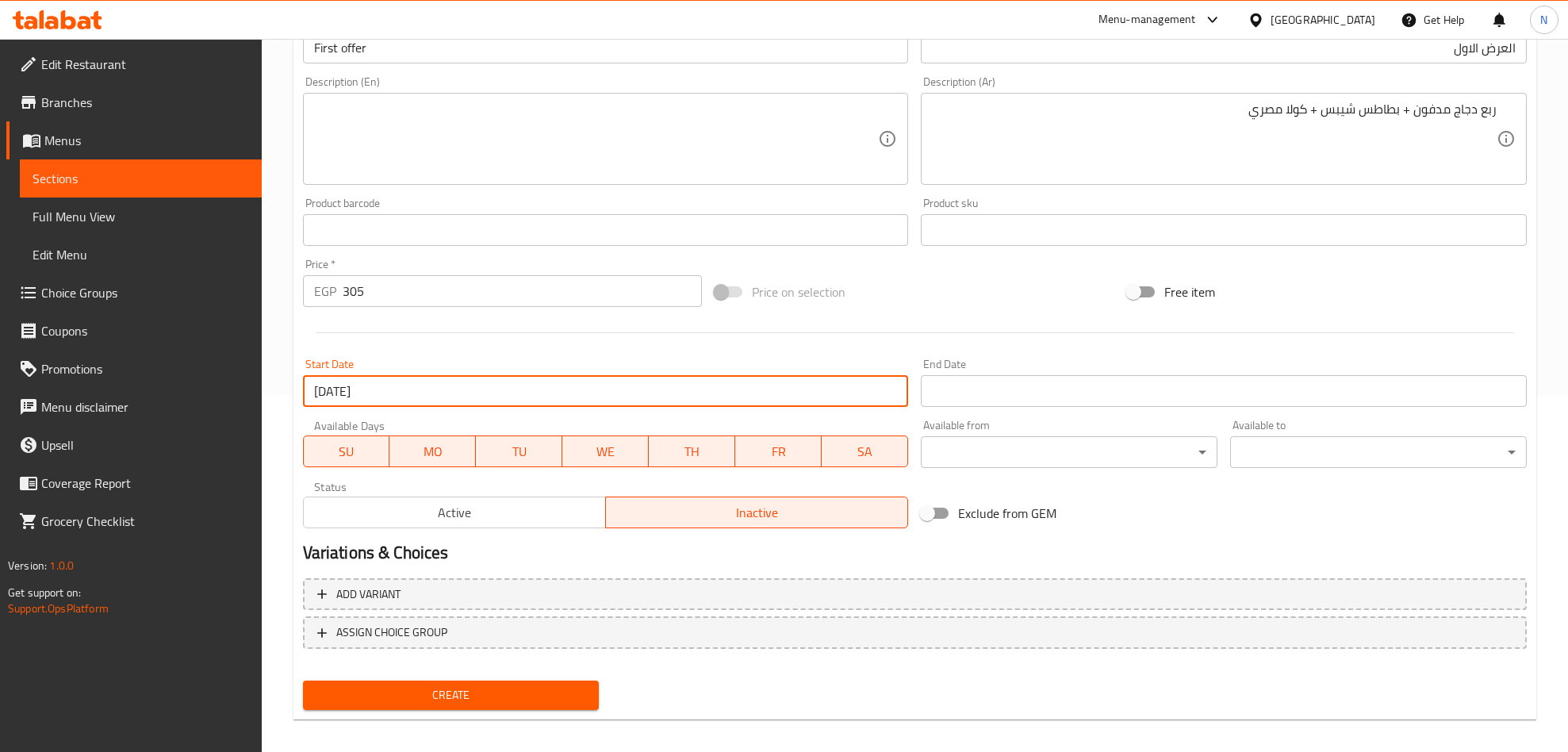
click at [1075, 376] on input "Start Date" at bounding box center [1223, 392] width 606 height 32
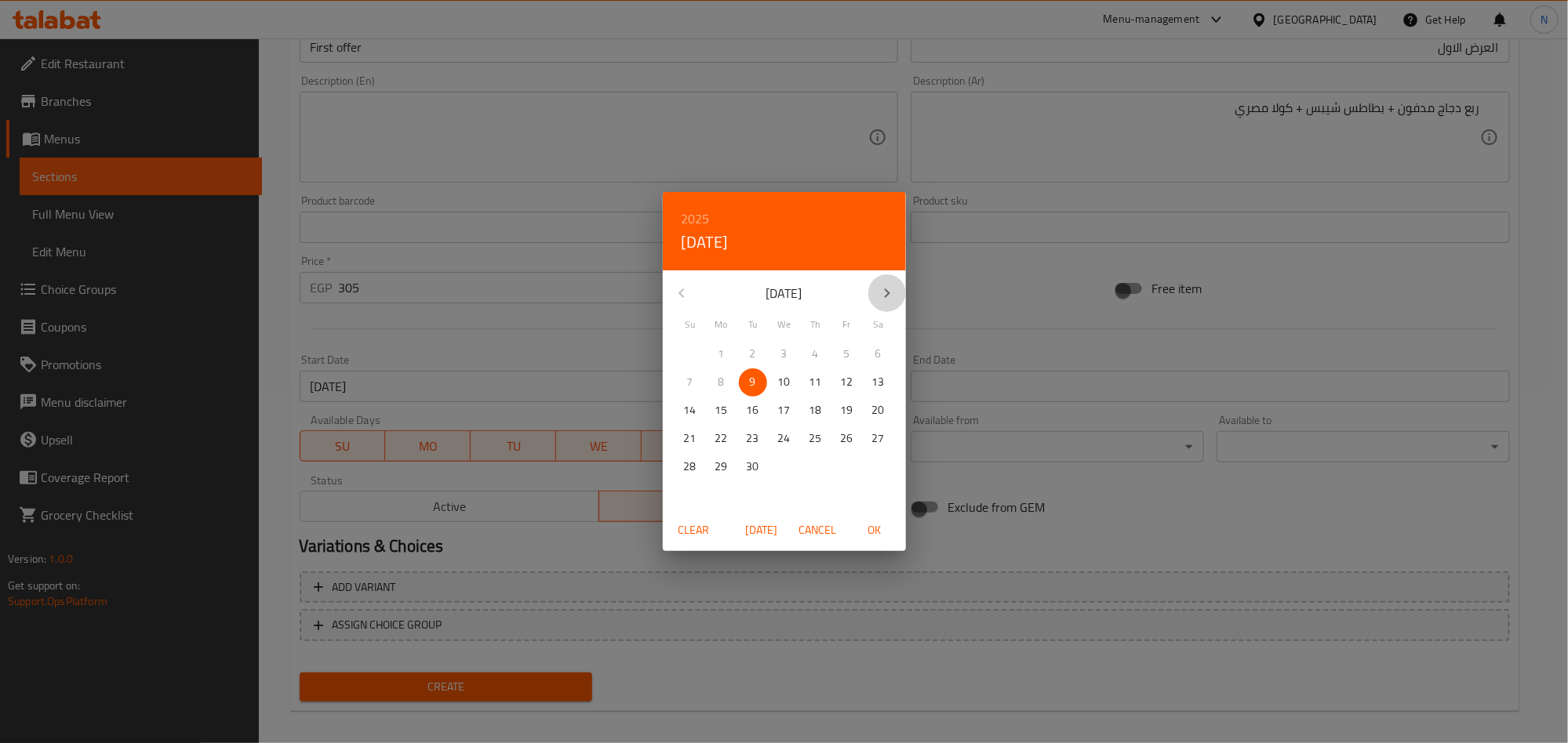
click at [890, 300] on icon "button" at bounding box center [886, 293] width 18 height 18
click at [693, 410] on p "9" at bounding box center [689, 411] width 6 height 19
click at [892, 533] on span "OK" at bounding box center [874, 530] width 38 height 19
type input "09-11-2025"
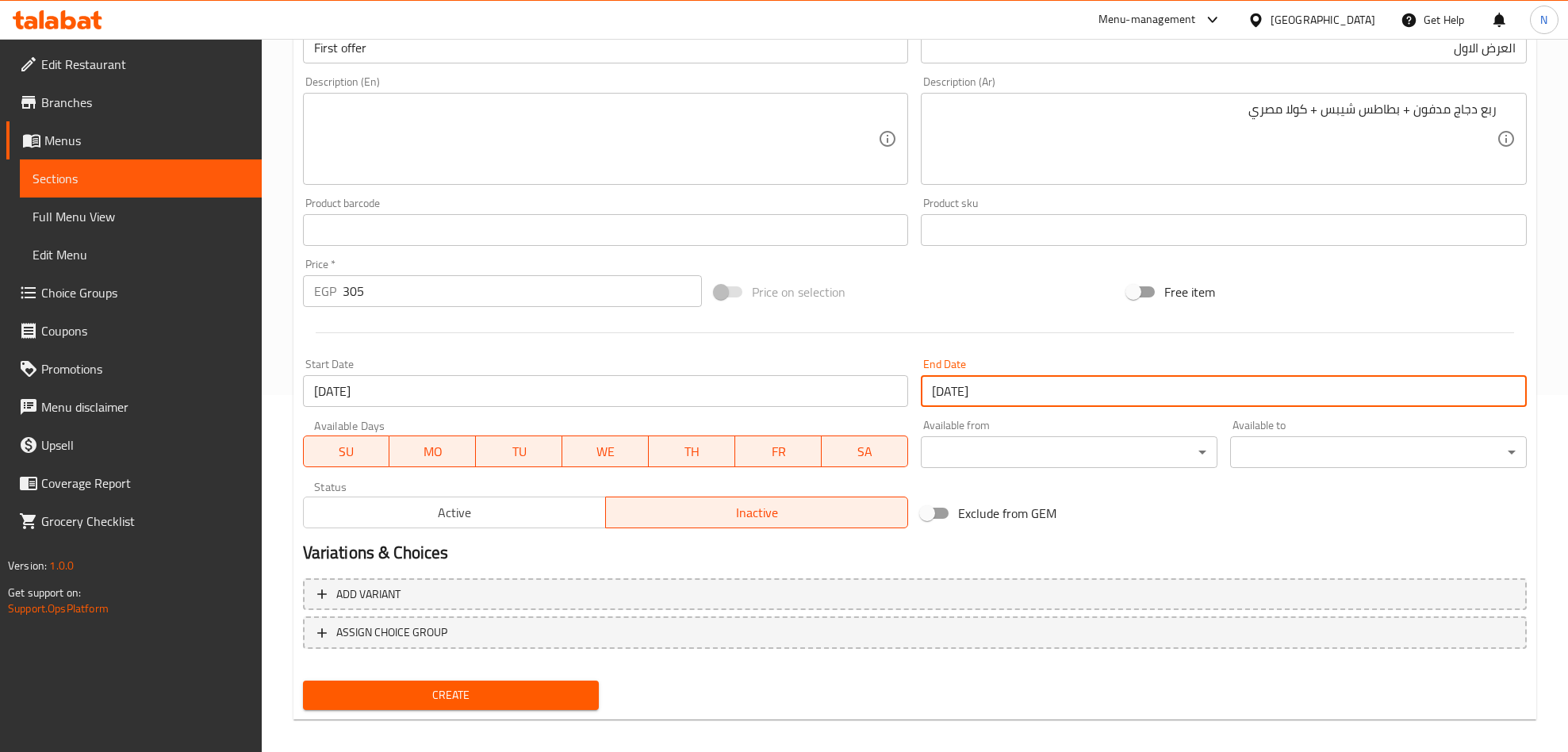
click at [800, 402] on input "09-09-2025" at bounding box center [606, 392] width 606 height 32
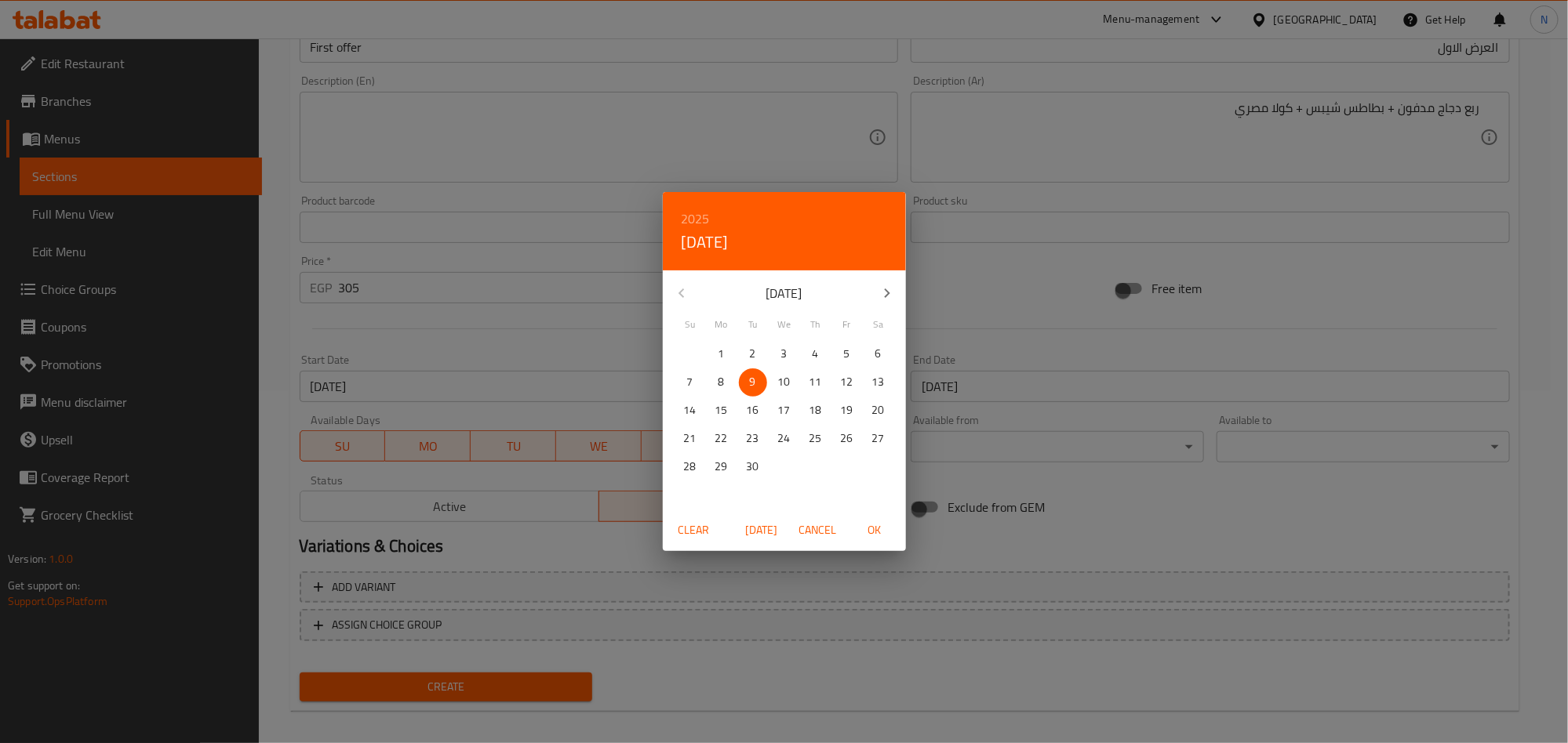
click at [895, 293] on icon "button" at bounding box center [886, 293] width 18 height 18
click at [682, 408] on span "9" at bounding box center [690, 411] width 28 height 19
click at [885, 530] on span "OK" at bounding box center [874, 530] width 38 height 19
type input "09-11-2025"
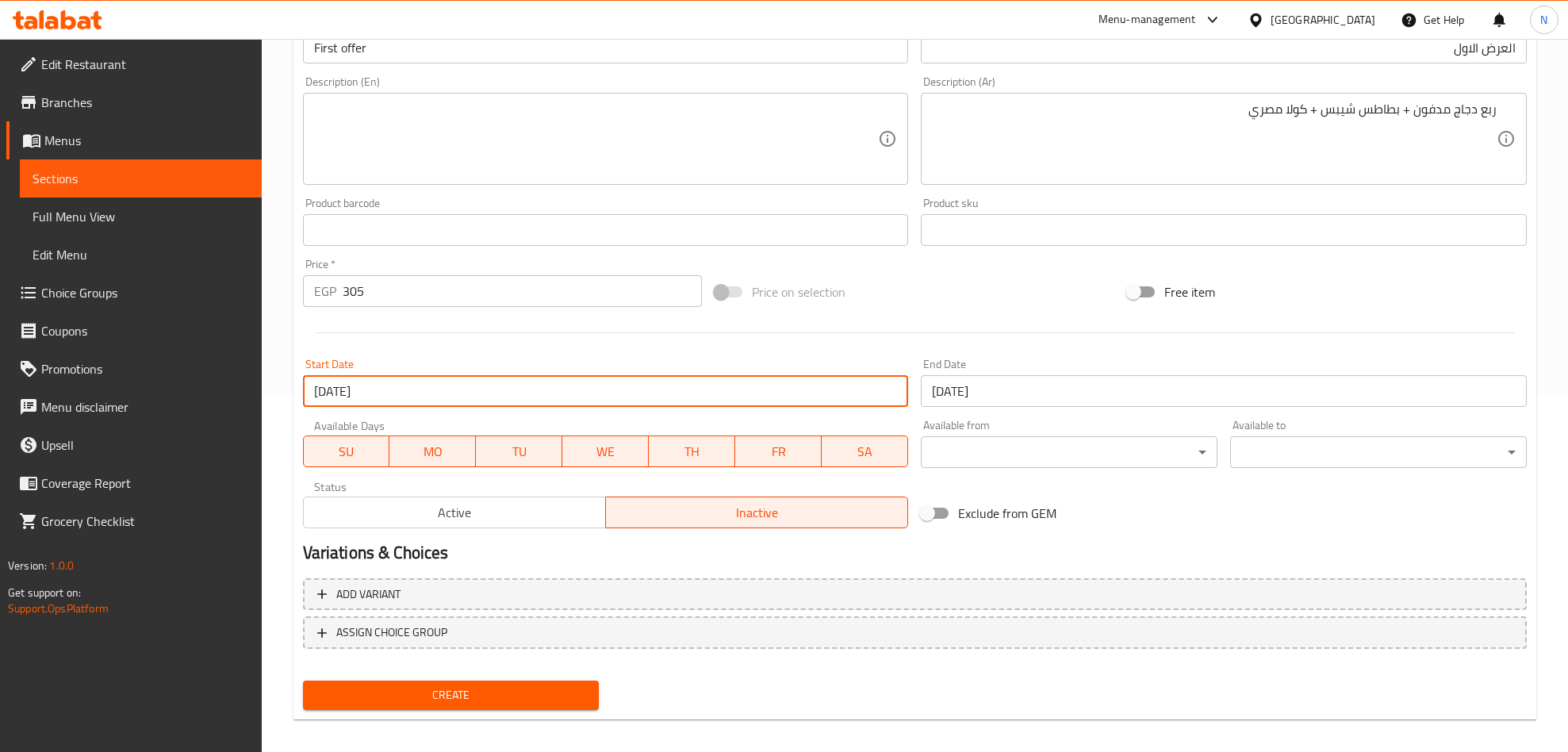
click at [1041, 400] on input "09-11-2025" at bounding box center [1223, 392] width 606 height 32
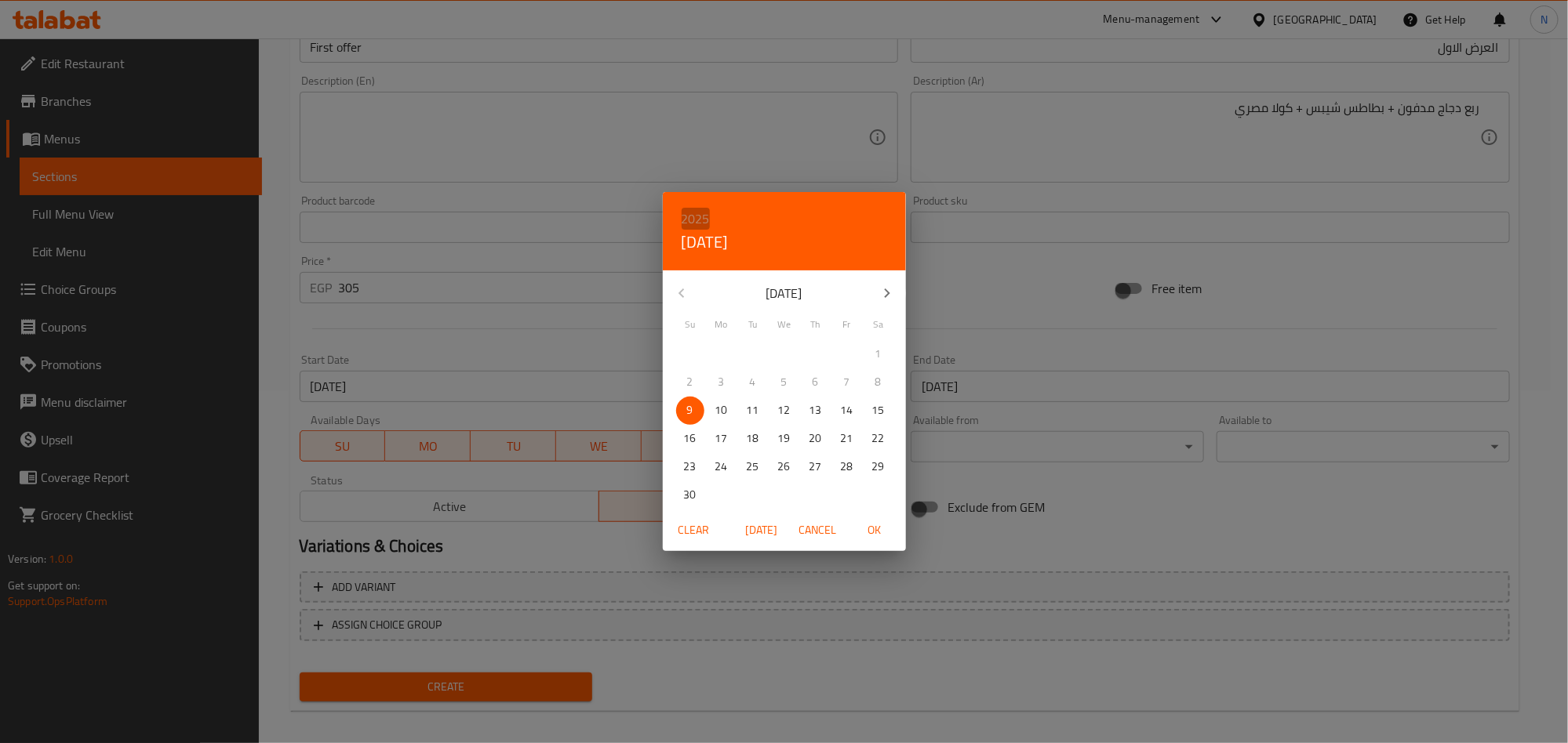
click at [694, 220] on h6 "2025" at bounding box center [696, 218] width 28 height 22
click at [777, 327] on div "2026" at bounding box center [784, 336] width 243 height 32
click at [685, 296] on icon "button" at bounding box center [681, 293] width 18 height 18
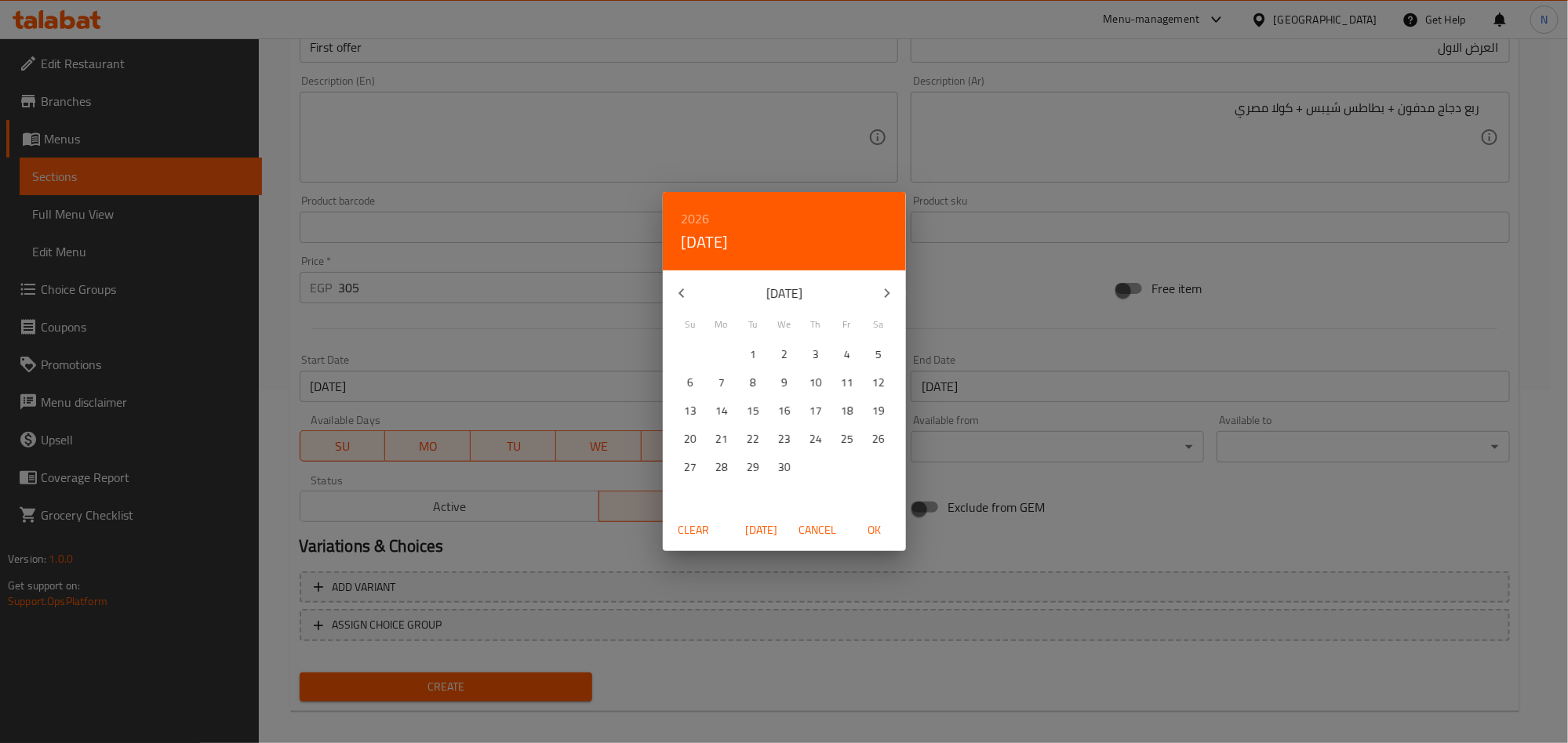
click at [685, 296] on icon "button" at bounding box center [681, 293] width 18 height 18
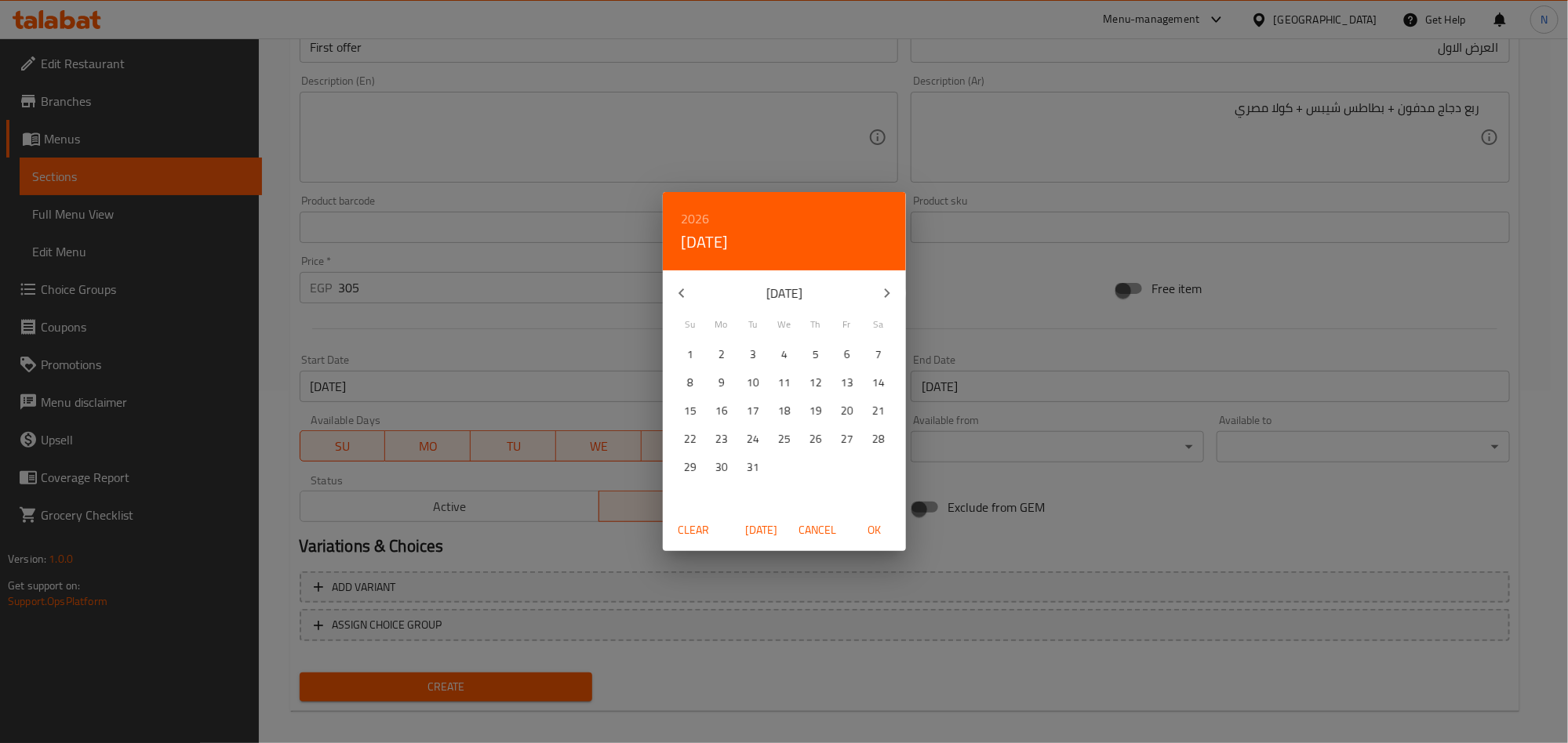
click at [685, 296] on icon "button" at bounding box center [681, 293] width 18 height 18
click at [753, 464] on p "27" at bounding box center [753, 467] width 12 height 19
click at [892, 533] on span "OK" at bounding box center [874, 530] width 38 height 19
type input "27-01-2026"
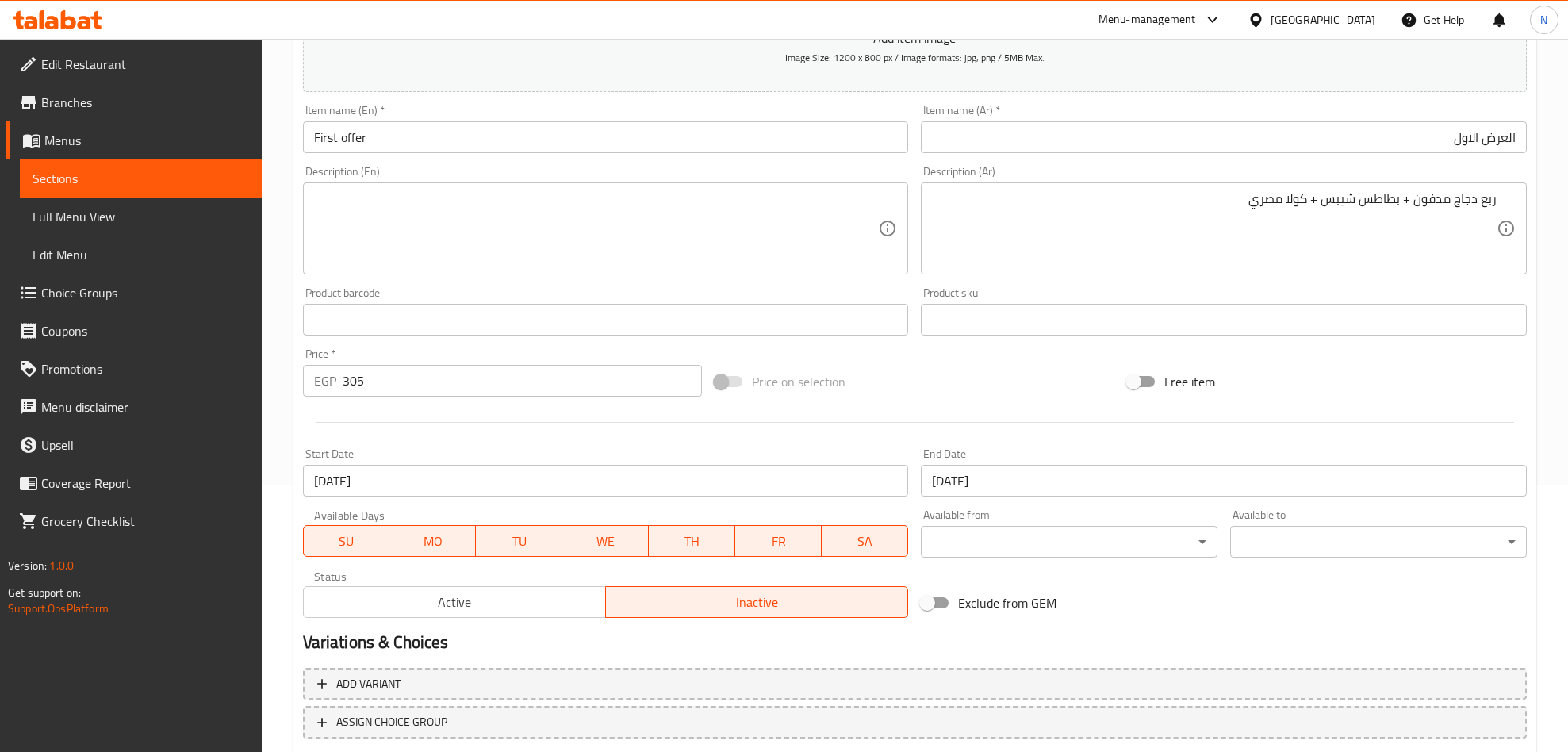
scroll to position [119, 0]
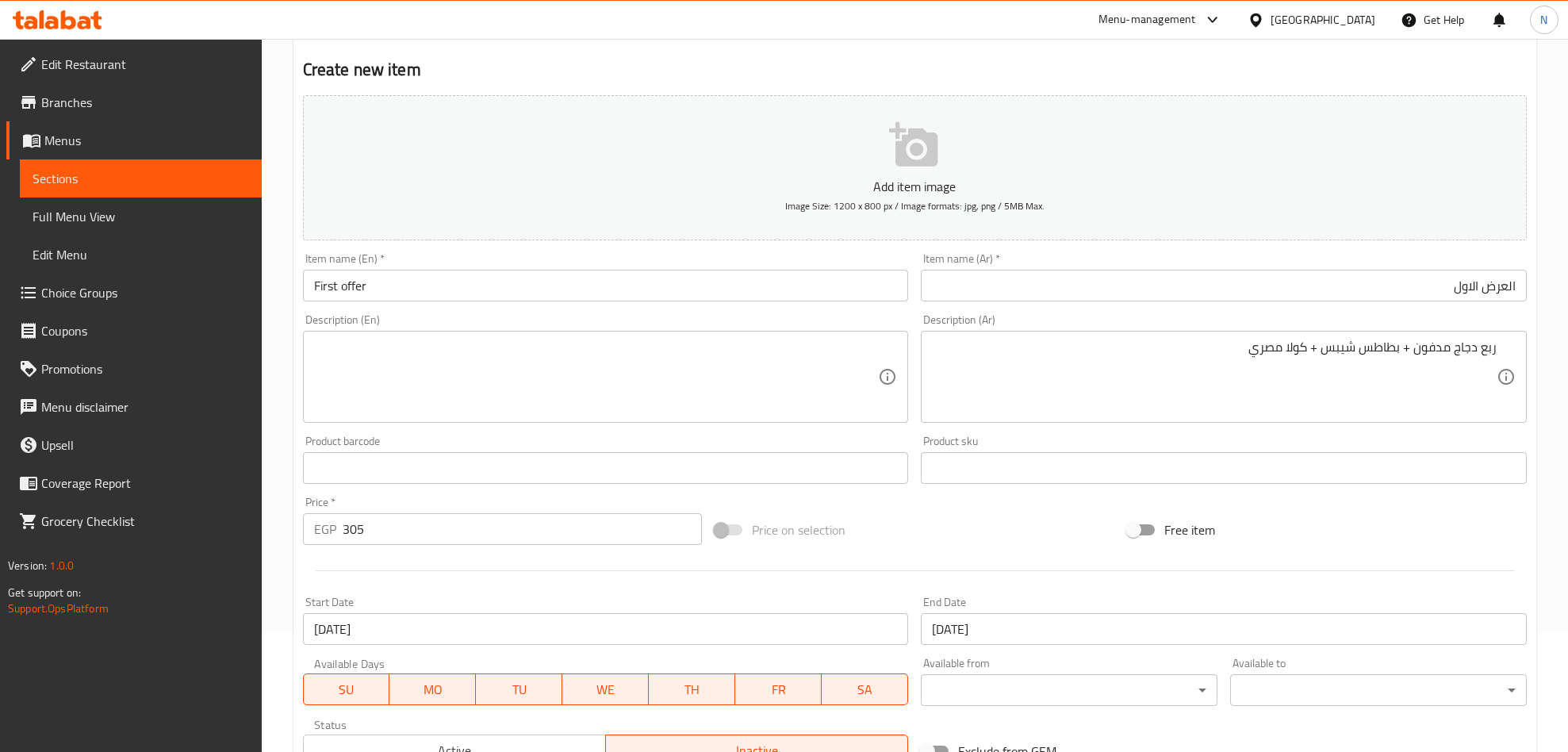
click at [429, 291] on input "First offer" at bounding box center [606, 286] width 606 height 32
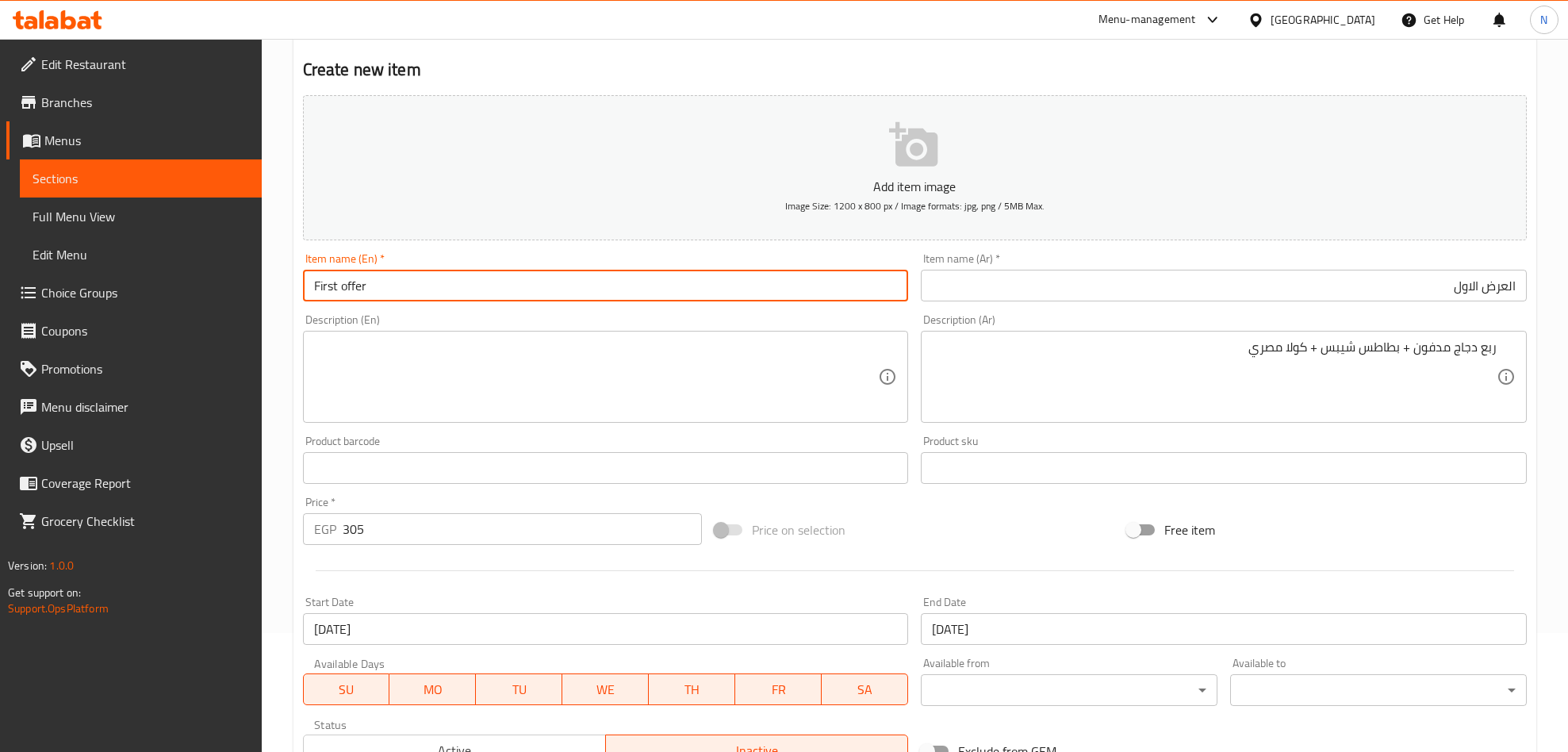
click at [429, 293] on input "First offer" at bounding box center [606, 286] width 606 height 32
type input "First Offer"
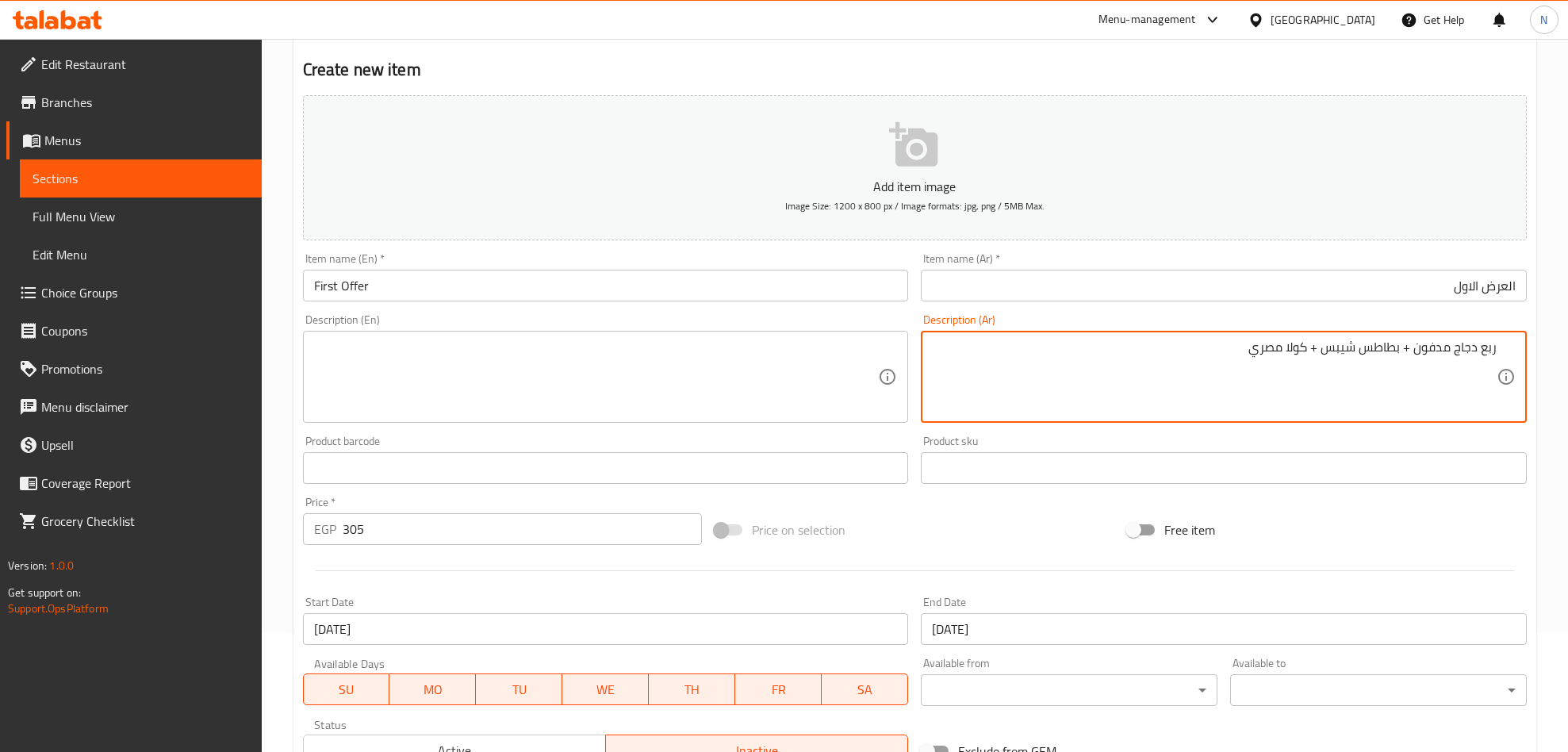
click at [1173, 369] on textarea "ربع دجاج مدفون + بطاطس شيبس + كولا مصري" at bounding box center [1214, 377] width 565 height 76
click at [647, 348] on textarea at bounding box center [596, 377] width 565 height 76
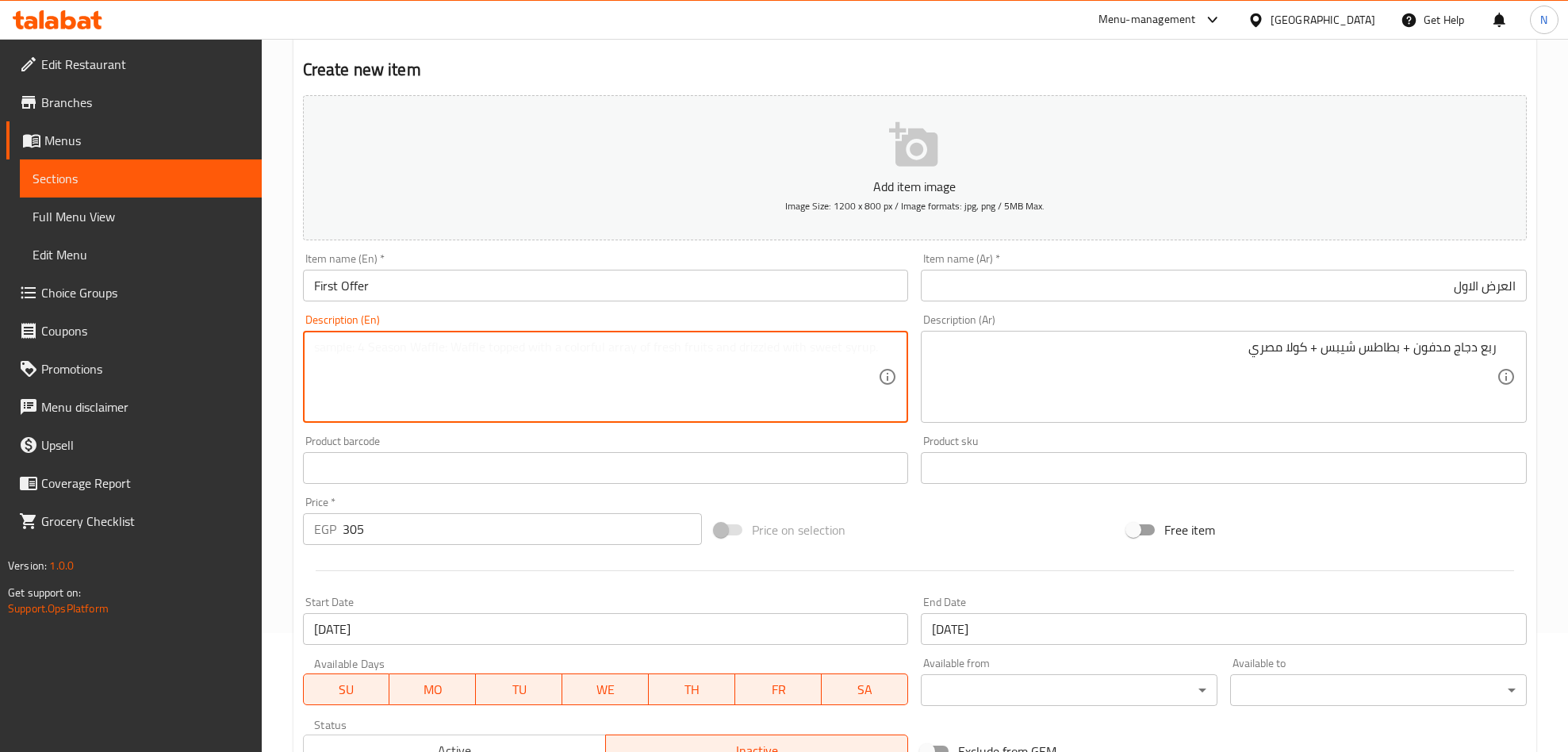
paste textarea "Quarter Madfoon Chicken + Potato Chips + Egyptian Cola"
click at [647, 346] on textarea "Quarter Madfoon Chicken + Potato Chips + Egyptian Cola" at bounding box center [596, 377] width 565 height 76
click at [647, 348] on textarea "Quarter Madfoon Chicken + Potato Chips + Egyptian Cola" at bounding box center [596, 377] width 565 height 76
click at [455, 348] on textarea "Quarter madfoon chicken + potato chips + egyptian cola" at bounding box center [596, 377] width 565 height 76
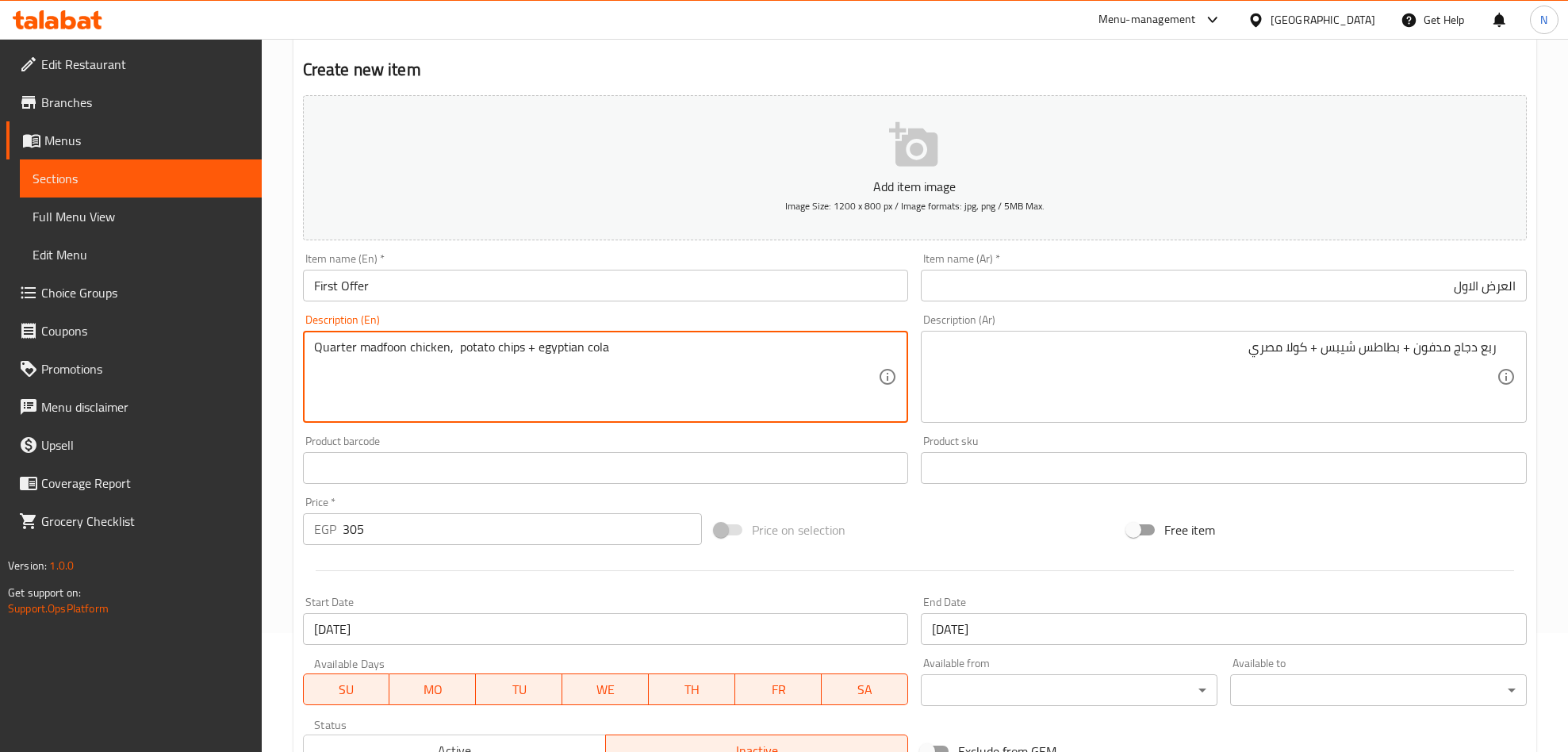
click at [535, 355] on textarea "Quarter madfoon chicken, potato chips + egyptian cola" at bounding box center [596, 377] width 565 height 76
click at [564, 345] on textarea "Quarter madfoon chicken, potato chips and egyptian cola" at bounding box center [596, 377] width 565 height 76
click at [641, 358] on textarea "Quarter madfoon chicken, potato chips and Egyptian cola" at bounding box center [596, 377] width 565 height 76
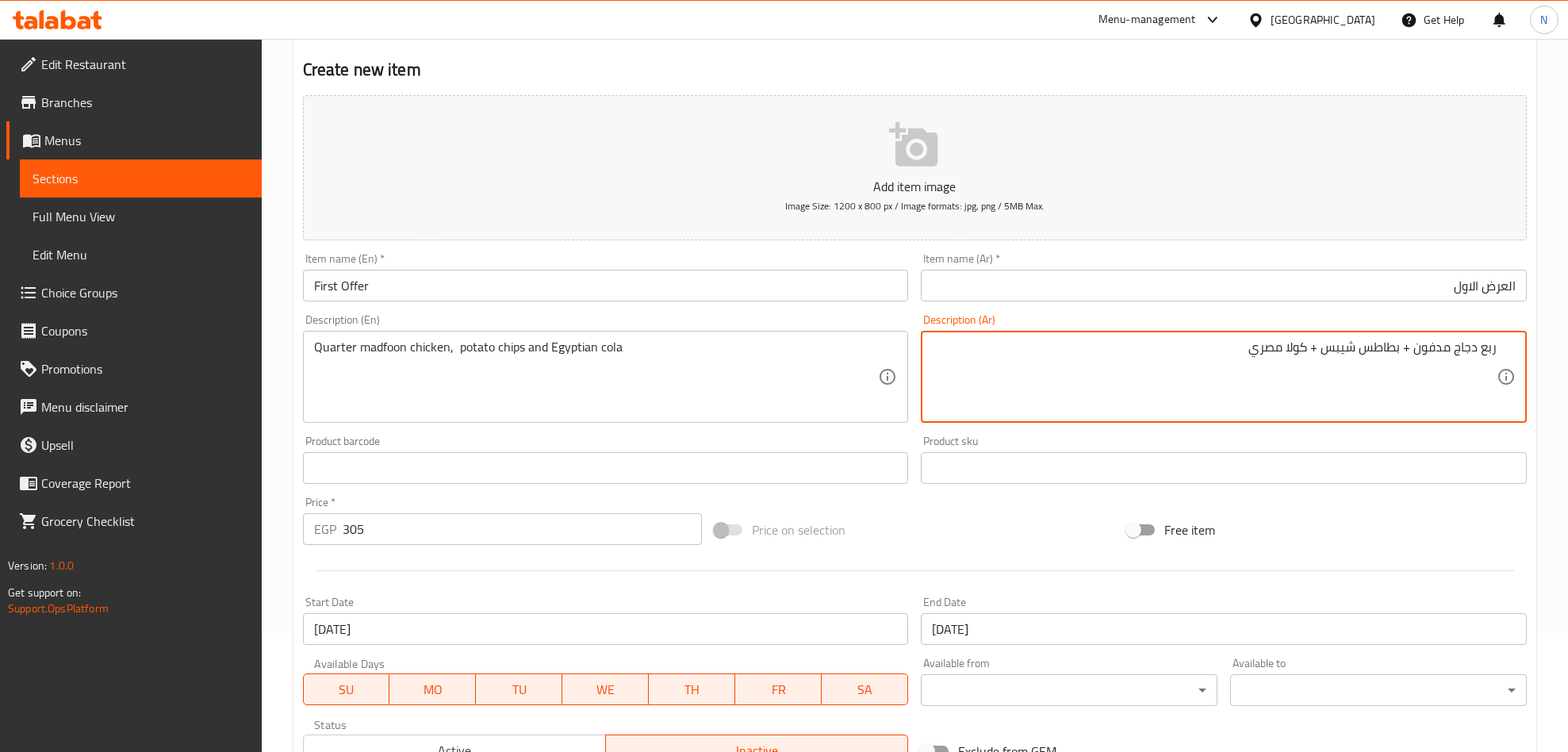
click at [1438, 346] on textarea "ربع دجاج مدفون + بطاطس شيبس + كولا مصري" at bounding box center [1214, 377] width 565 height 76
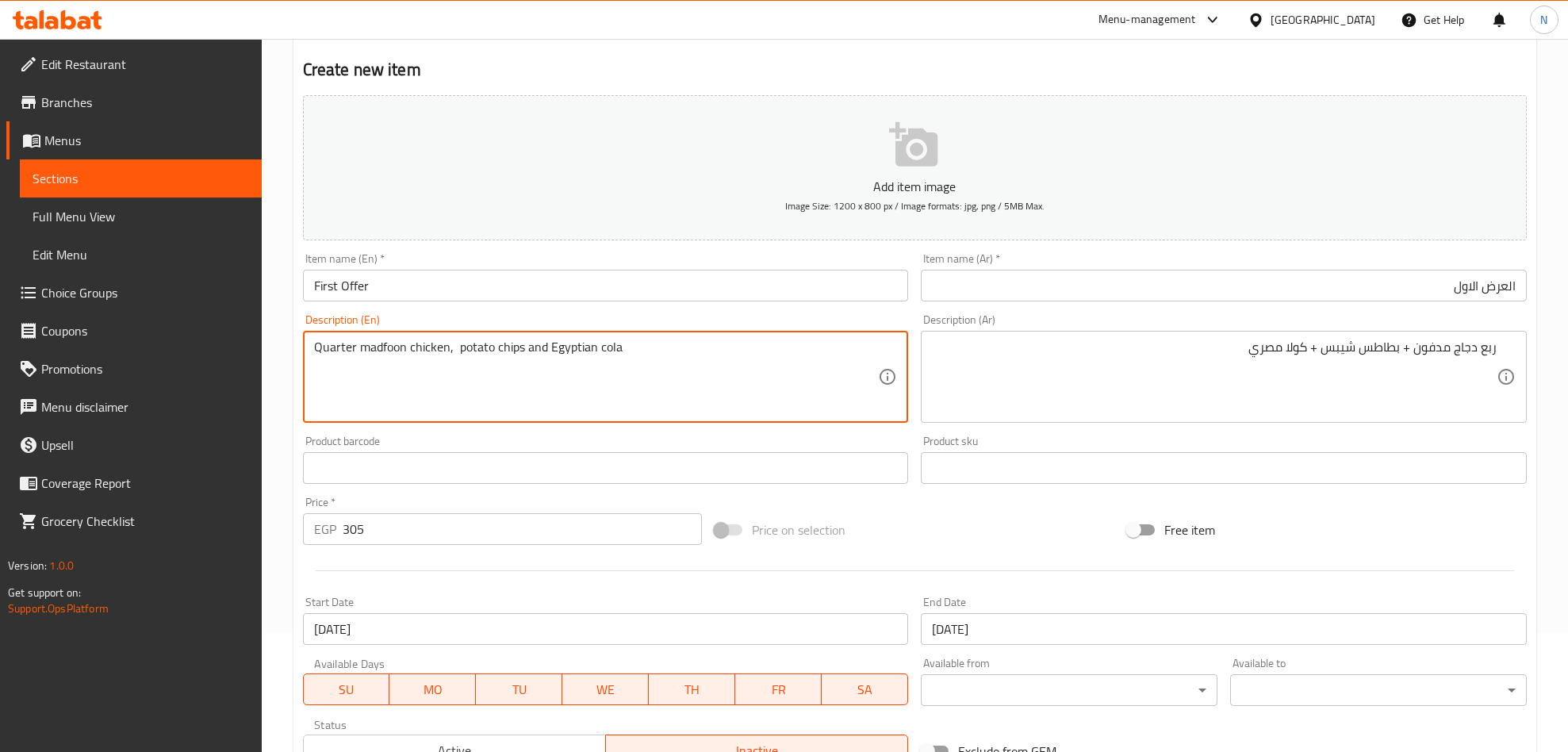
click at [399, 351] on textarea "Quarter madfoon chicken, potato chips and Egyptian cola" at bounding box center [596, 377] width 565 height 76
paste textarea "Madfou"
click at [488, 344] on textarea "Quarter Madfoun chicken, potato chips and Egyptian cola" at bounding box center [596, 377] width 565 height 76
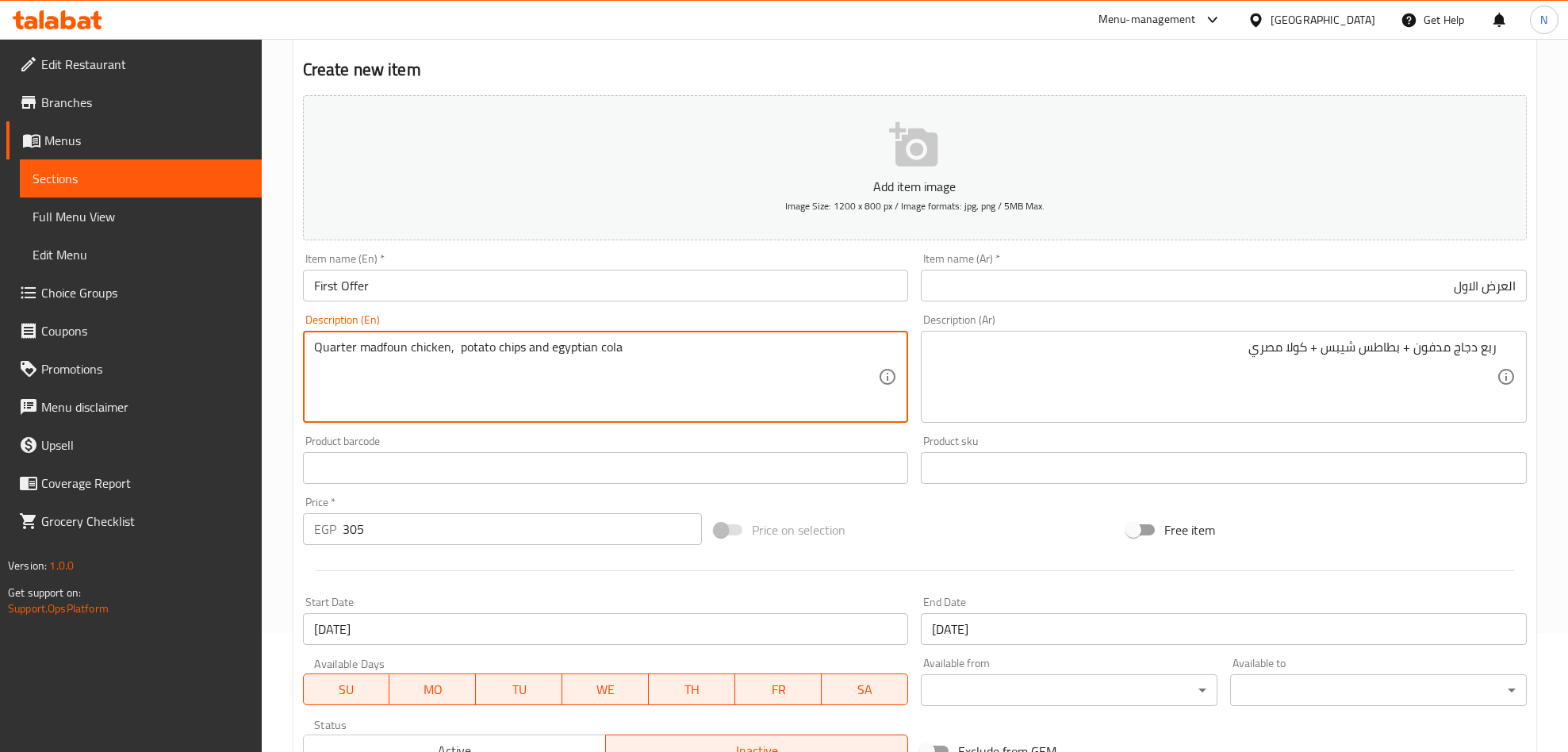
click at [567, 351] on textarea "Quarter madfoun chicken, potato chips and egyptian cola" at bounding box center [596, 377] width 565 height 76
click at [663, 344] on textarea "Quarter madfoun chicken, potato chips and Egyptian cola" at bounding box center [596, 377] width 565 height 76
type textarea "Quarter madfoun chicken, potato chips and Egyptian cola"
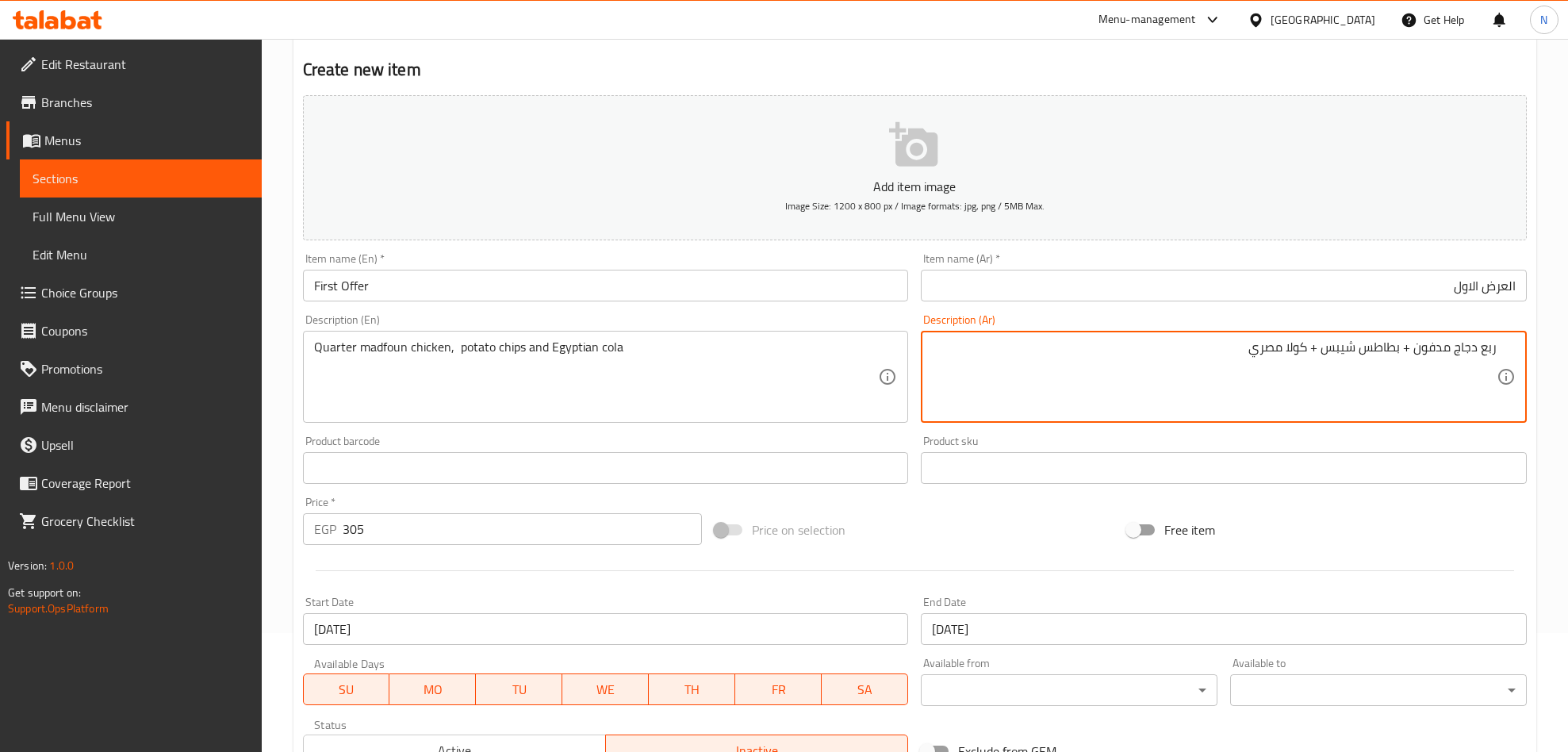
click at [1343, 355] on textarea "ربع دجاج مدفون + بطاطس شيبس + كولا مصري" at bounding box center [1214, 377] width 565 height 76
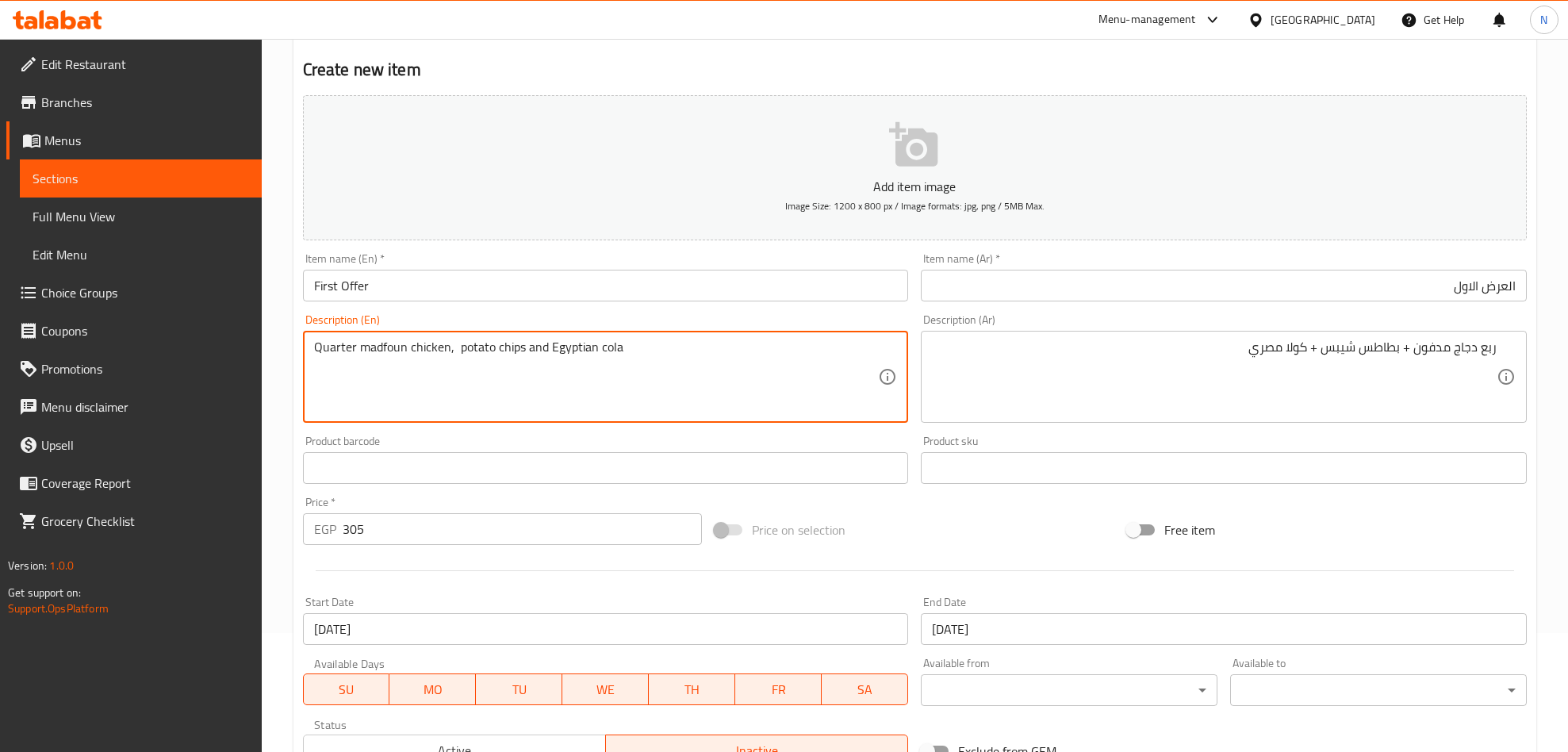
click at [390, 351] on textarea "Quarter madfoun chicken, potato chips and Egyptian cola" at bounding box center [596, 377] width 565 height 76
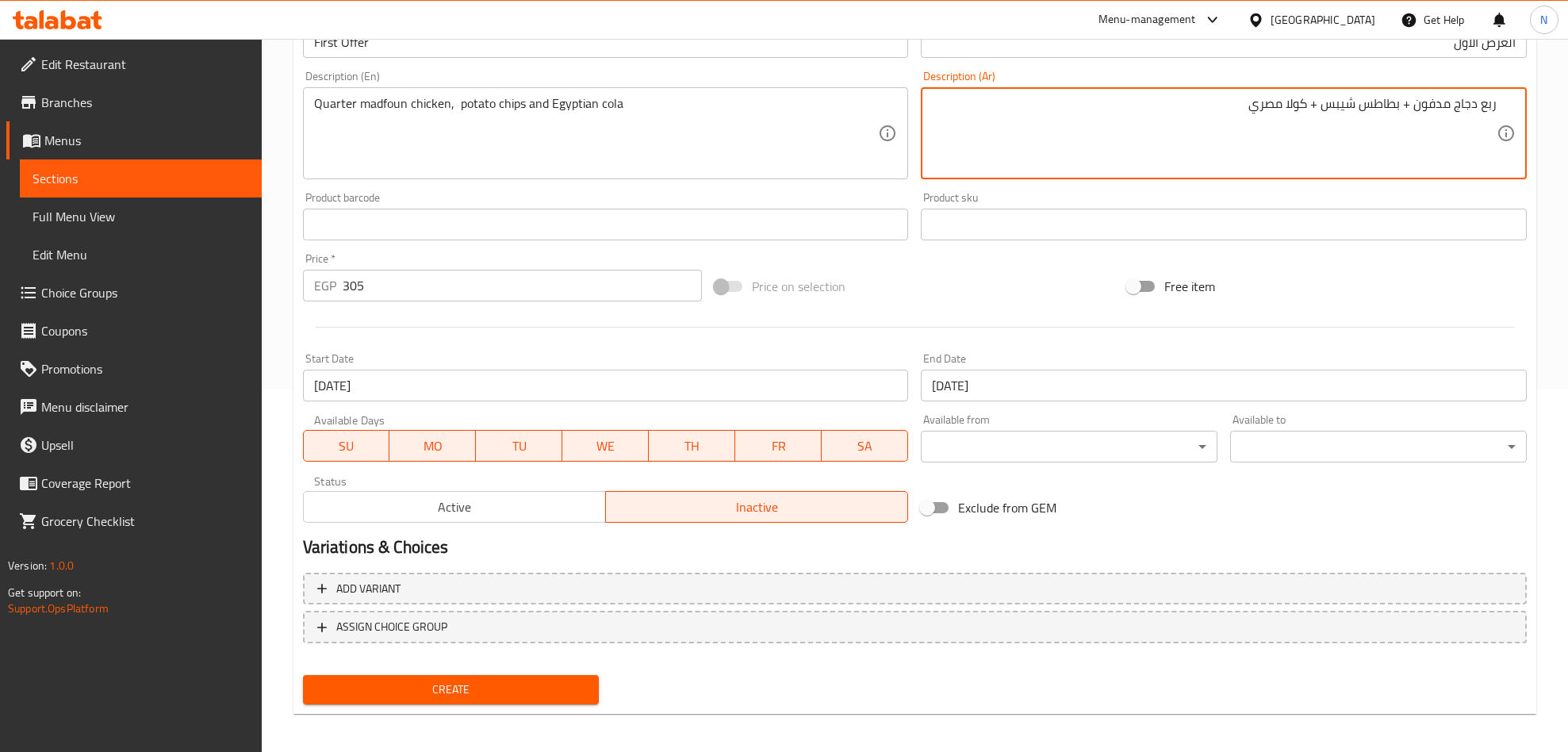
scroll to position [368, 0]
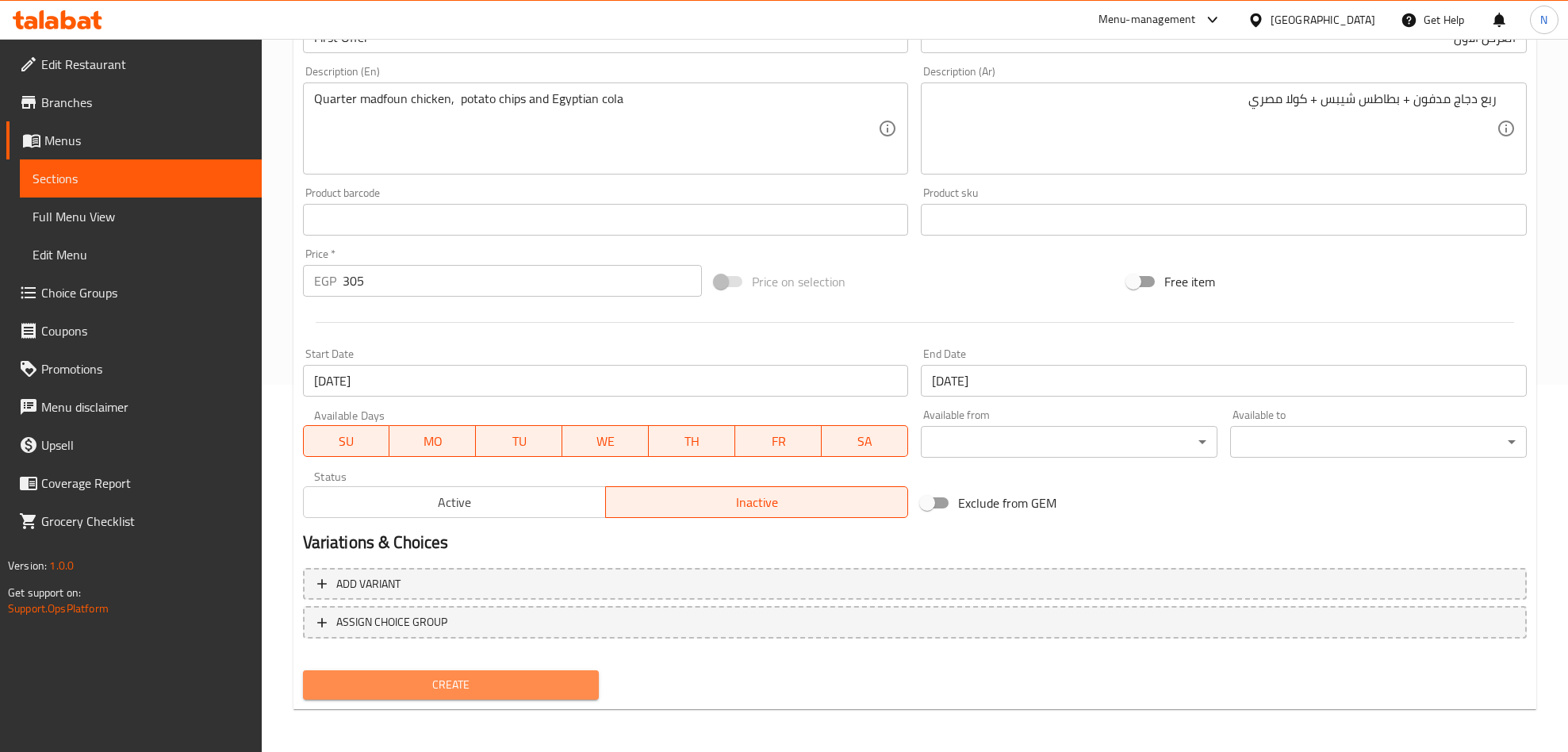
click at [510, 684] on span "Create" at bounding box center [451, 685] width 271 height 20
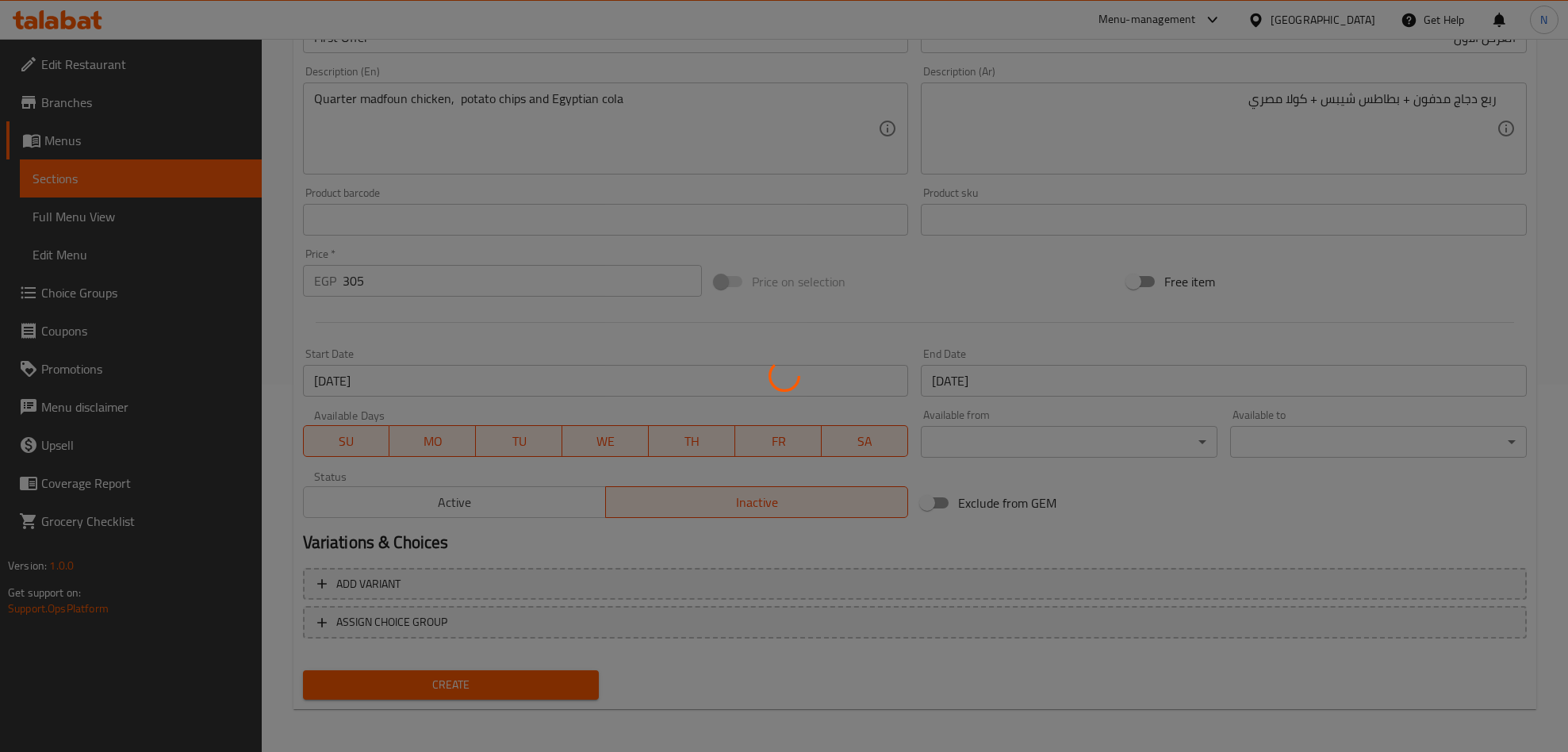
type input "0"
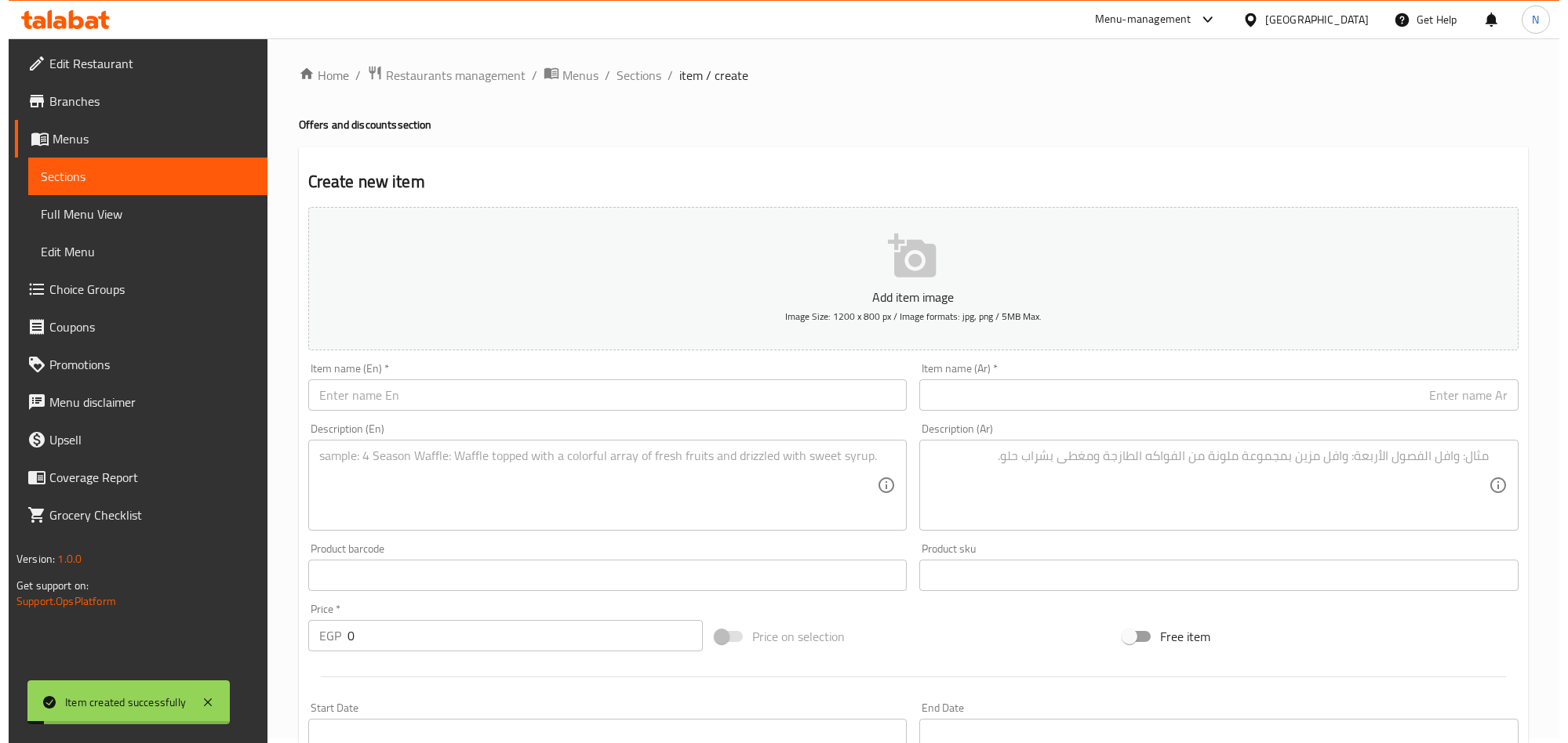
scroll to position [0, 0]
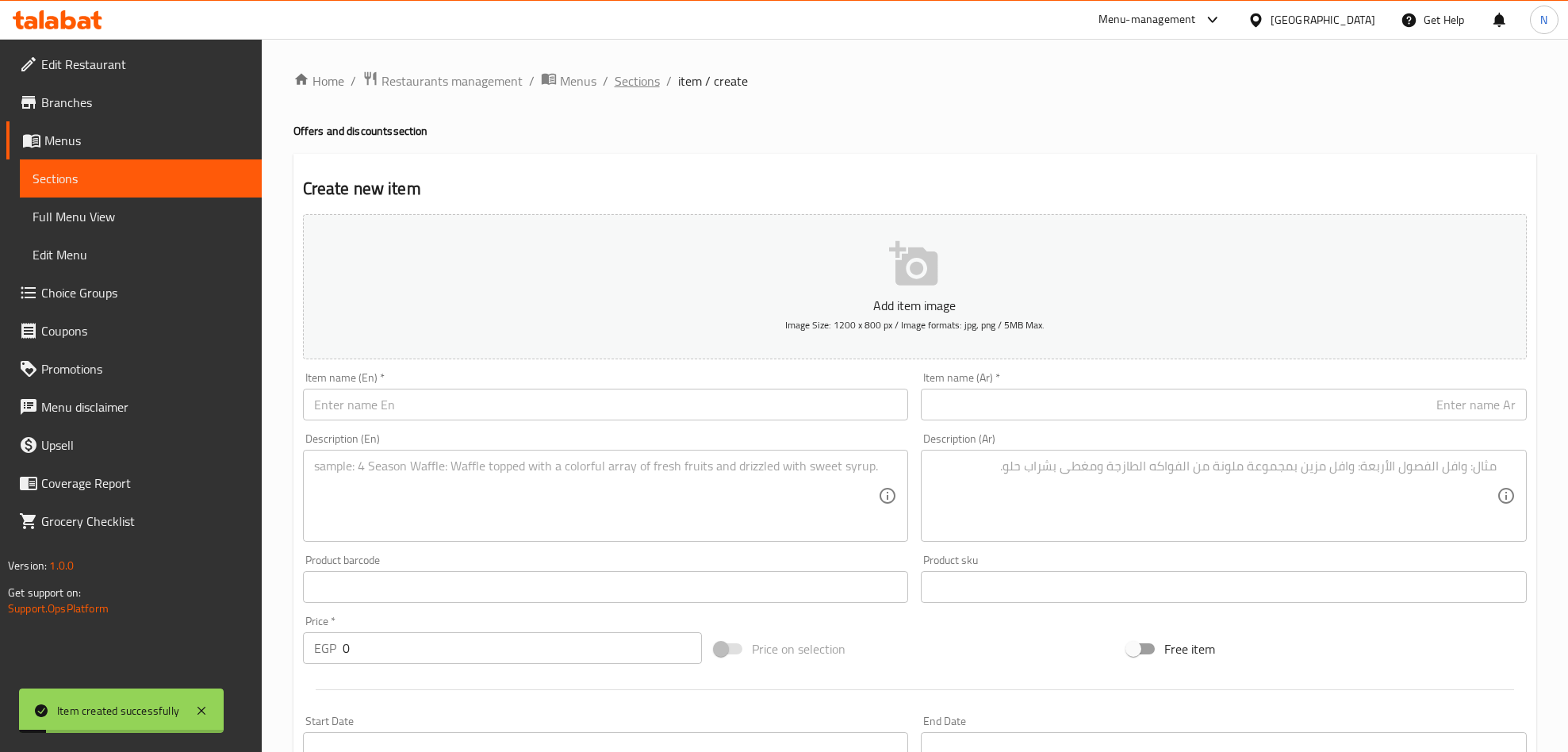
click at [623, 78] on span "Sections" at bounding box center [637, 80] width 45 height 19
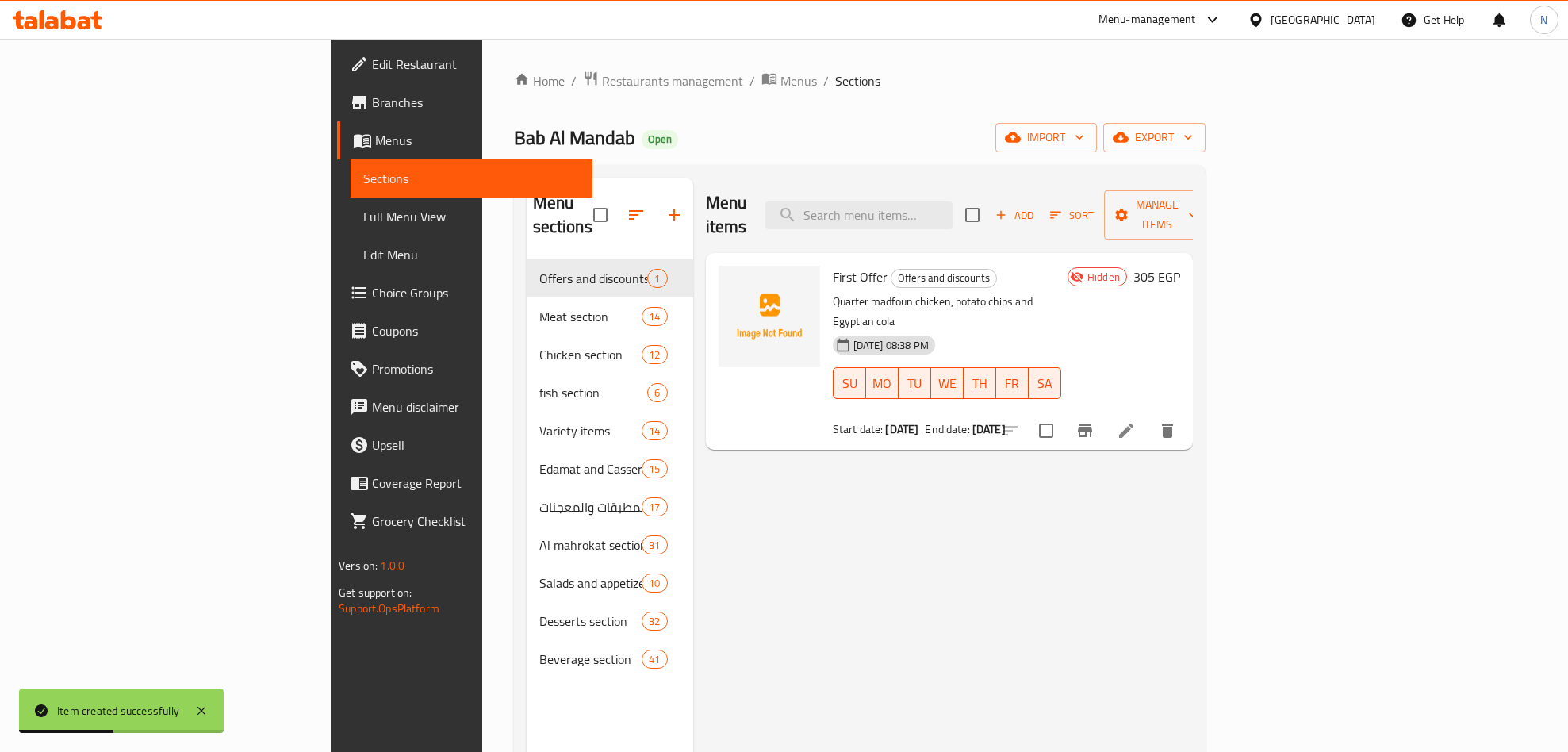
click at [832, 265] on span "First Offer" at bounding box center [860, 277] width 55 height 24
click at [832, 292] on p "Quarter madfoun chicken, potato chips and Egyptian cola" at bounding box center [946, 311] width 229 height 40
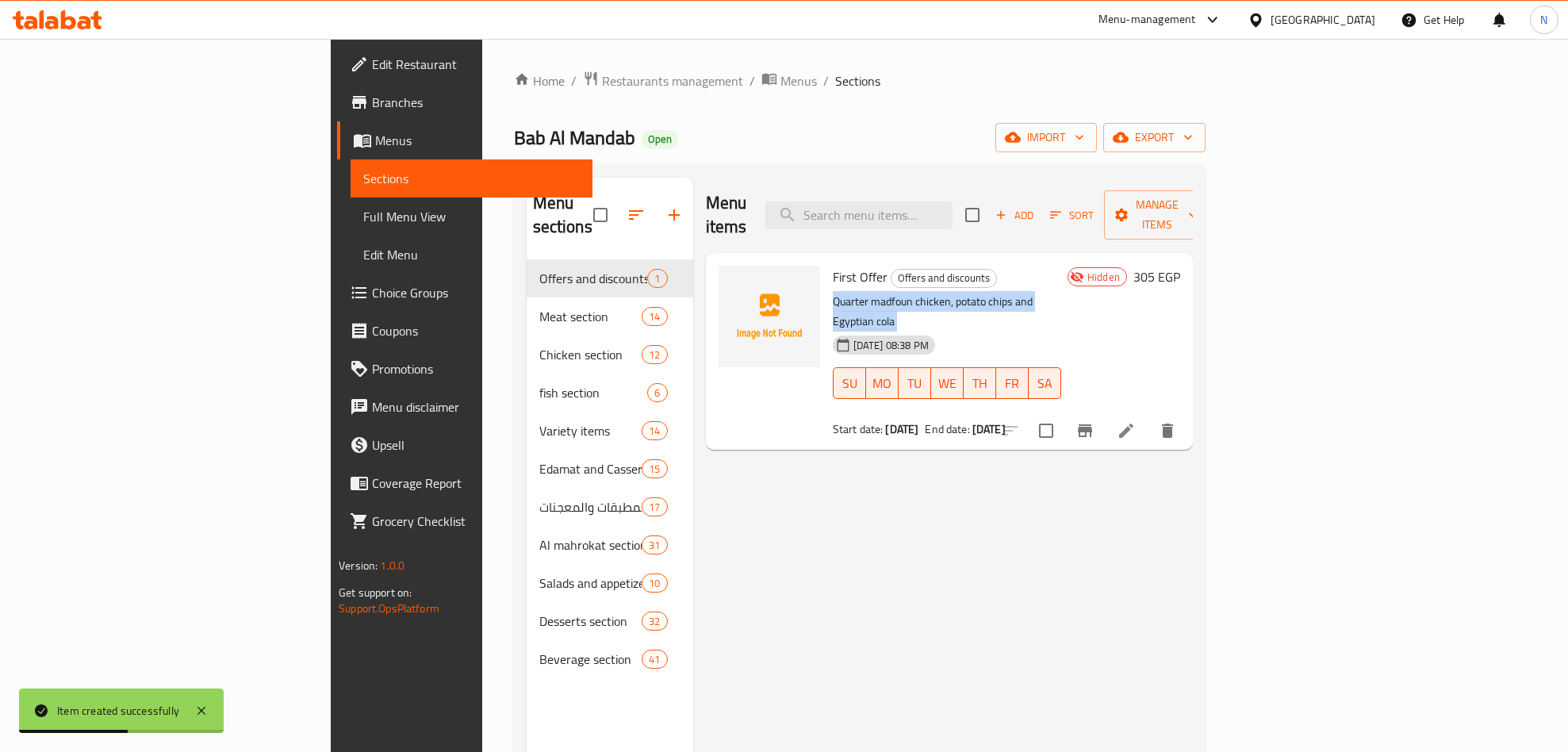
click at [832, 292] on p "Quarter madfoun chicken, potato chips and Egyptian cola" at bounding box center [946, 311] width 229 height 40
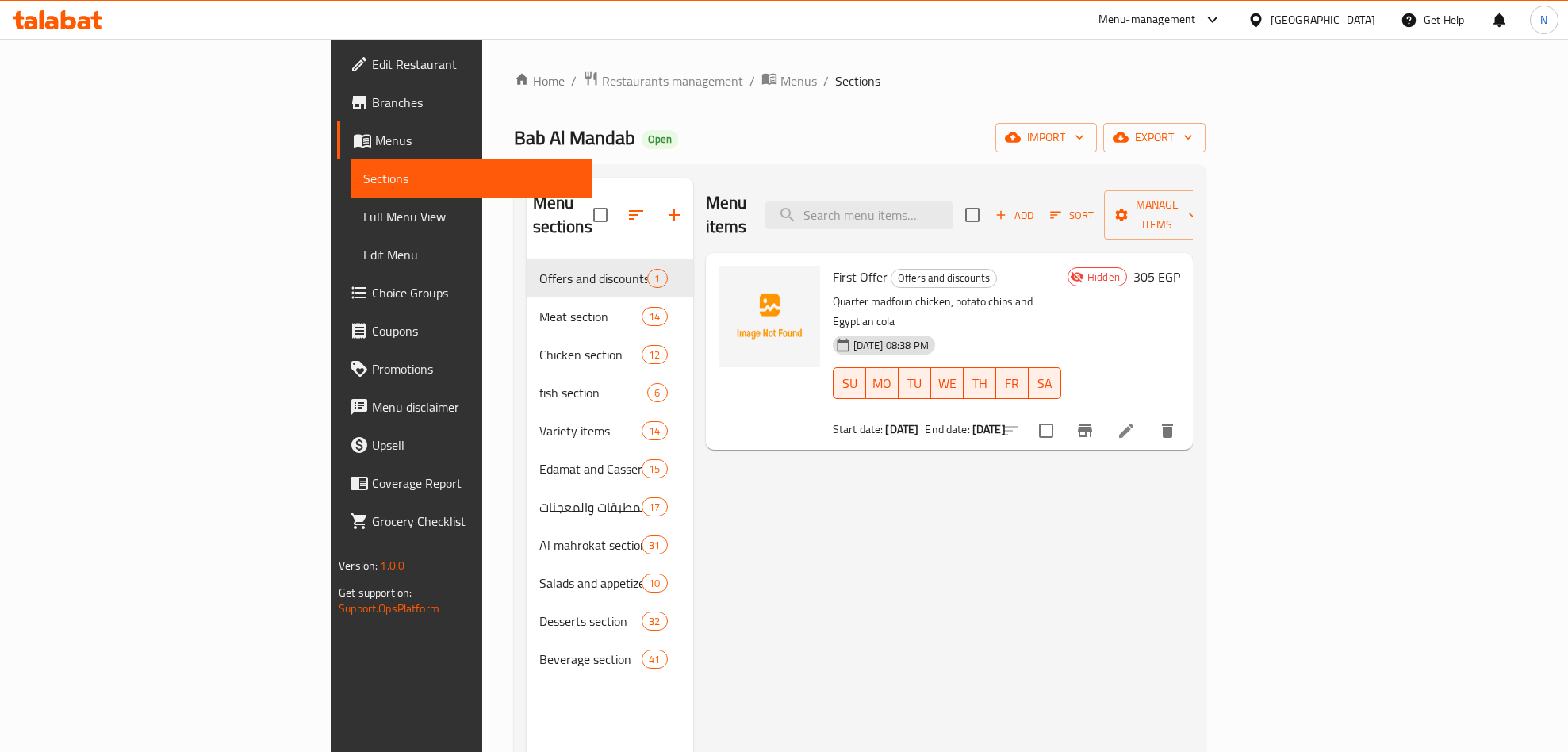
click at [779, 254] on div "First Offer Offers and discounts Quarter madfoun chicken, potato chips and Egyp…" at bounding box center [950, 352] width 487 height 197
click at [1133, 424] on icon at bounding box center [1126, 431] width 14 height 14
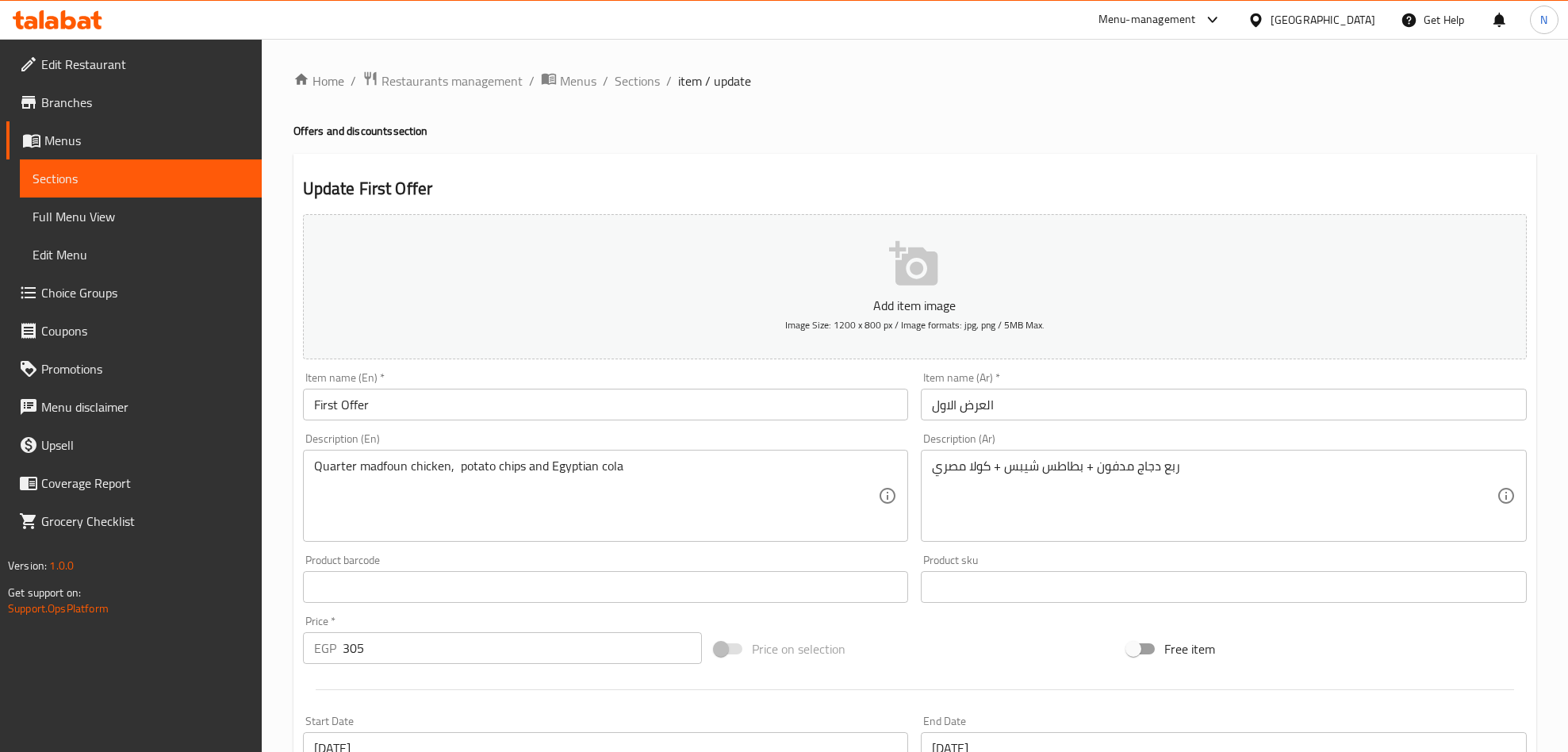
click at [545, 408] on input "First Offer" at bounding box center [606, 405] width 606 height 32
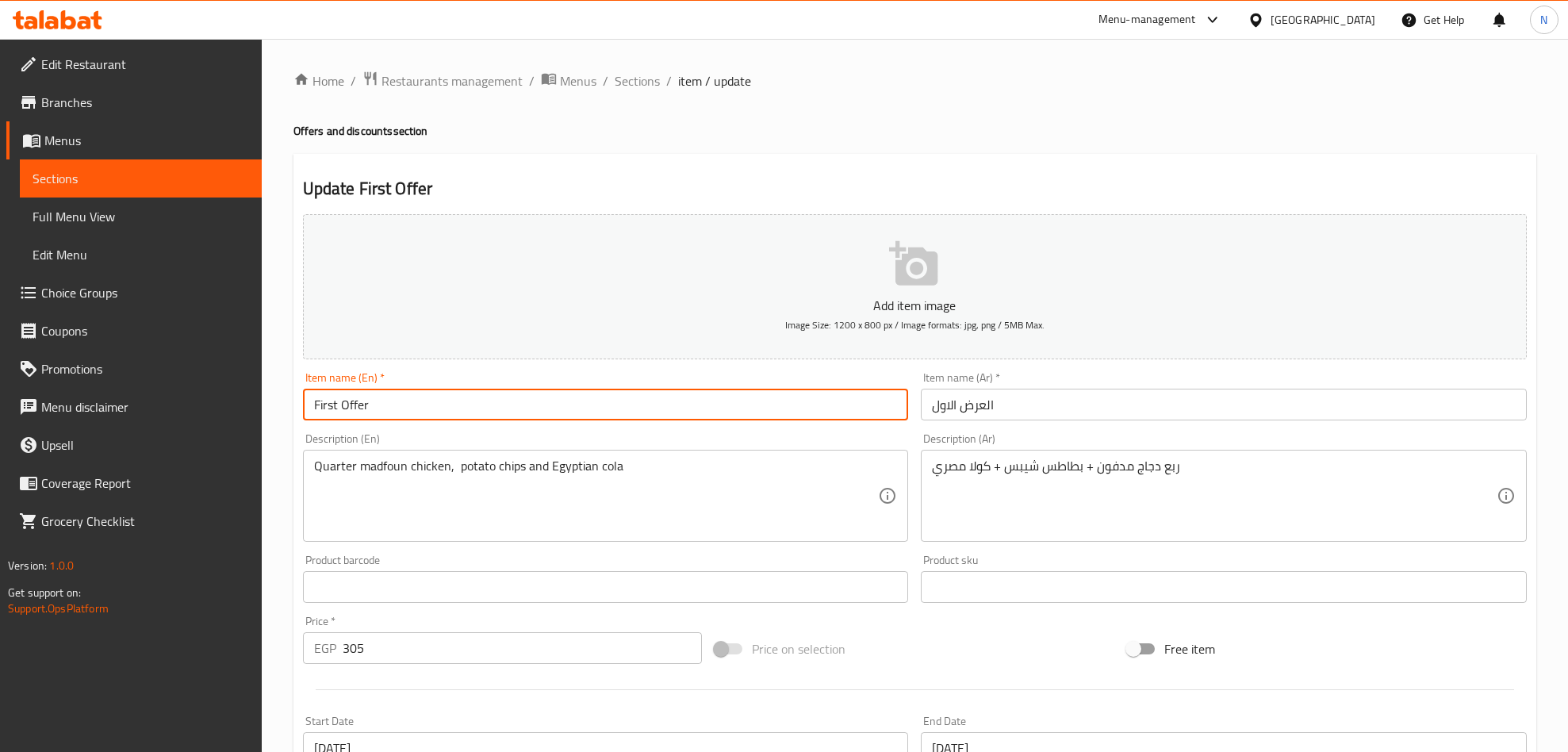
click at [545, 408] on input "First Offer" at bounding box center [606, 405] width 606 height 32
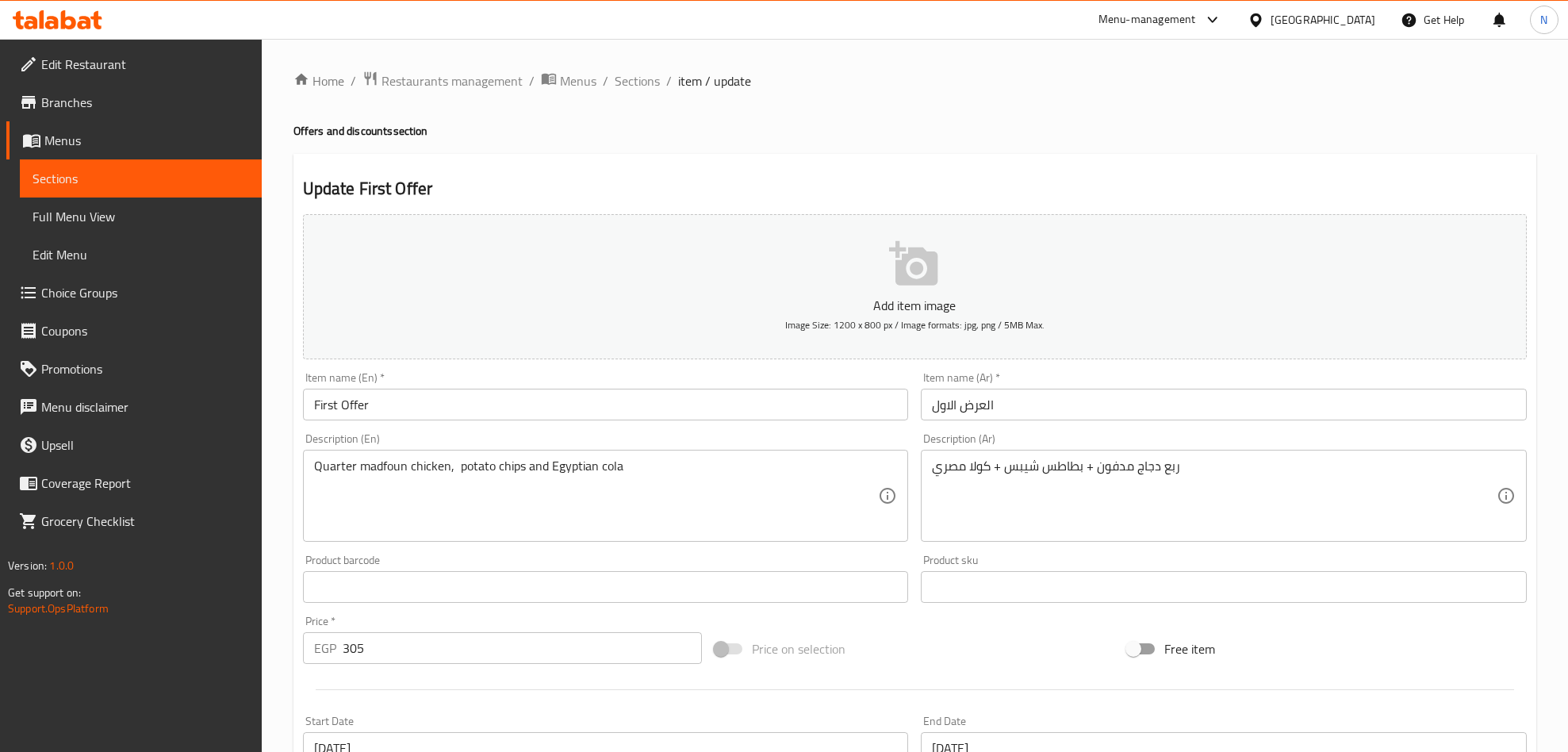
click at [403, 400] on input "First Offer" at bounding box center [606, 405] width 606 height 32
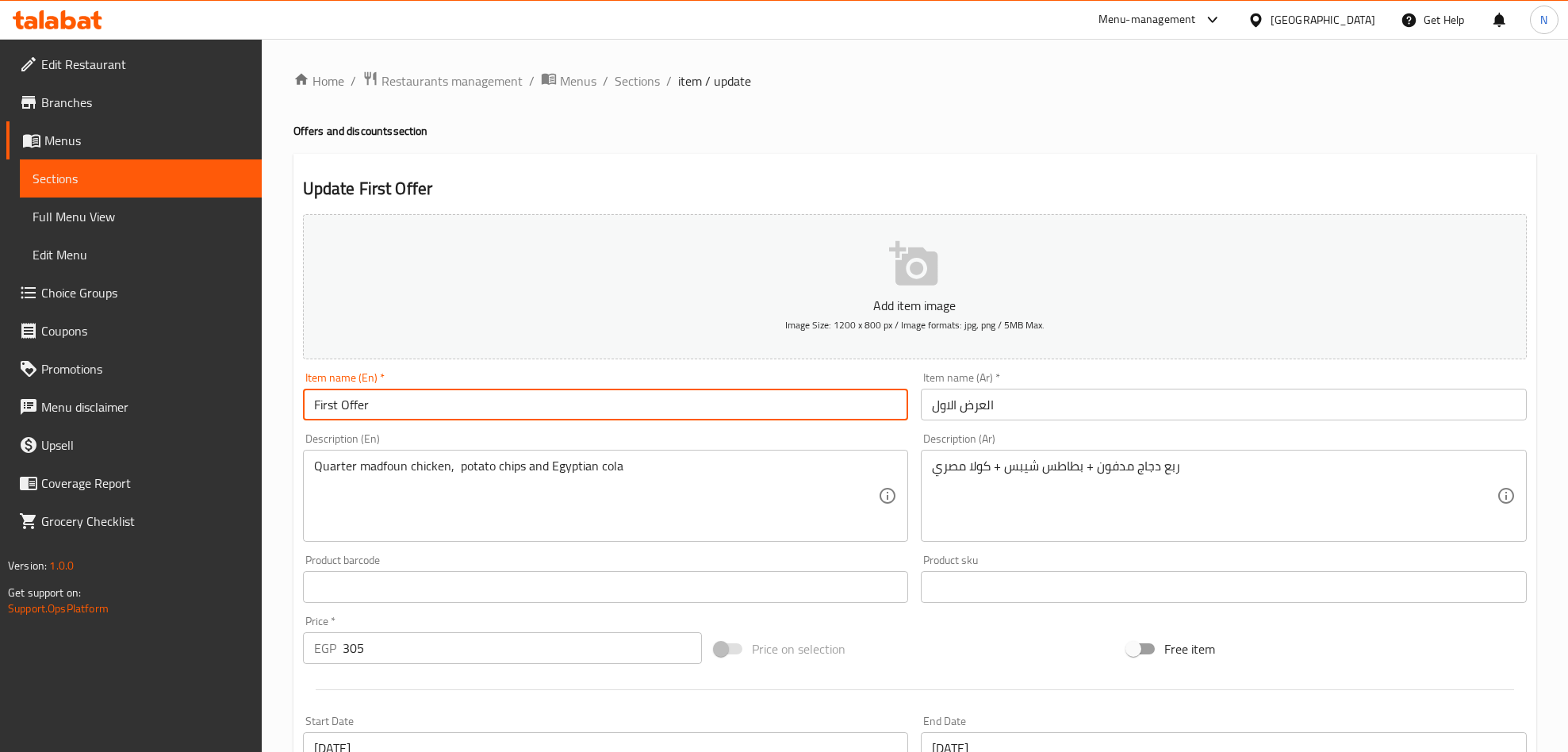
click at [403, 400] on input "First Offer" at bounding box center [606, 405] width 606 height 32
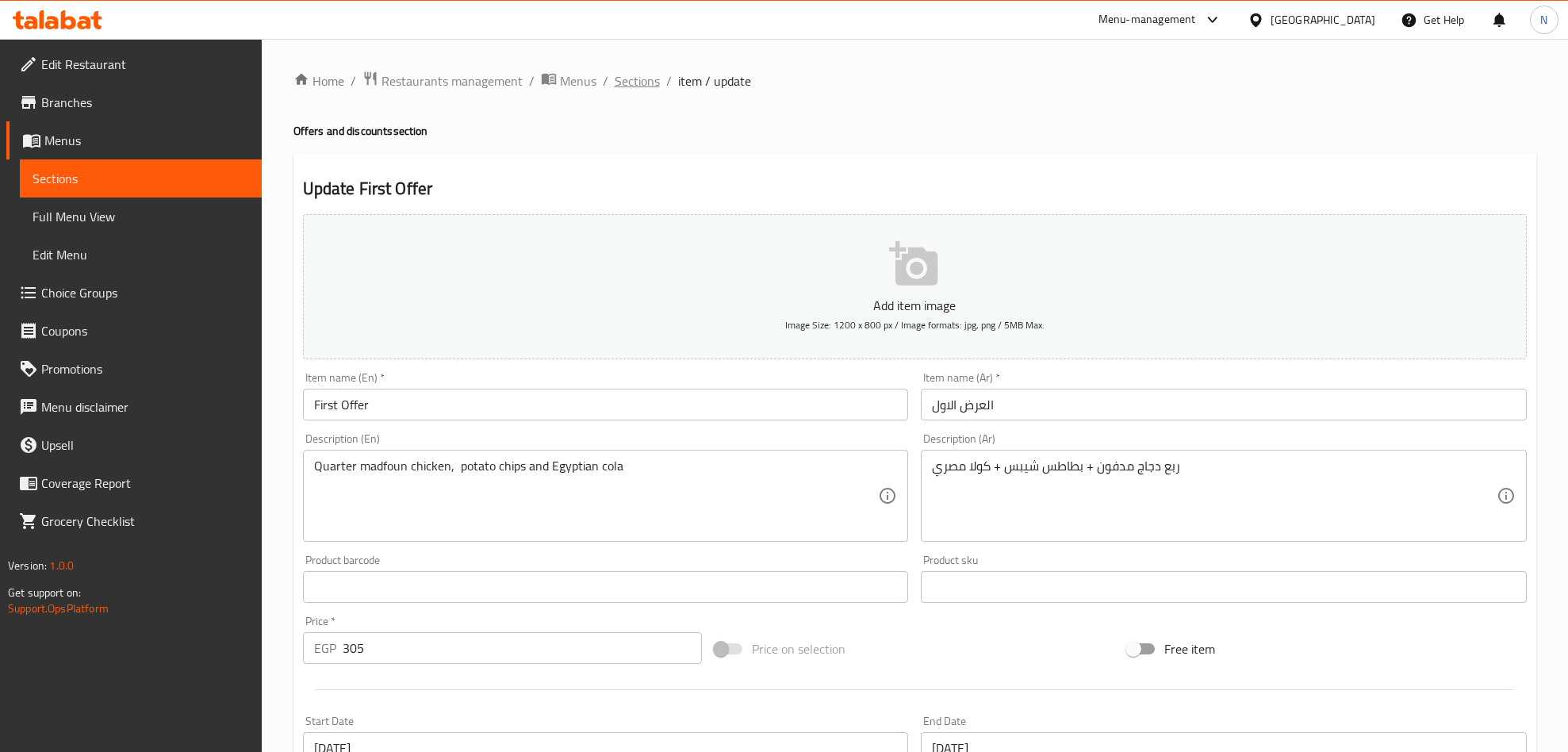
click at [646, 91] on span "Sections" at bounding box center [637, 80] width 45 height 19
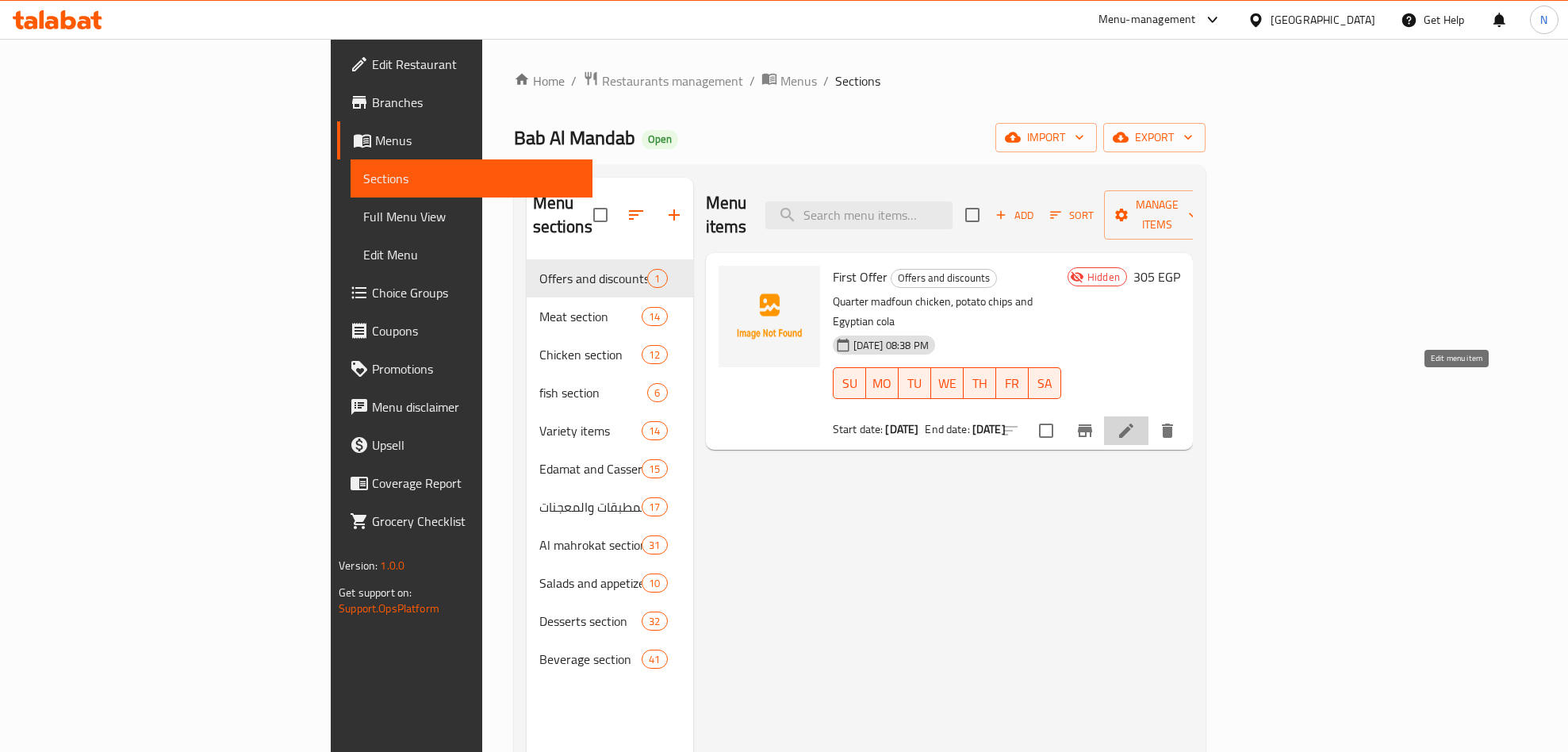
click at [1136, 422] on icon at bounding box center [1126, 431] width 19 height 19
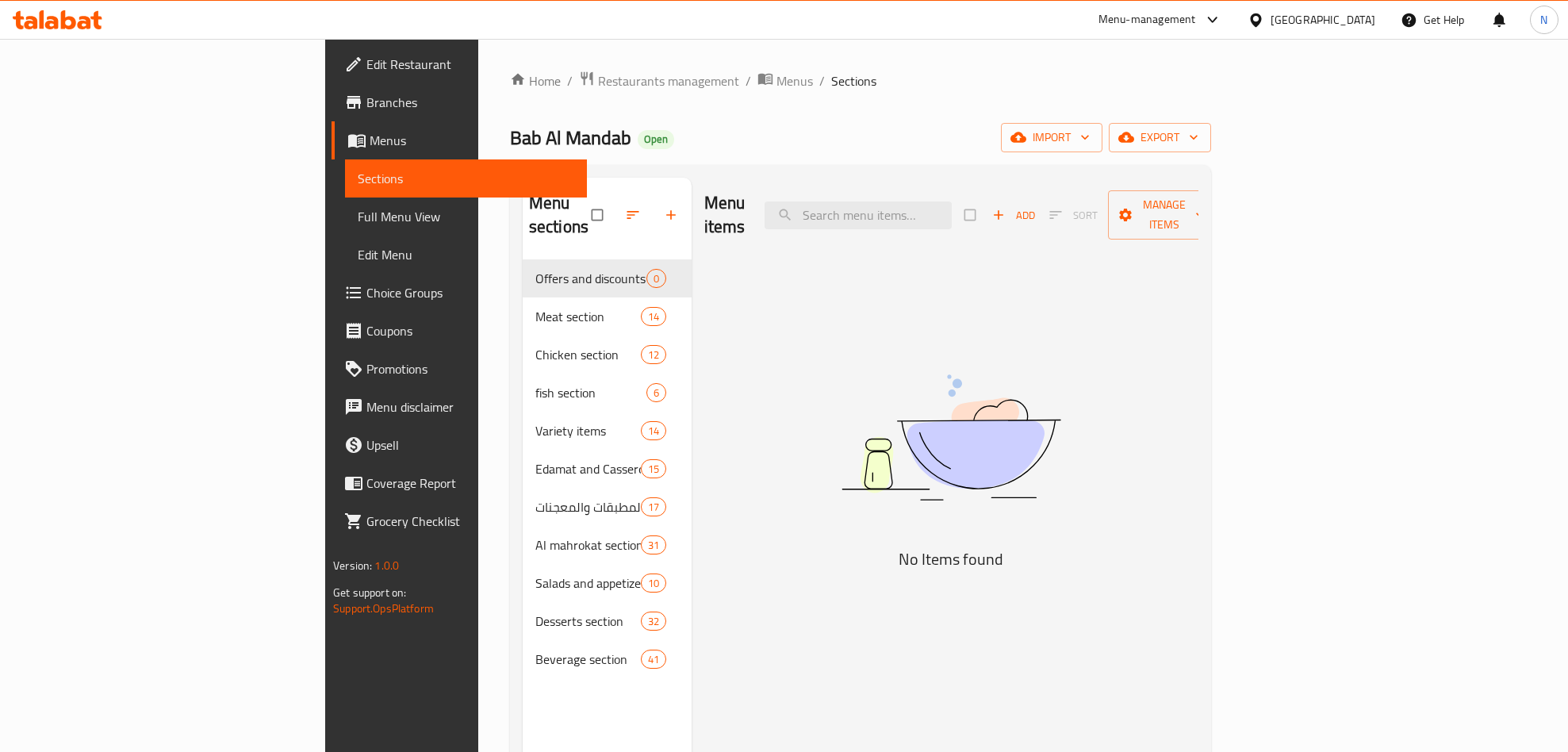
click at [1196, 19] on div "Menu-management" at bounding box center [1147, 20] width 98 height 19
click at [1147, 121] on div "Agent Campaigns Center" at bounding box center [1135, 107] width 145 height 36
drag, startPoint x: 173, startPoint y: 113, endPoint x: 187, endPoint y: 110, distance: 14.3
click at [332, 113] on link "Branches" at bounding box center [459, 102] width 255 height 38
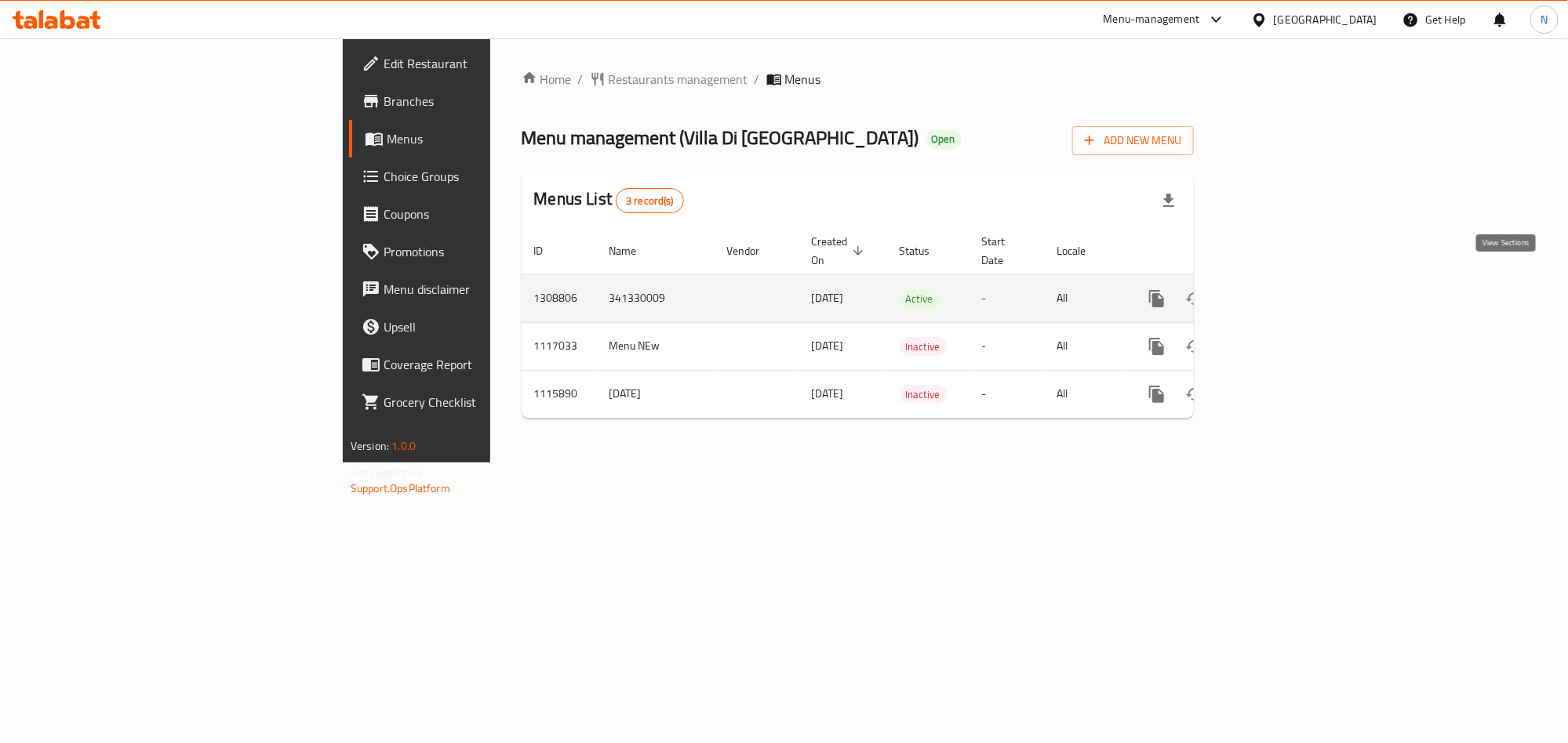
click at [1288, 280] on link "enhanced table" at bounding box center [1270, 298] width 38 height 38
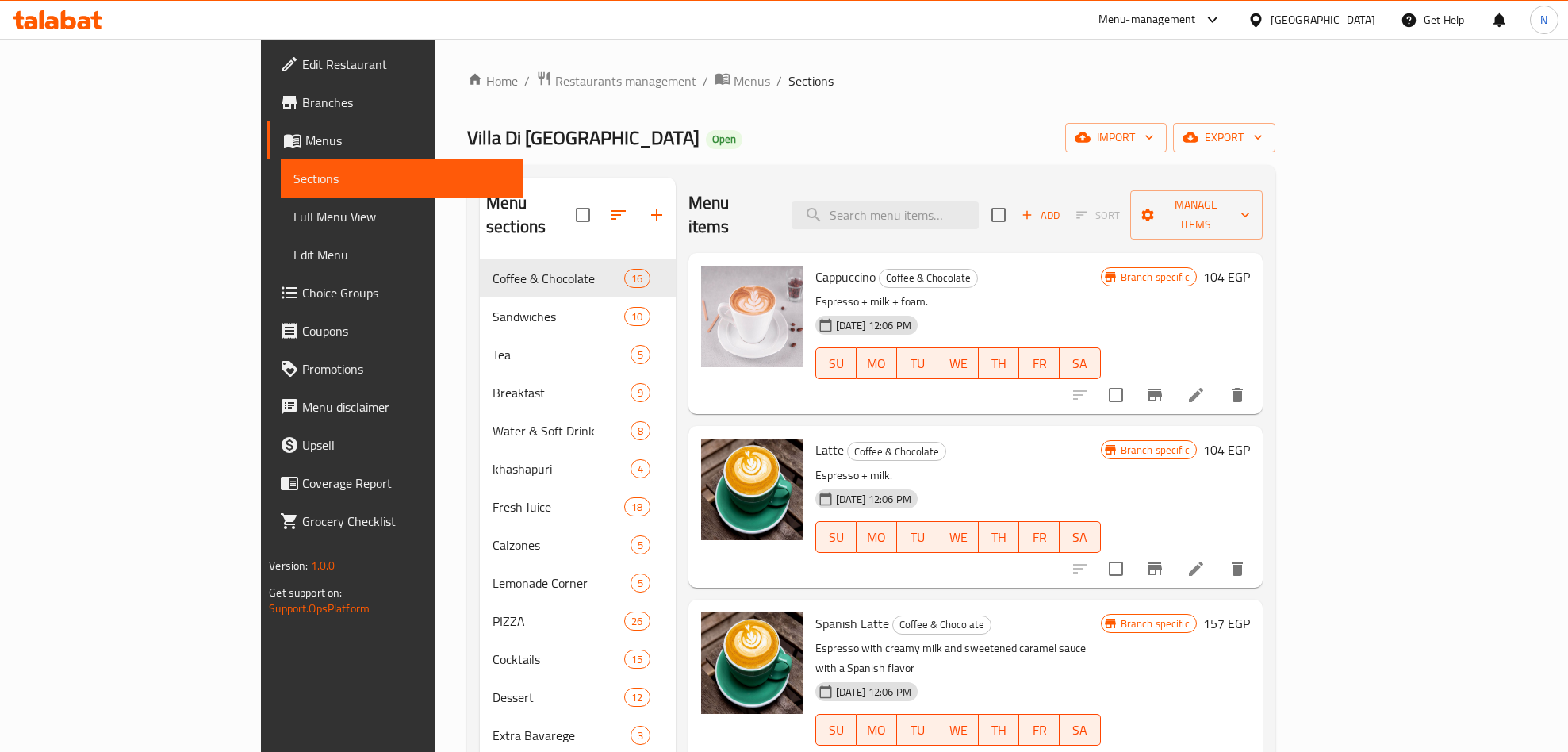
click at [302, 296] on span "Choice Groups" at bounding box center [406, 292] width 208 height 19
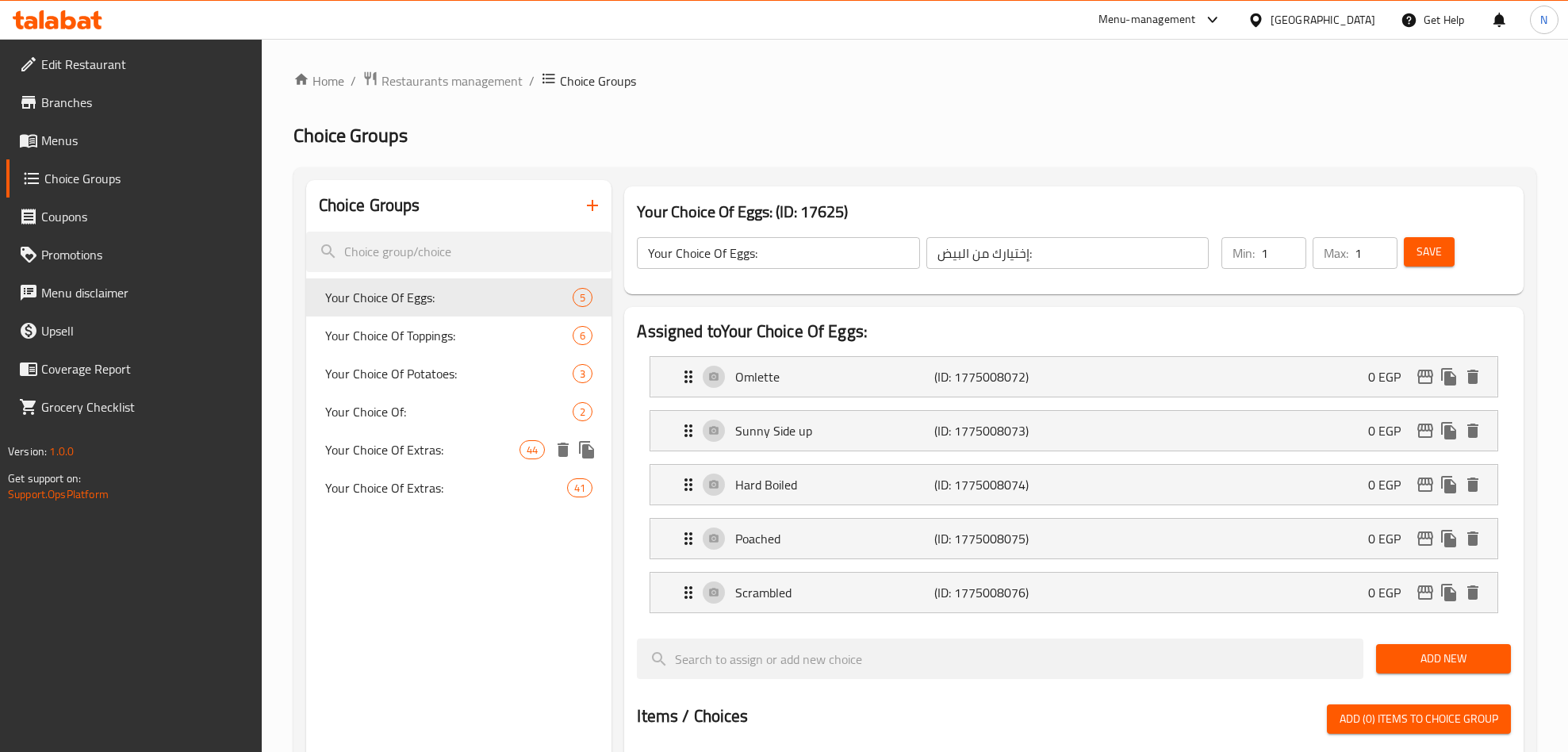
click at [466, 444] on span "Your Choice Of Extras:" at bounding box center [422, 449] width 195 height 19
type input "Your Choice Of Extras:"
type input "إختيارك من الإضافات:"
type input "0"
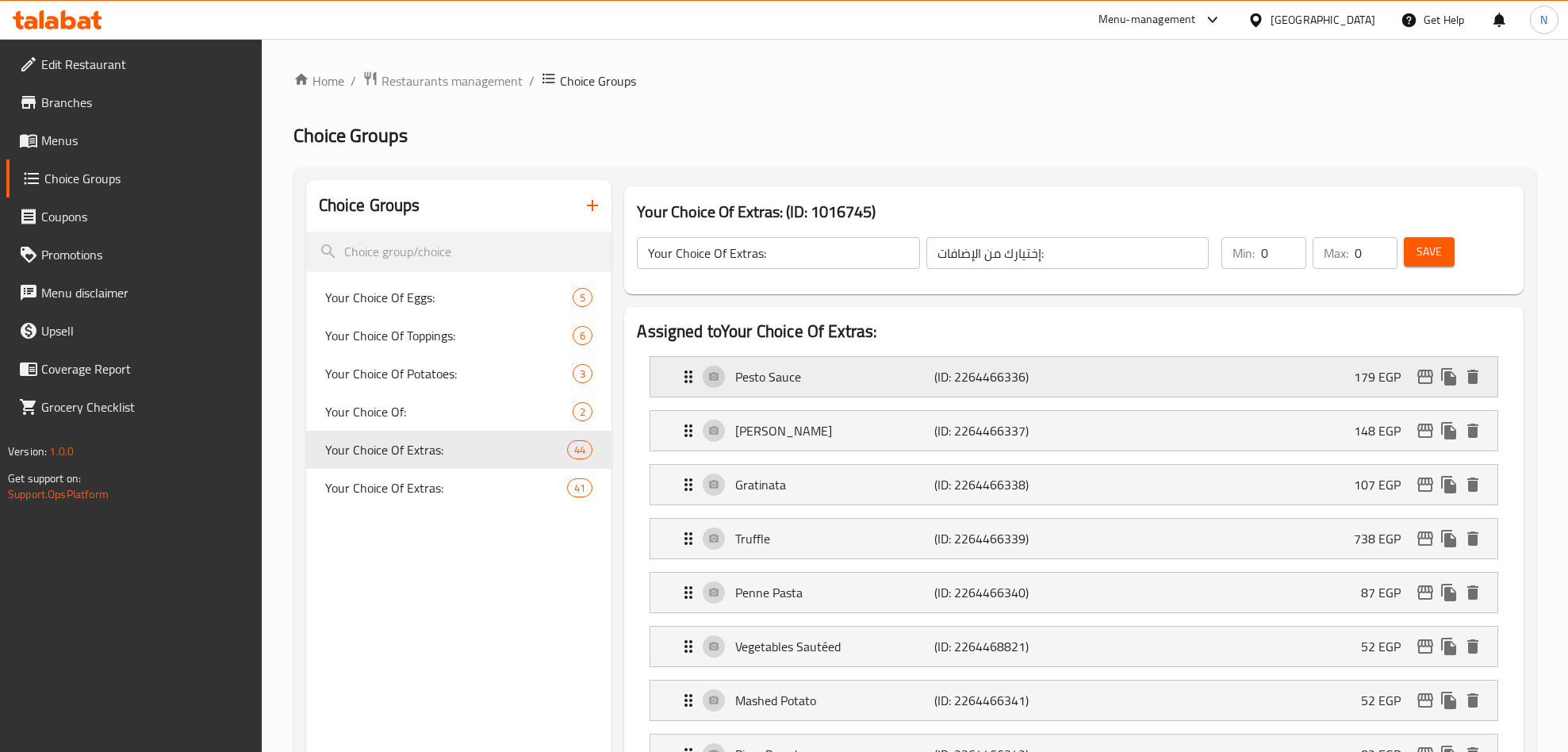
click at [1413, 377] on button "edit" at bounding box center [1425, 376] width 24 height 24
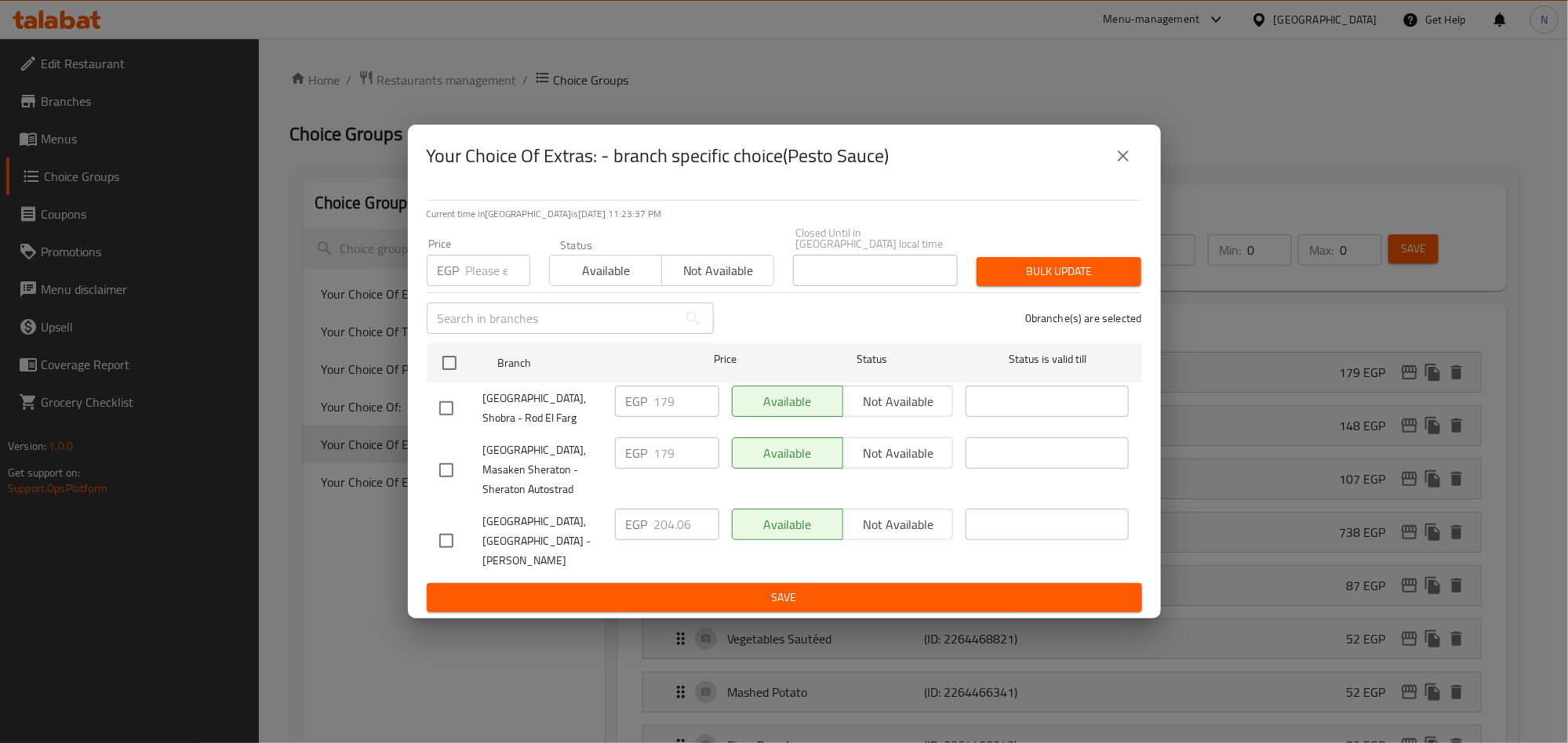
click at [631, 534] on div "EGP 204.06 ​" at bounding box center [667, 525] width 105 height 32
click at [1142, 178] on div "Your Choice Of Extras: - branch specific choice(Pesto Sauce)" at bounding box center [784, 156] width 753 height 62
click at [1125, 165] on icon "close" at bounding box center [1122, 156] width 18 height 18
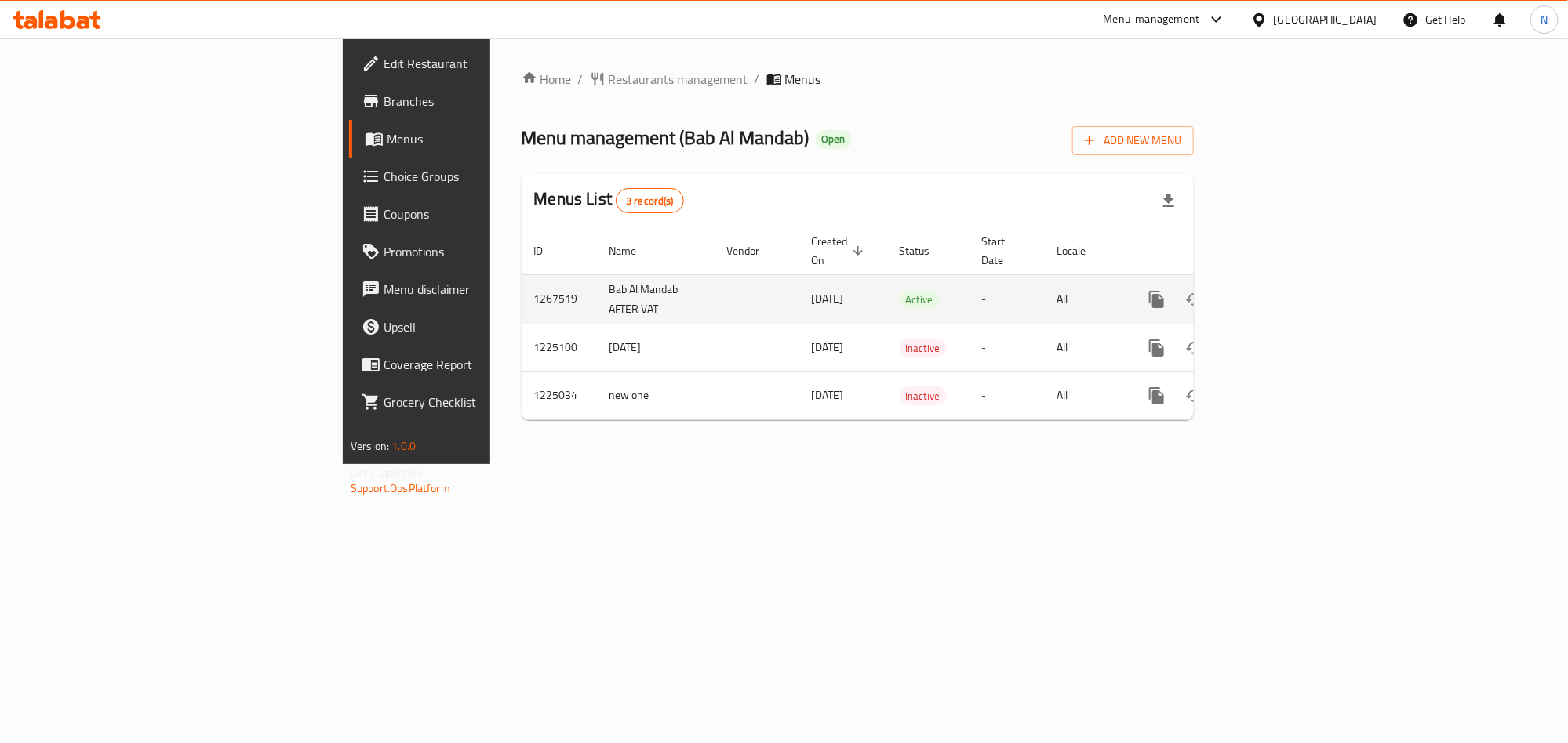
click at [1288, 286] on link "enhanced table" at bounding box center [1270, 299] width 38 height 38
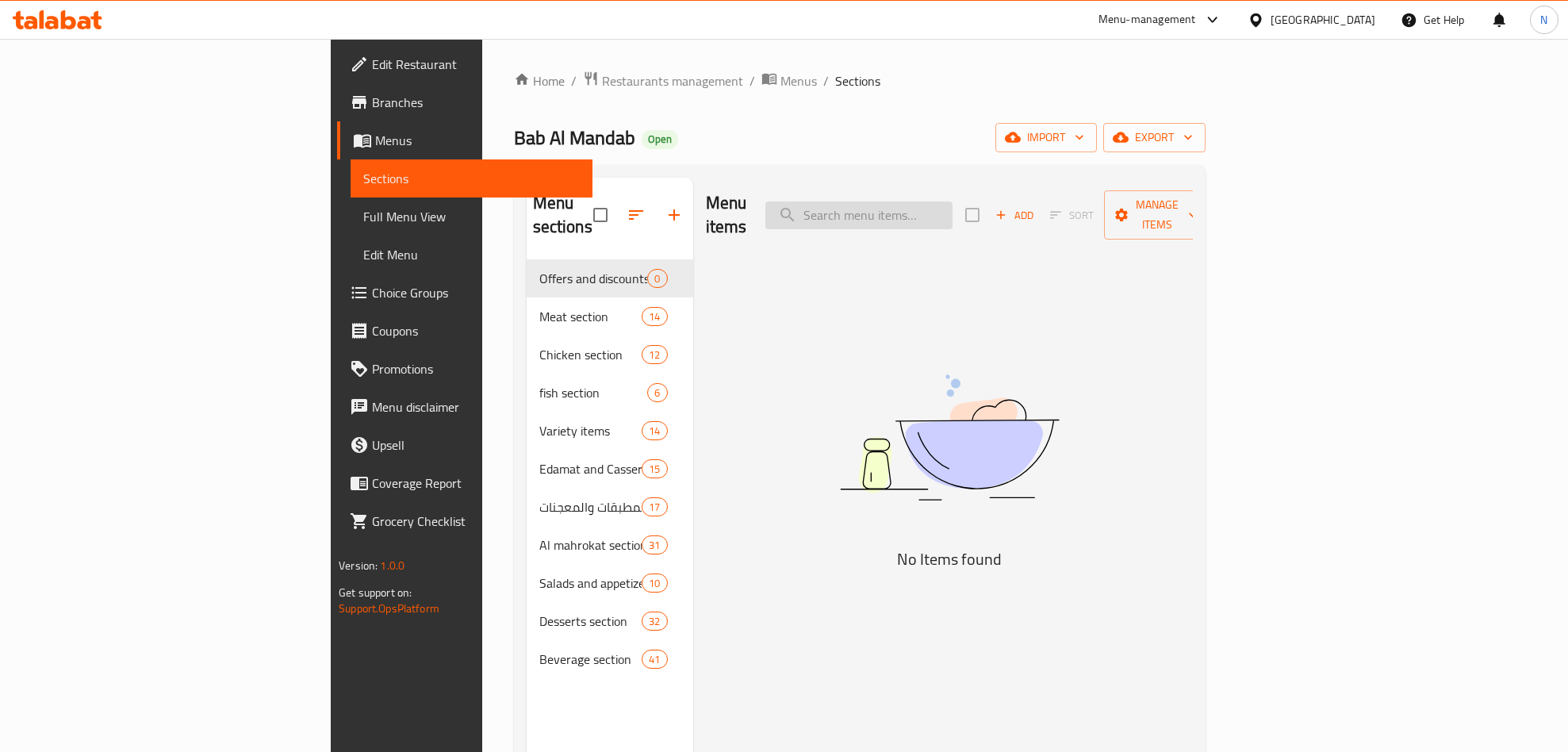
click at [936, 212] on input "search" at bounding box center [859, 215] width 187 height 28
paste input "madfoun"
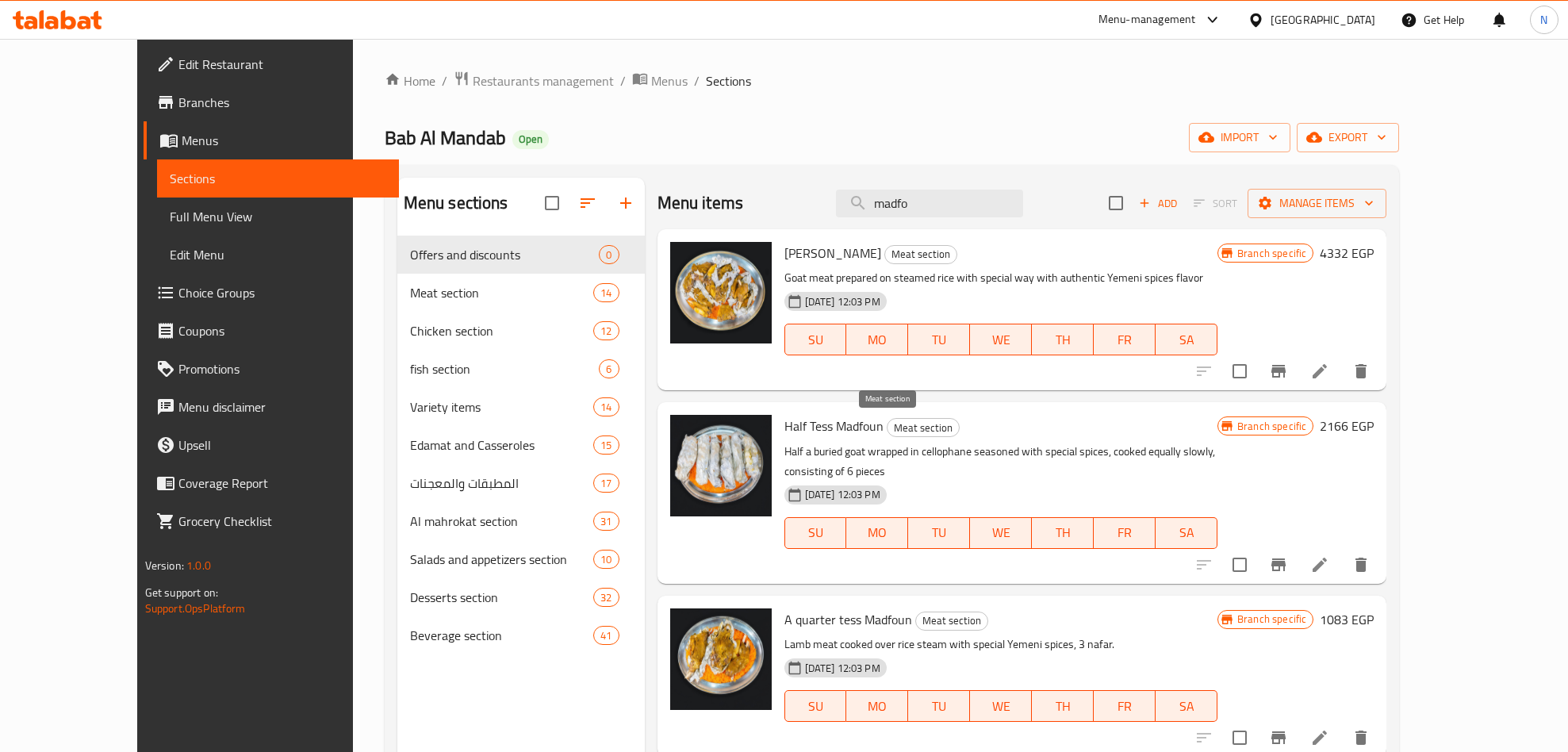
type input "madfo"
drag, startPoint x: 855, startPoint y: 437, endPoint x: 791, endPoint y: 453, distance: 66.0
click at [791, 453] on div "Half Tess Madfoun Meat section Half a buried goat wrapped in cellophane seasone…" at bounding box center [1001, 492] width 446 height 168
drag, startPoint x: 862, startPoint y: 598, endPoint x: 798, endPoint y: 608, distance: 64.8
click at [800, 608] on span "A quarter tess Madfoun" at bounding box center [848, 619] width 128 height 24
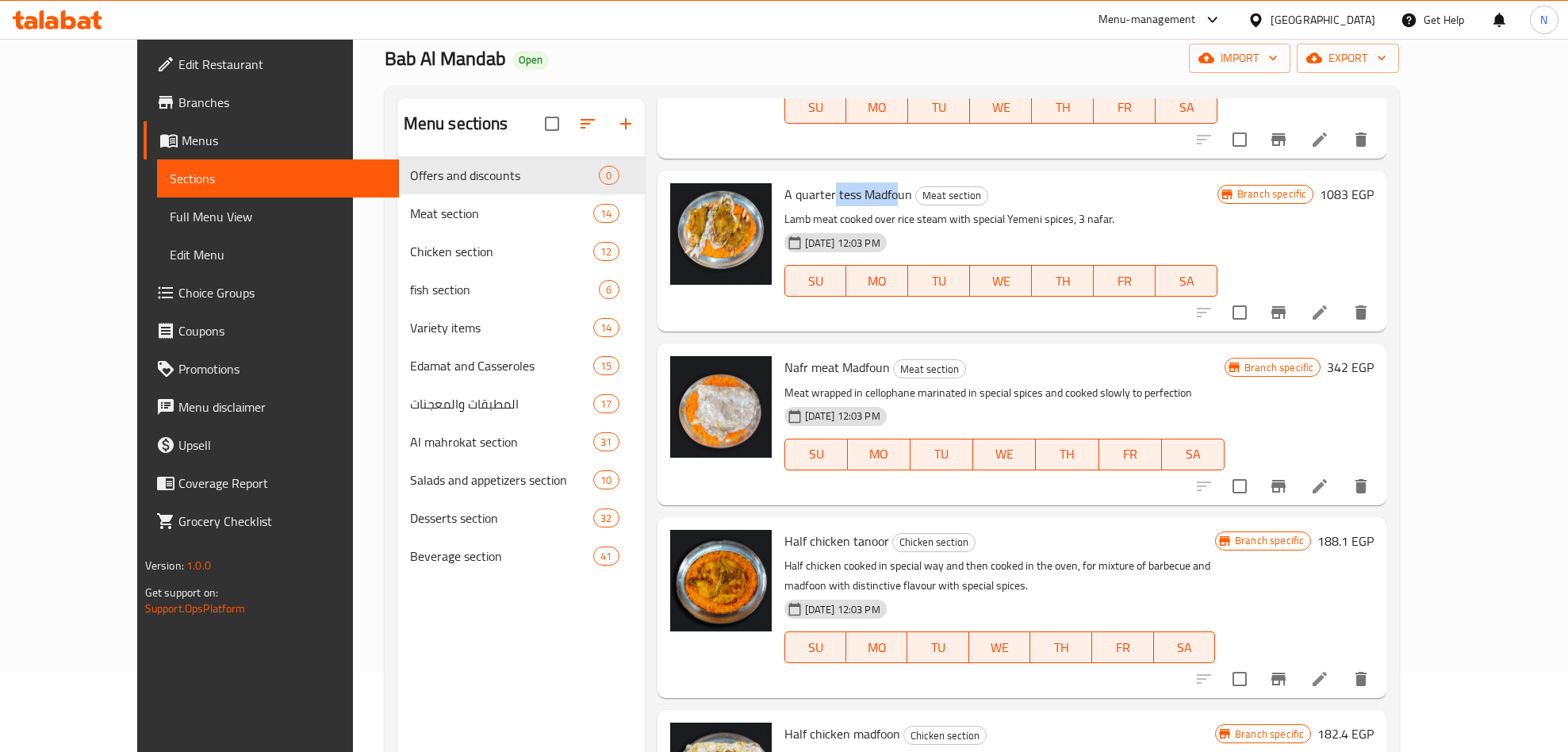
scroll to position [119, 0]
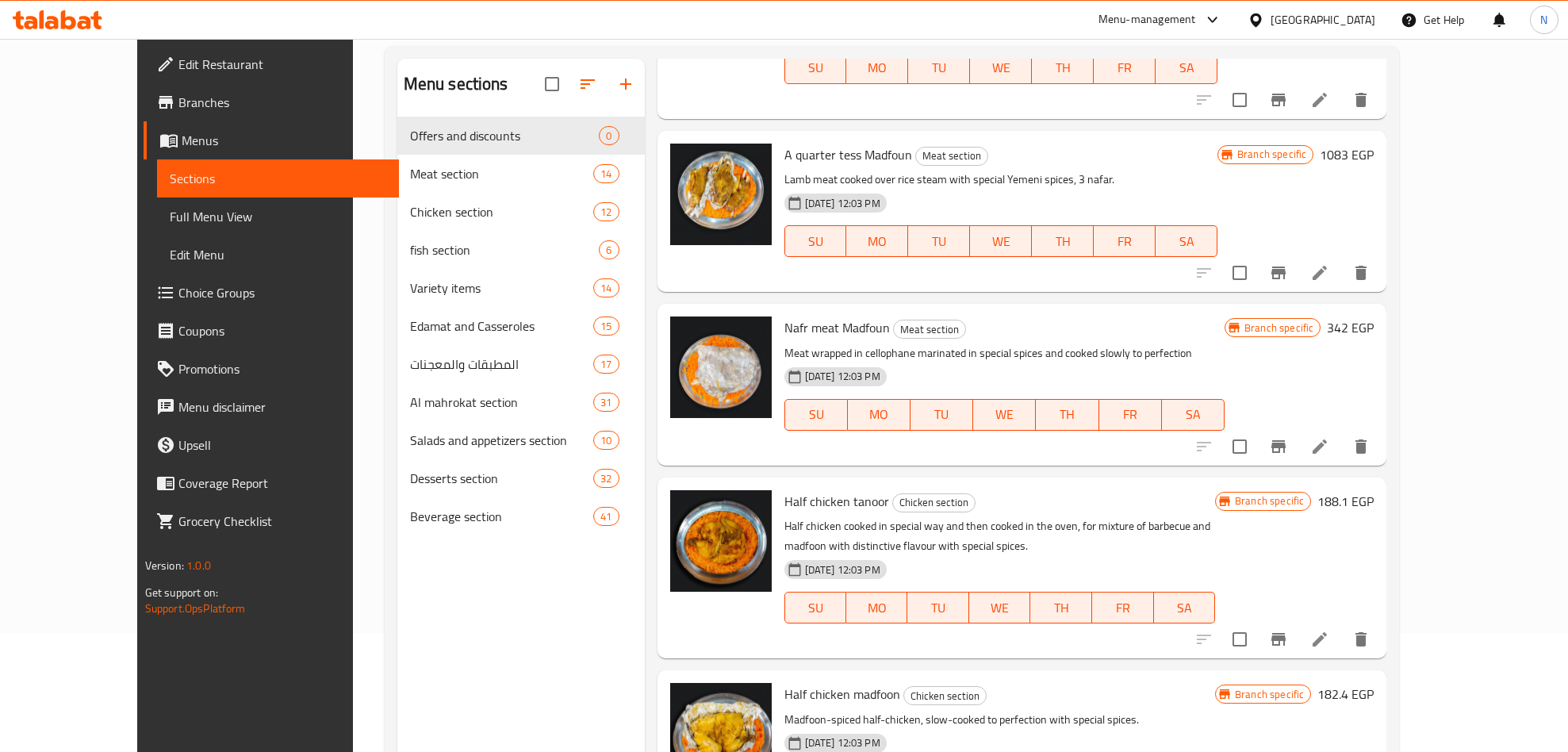
click at [824, 489] on span "Half chicken tanoor" at bounding box center [837, 501] width 105 height 24
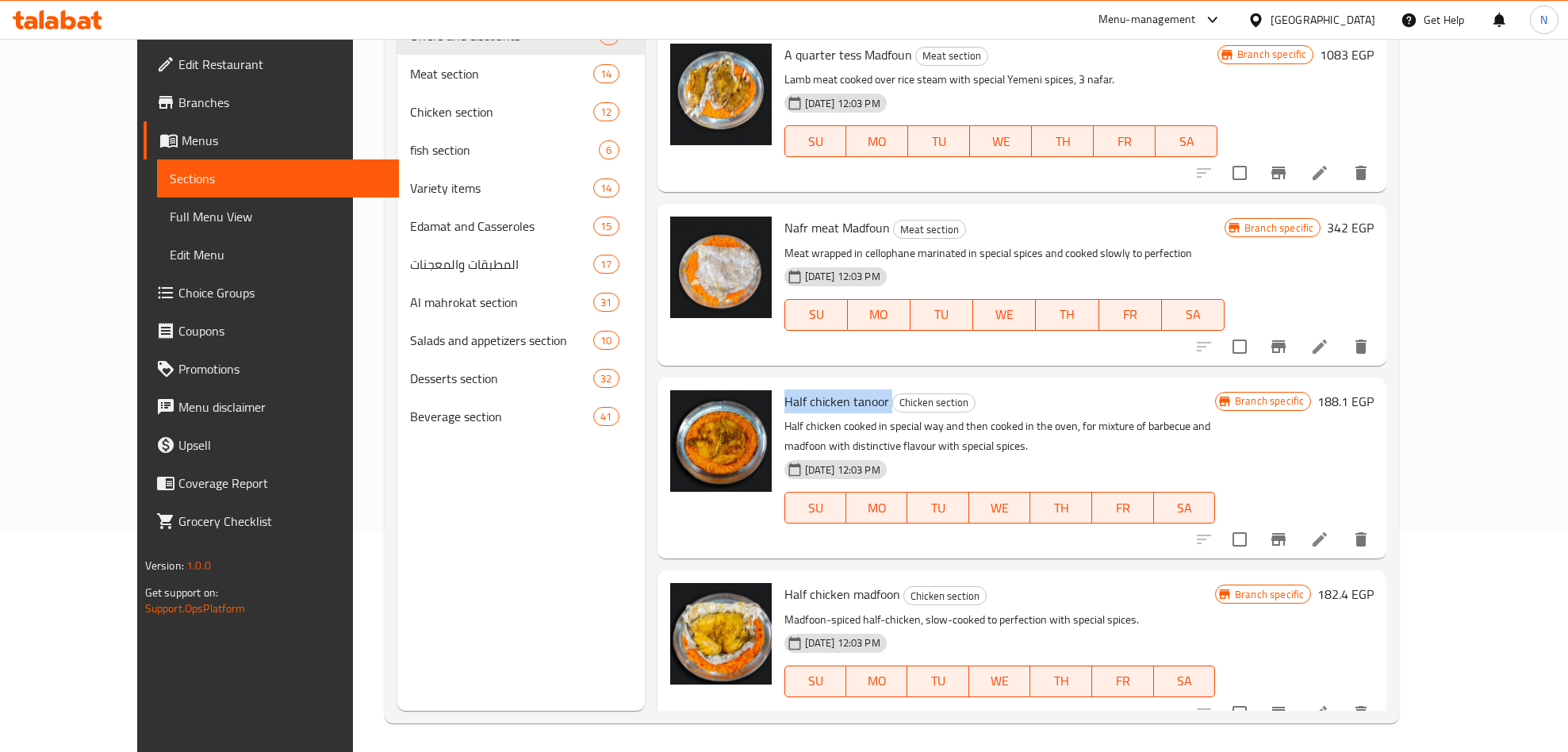
scroll to position [222, 0]
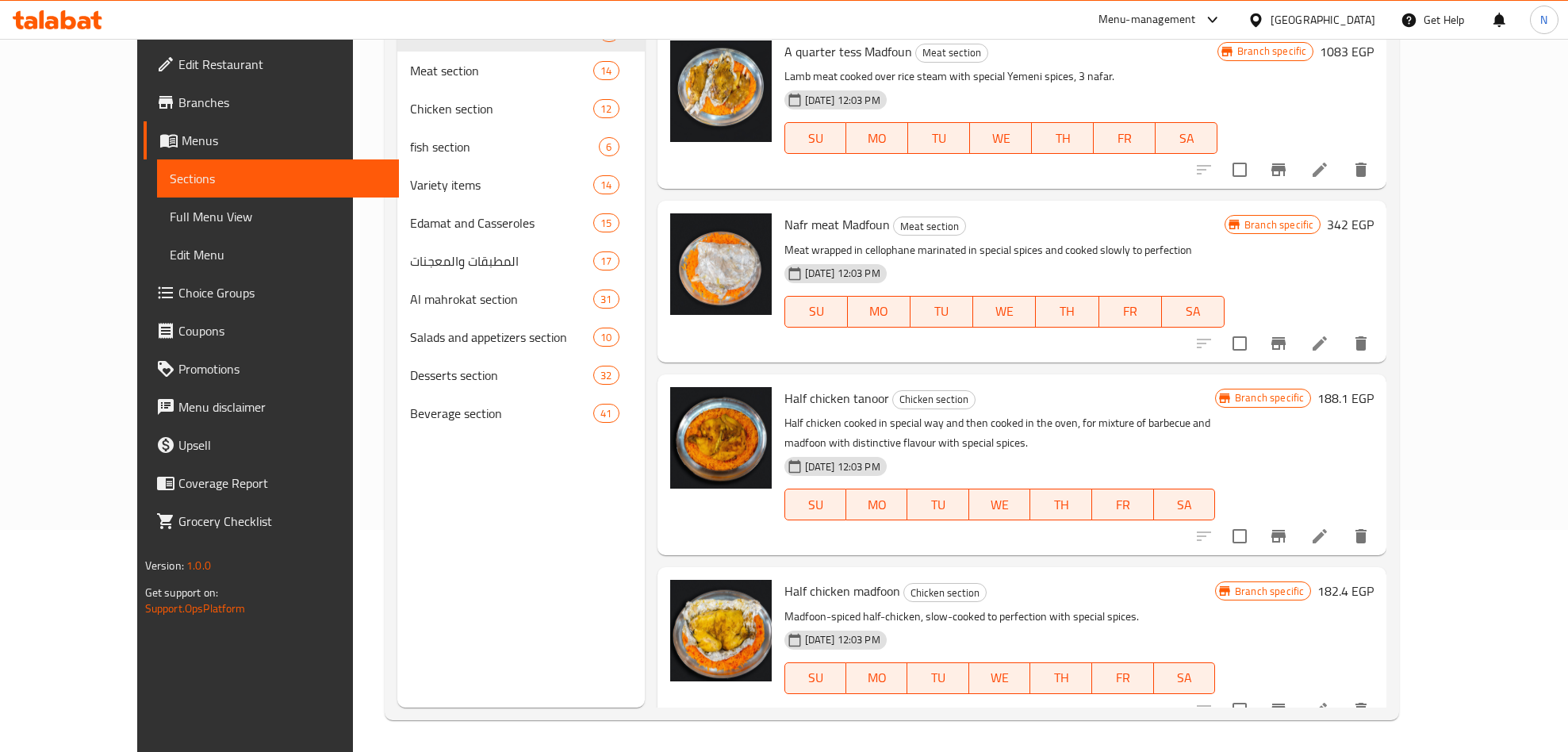
click at [833, 584] on div "Half chicken madfoon Chicken section Madfoon-spiced half-chicken, slow-cooked t…" at bounding box center [1000, 648] width 444 height 149
click at [832, 579] on span "Half chicken madfoon" at bounding box center [842, 591] width 116 height 24
click at [832, 579] on span "Half chicken madfoon" at bounding box center [842, 591] width 116 height 24
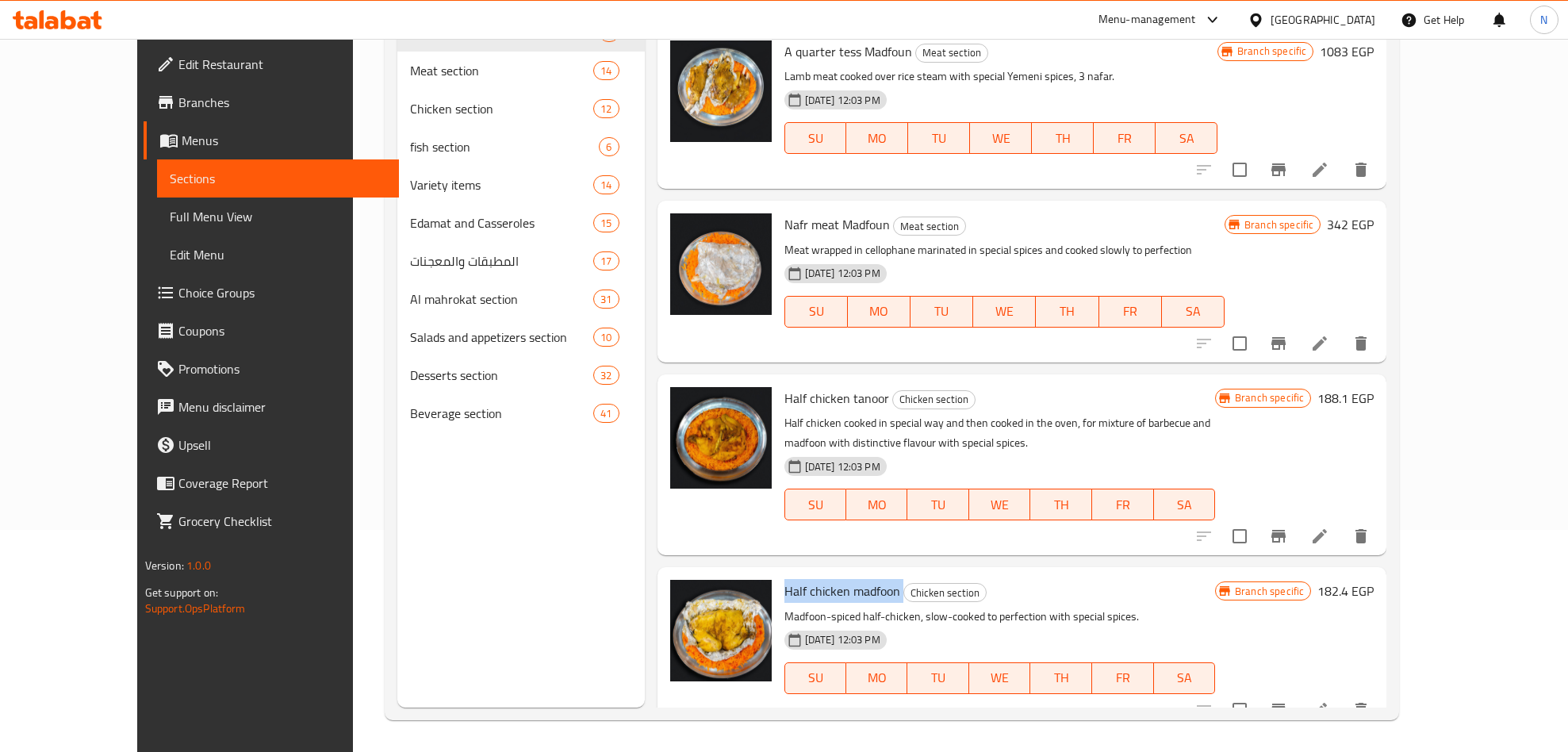
click at [832, 579] on span "Half chicken madfoon" at bounding box center [842, 591] width 116 height 24
drag, startPoint x: 840, startPoint y: 588, endPoint x: 874, endPoint y: 579, distance: 35.2
click at [874, 579] on div "Half chicken madfoon Chicken section Madfoon-spiced half-chicken, slow-cooked t…" at bounding box center [1000, 648] width 444 height 149
click at [832, 579] on span "Half chicken madfoon" at bounding box center [842, 591] width 116 height 24
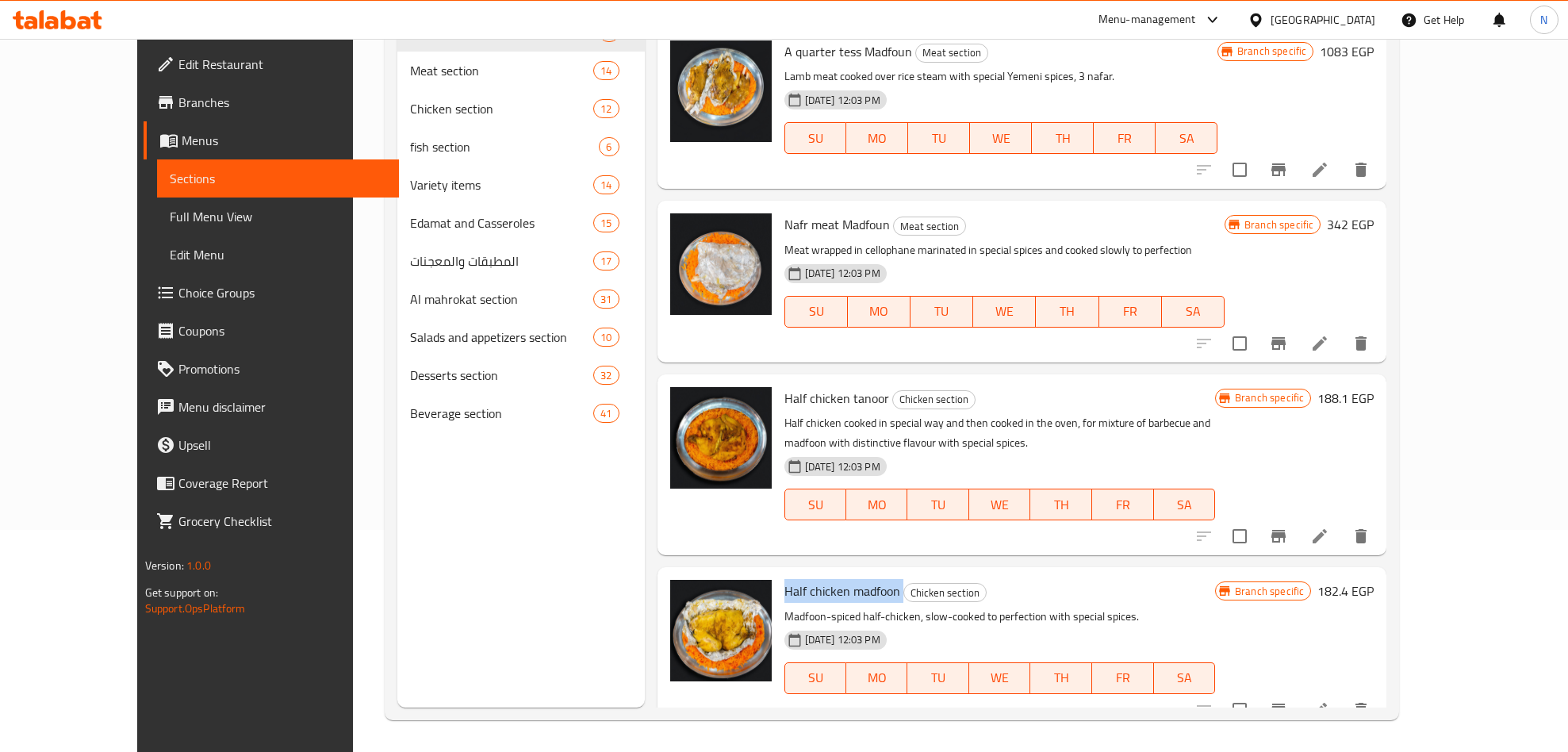
click at [832, 579] on span "Half chicken madfoon" at bounding box center [842, 591] width 116 height 24
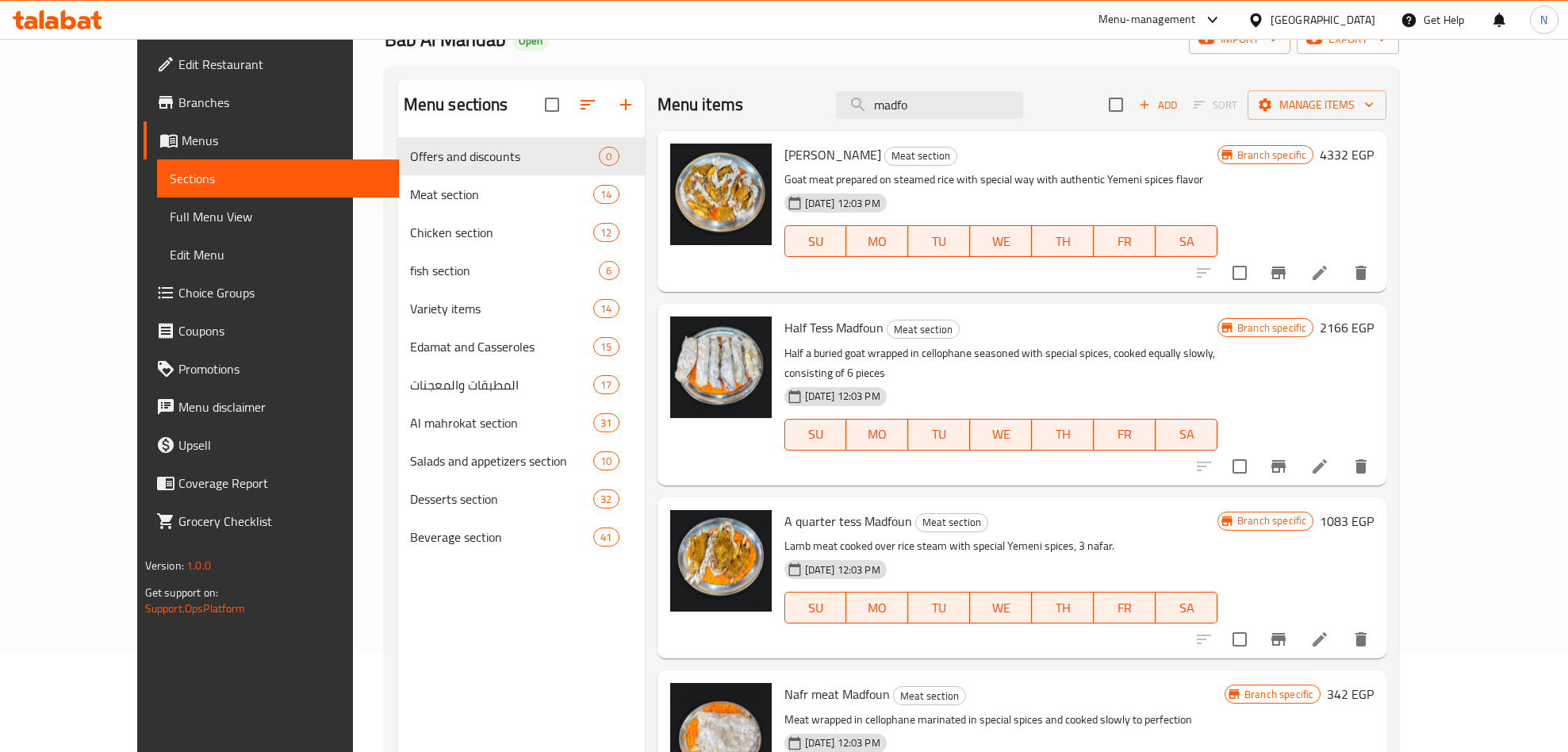
scroll to position [0, 0]
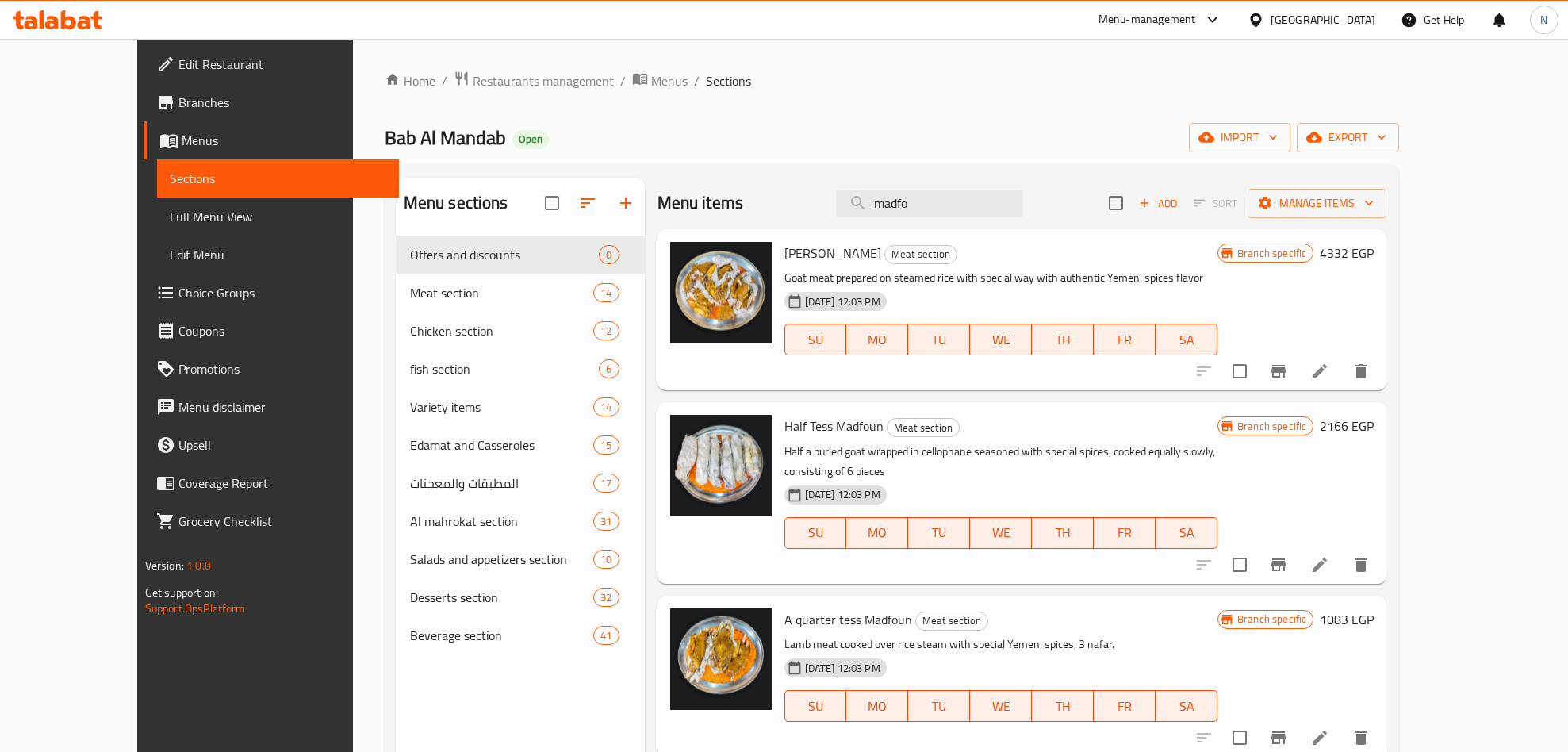
drag, startPoint x: 1076, startPoint y: 124, endPoint x: 1276, endPoint y: 132, distance: 200.2
click at [1078, 124] on div "Bab Al Mandab Open import export" at bounding box center [893, 137] width 1016 height 29
click at [1387, 145] on span "export" at bounding box center [1347, 138] width 77 height 20
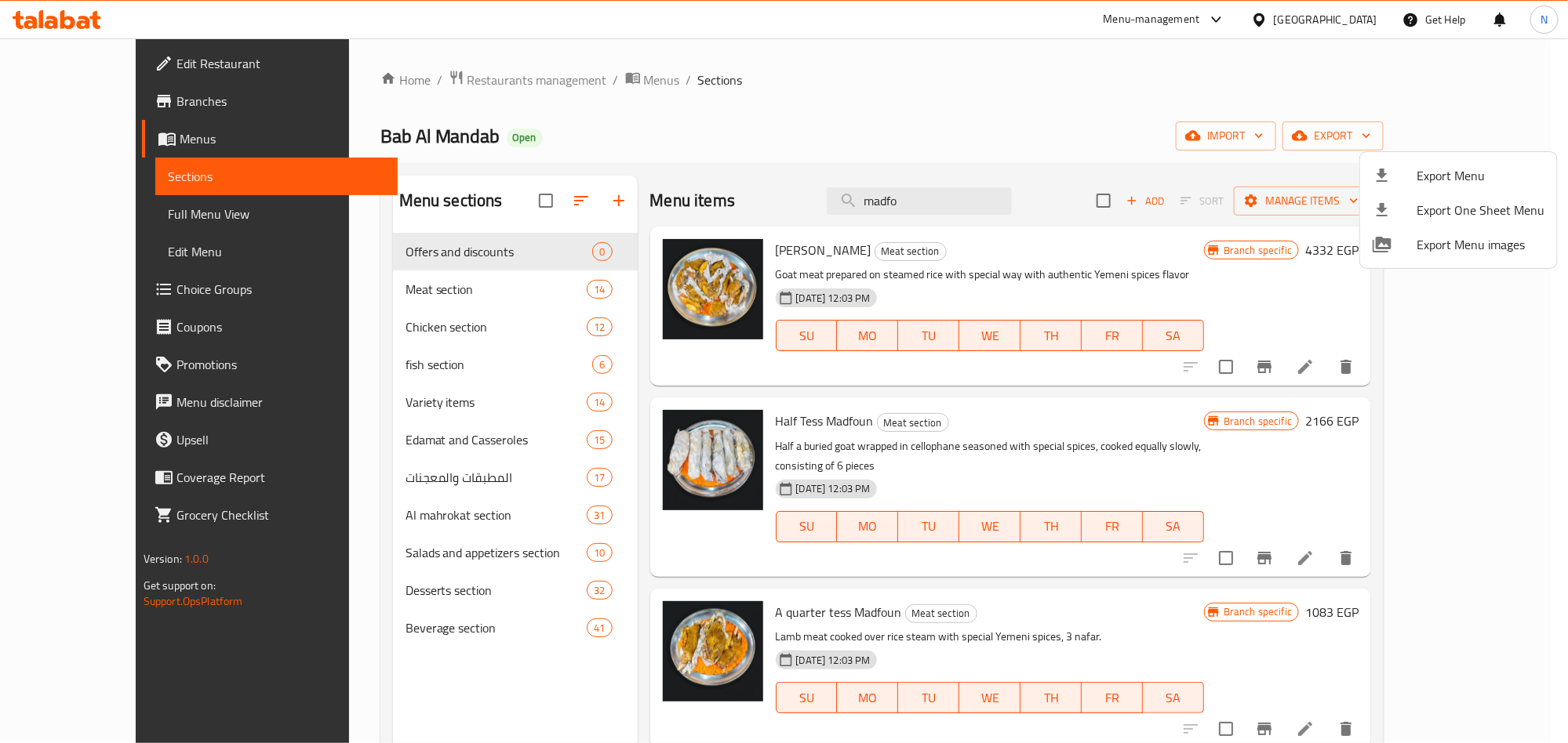
click at [1452, 170] on span "Export Menu" at bounding box center [1480, 175] width 128 height 18
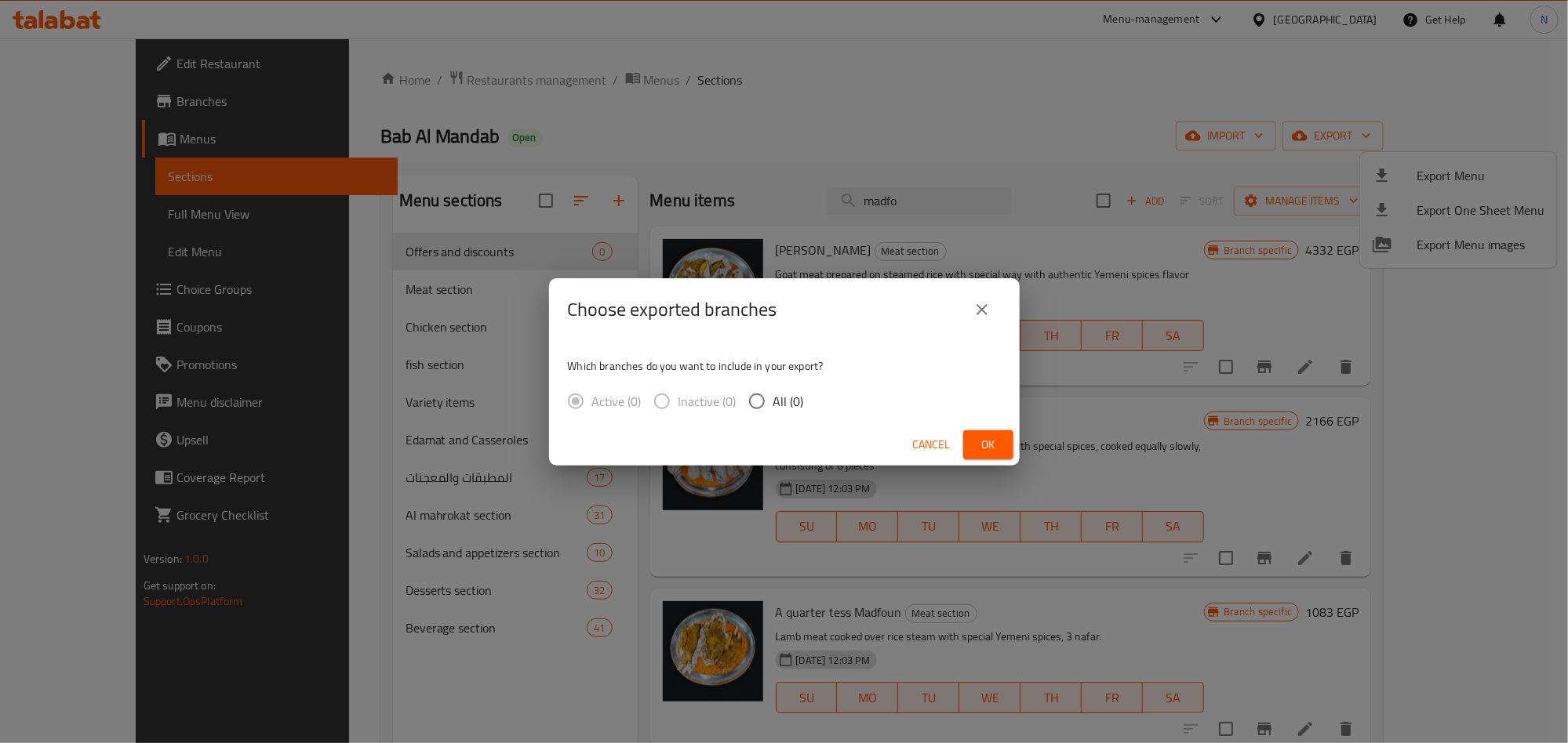
click at [787, 403] on span "All (0)" at bounding box center [788, 401] width 31 height 18
click at [773, 403] on input "All (0)" at bounding box center [756, 401] width 33 height 33
radio input "true"
click at [995, 454] on span "Ok" at bounding box center [988, 445] width 26 height 19
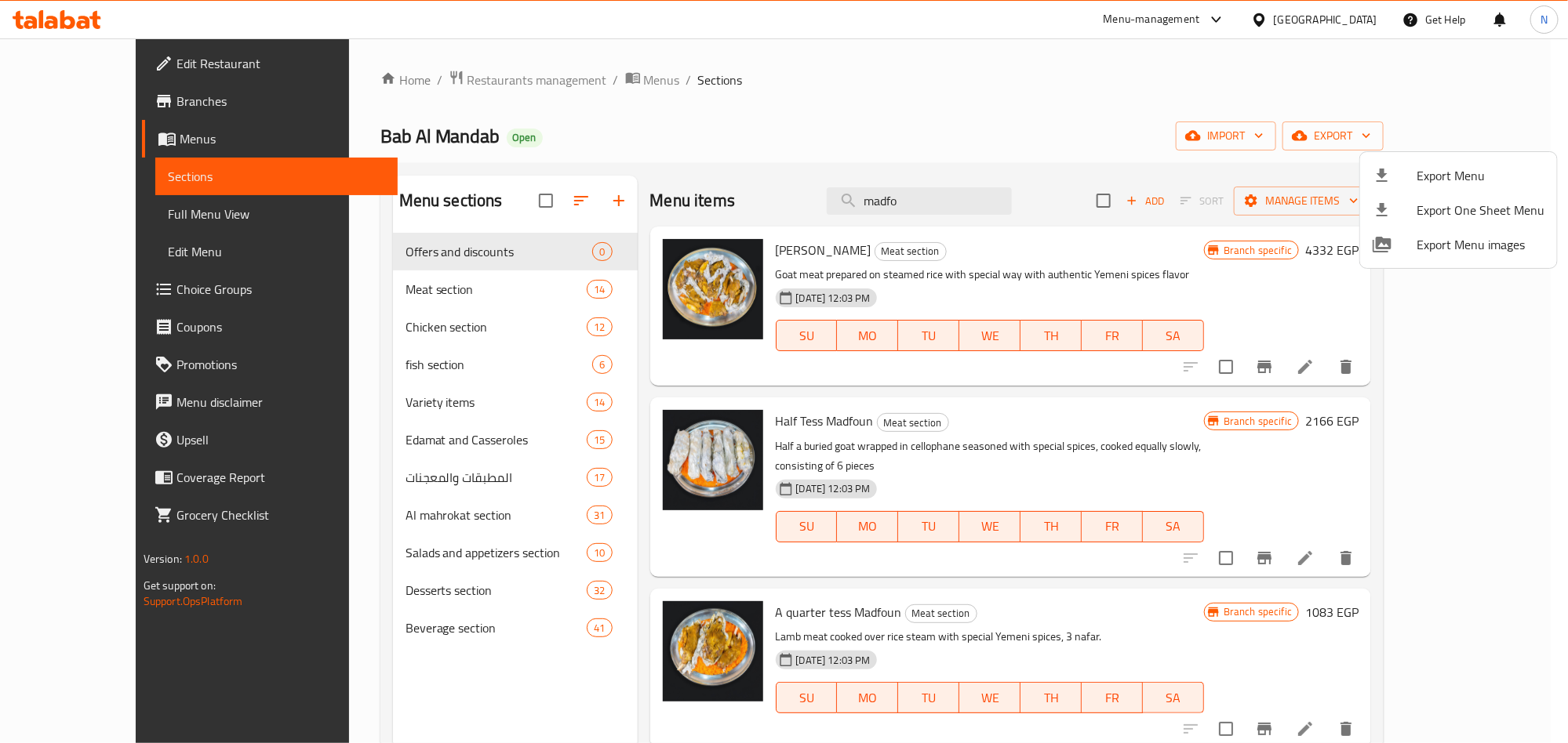
click at [982, 200] on div at bounding box center [784, 371] width 1568 height 743
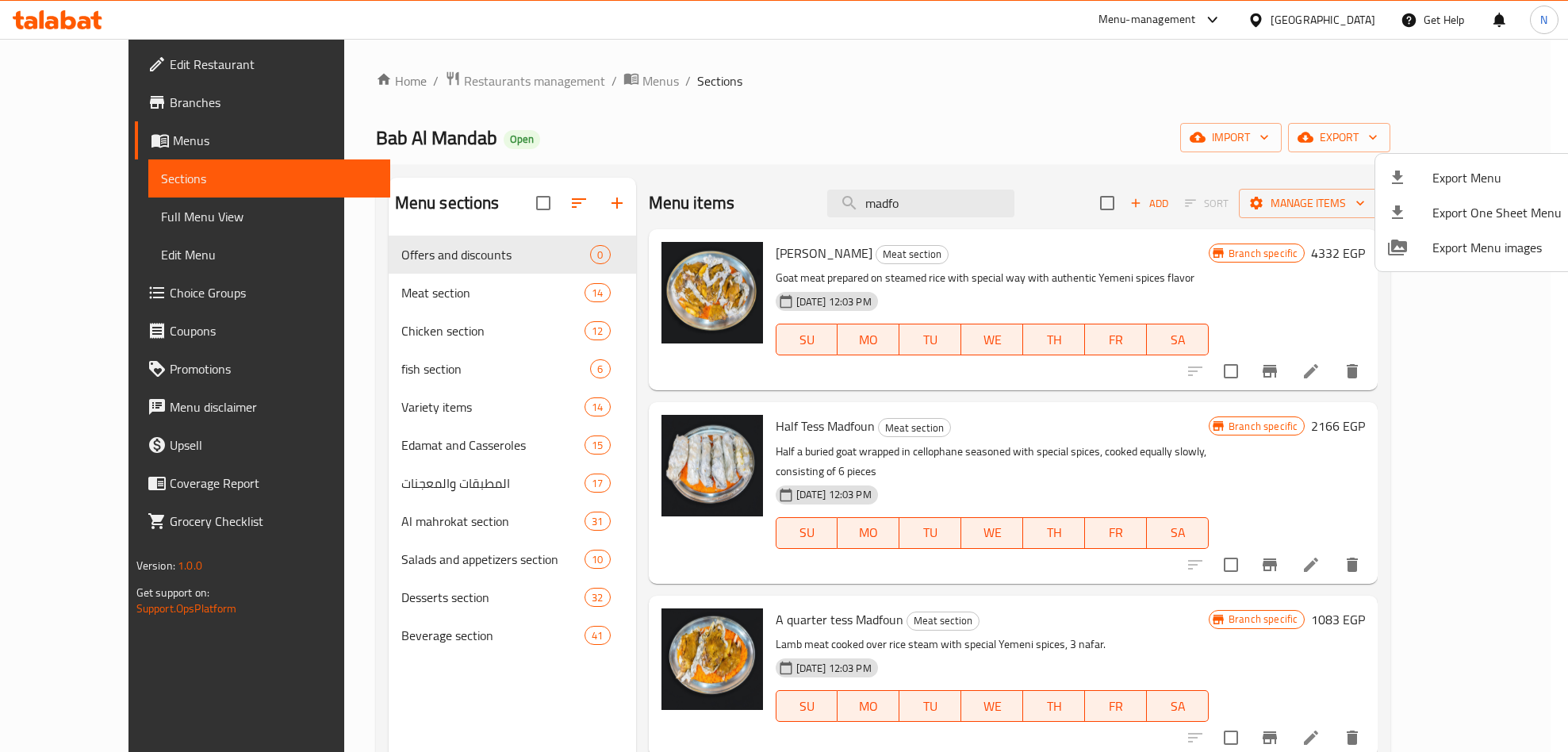
click at [993, 202] on input "madfo" at bounding box center [921, 203] width 187 height 28
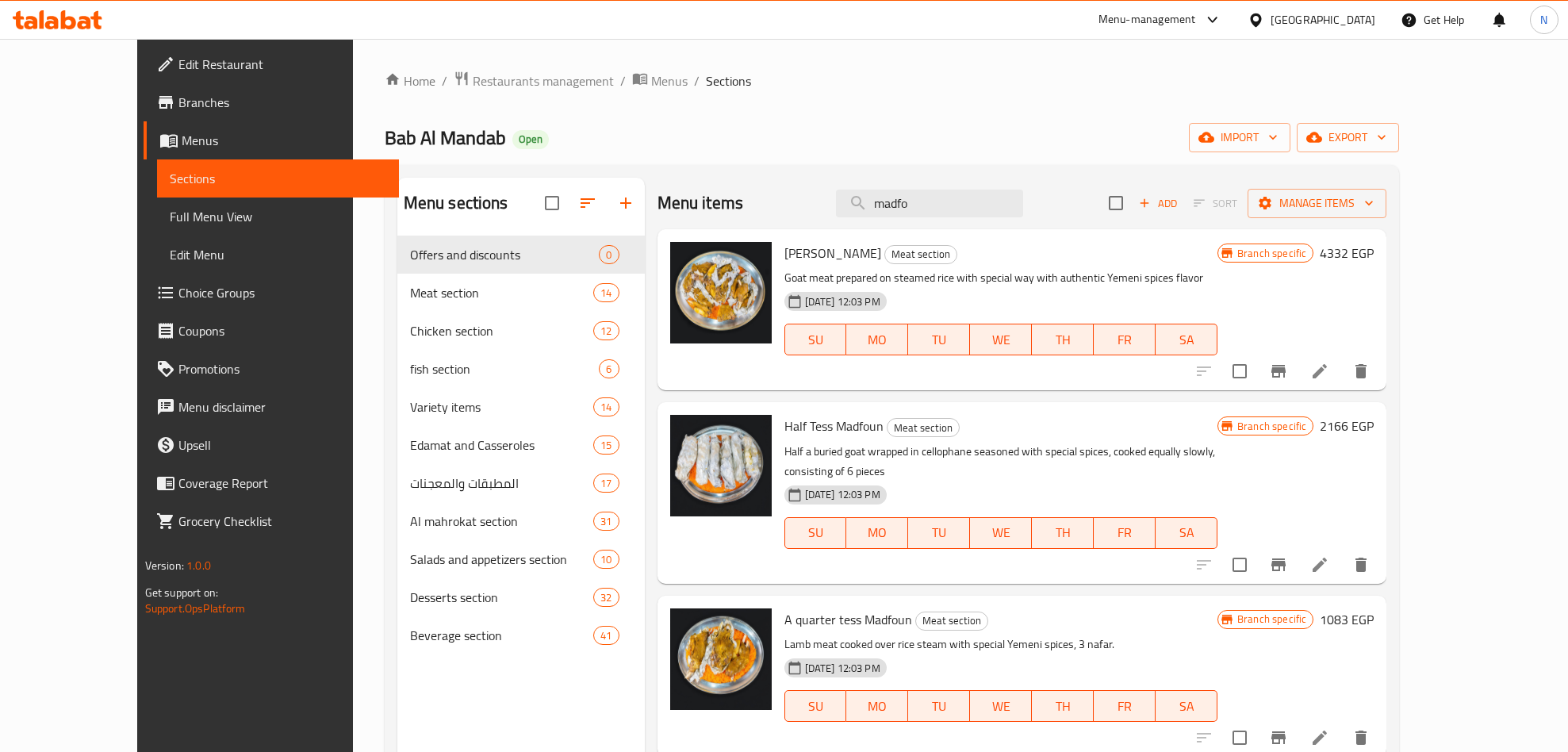
click at [993, 202] on input "madfo" at bounding box center [929, 203] width 187 height 28
paste input "First Offer"
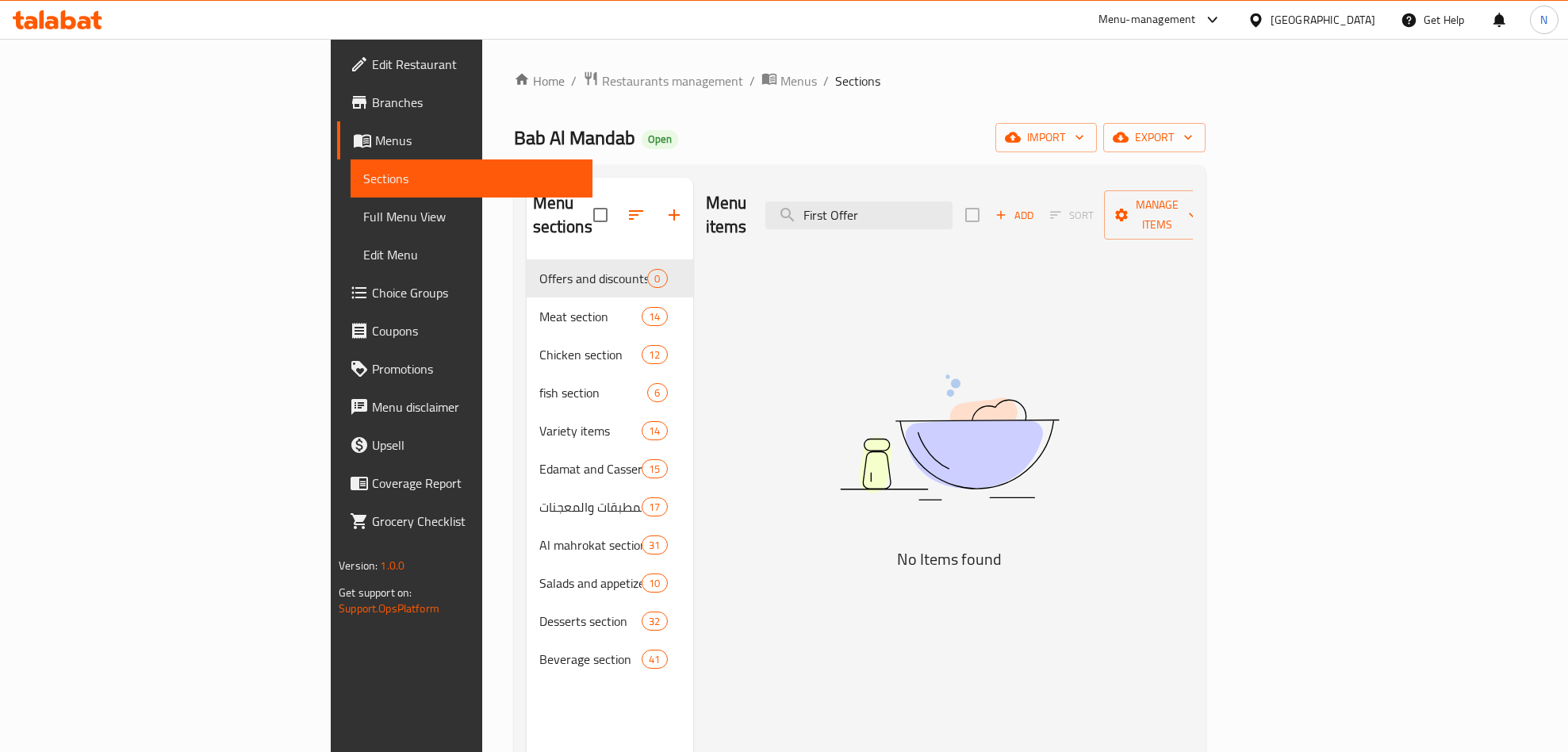
type input "First Offer"
click at [372, 99] on span "Branches" at bounding box center [476, 101] width 208 height 19
